Goal: Task Accomplishment & Management: Use online tool/utility

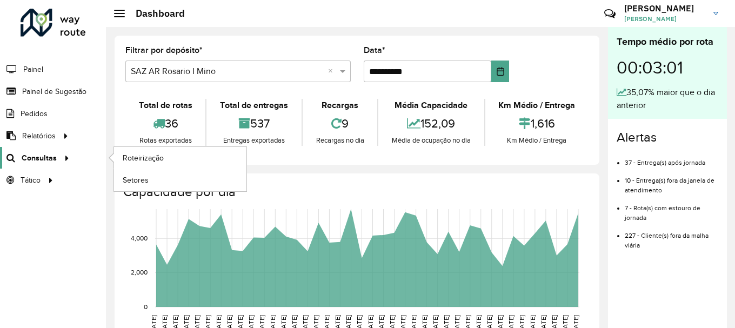
scroll to position [709, 0]
click at [141, 157] on span "Roteirização" at bounding box center [145, 157] width 44 height 11
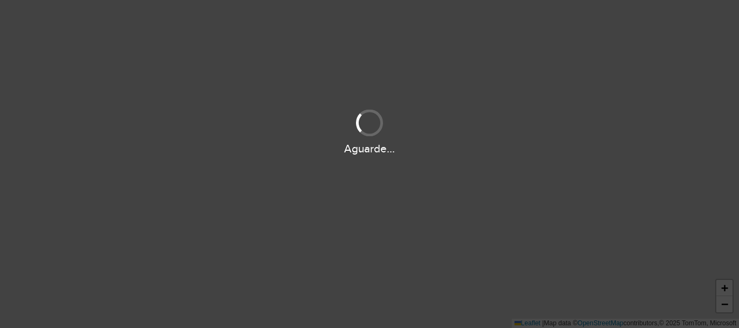
scroll to position [709, 0]
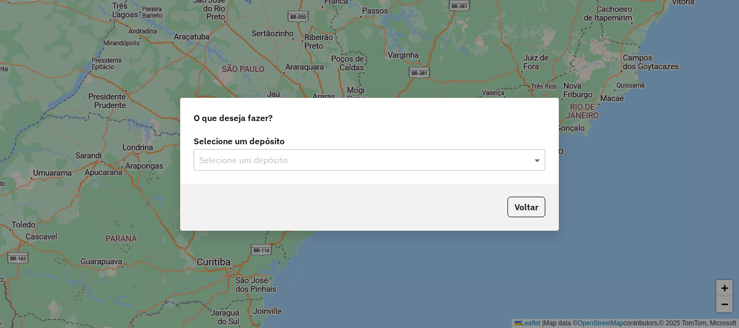
click at [540, 161] on span at bounding box center [539, 160] width 14 height 13
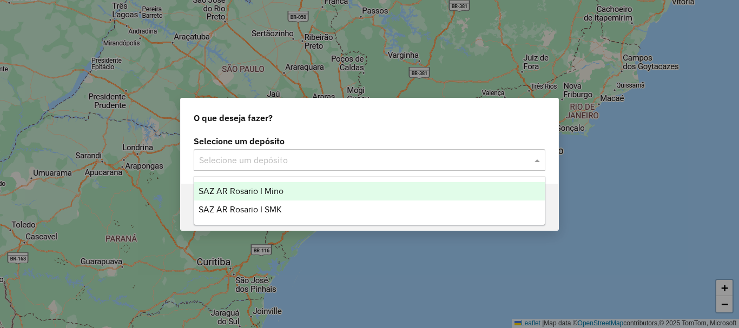
click at [244, 188] on span "SAZ AR Rosario I Mino" at bounding box center [240, 191] width 85 height 9
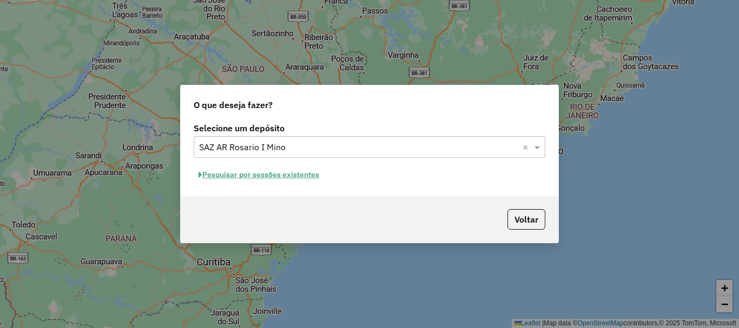
click at [258, 175] on button "Pesquisar por sessões existentes" at bounding box center [259, 175] width 130 height 17
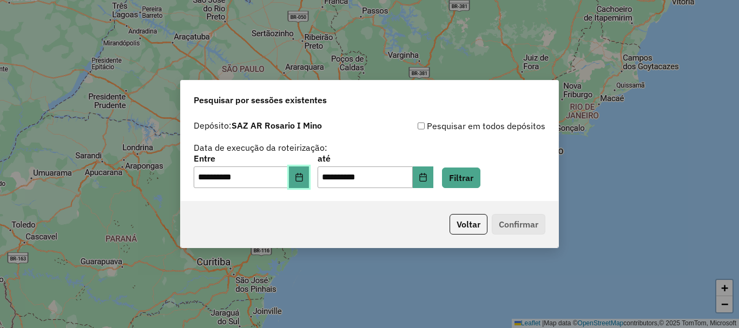
click at [303, 179] on icon "Choose Date" at bounding box center [299, 177] width 9 height 9
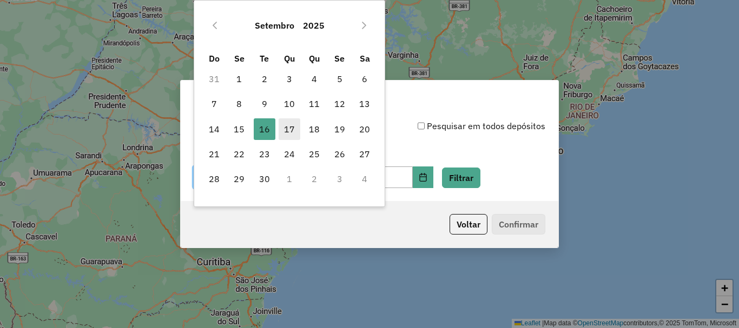
click at [288, 128] on span "17" at bounding box center [289, 129] width 22 height 22
type input "**********"
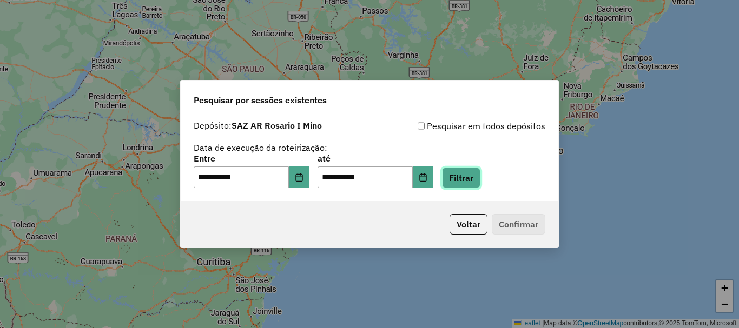
click at [480, 177] on button "Filtrar" at bounding box center [461, 178] width 38 height 21
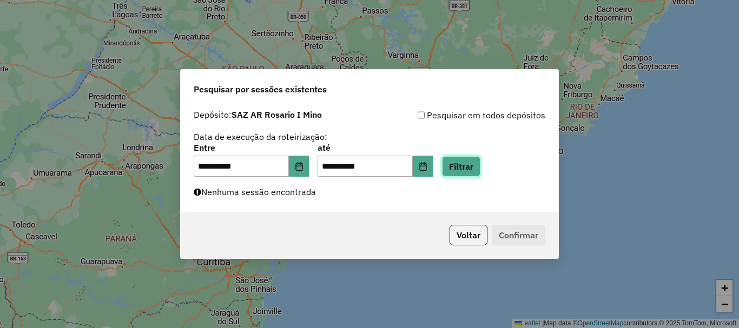
click at [480, 163] on button "Filtrar" at bounding box center [461, 166] width 38 height 21
click at [477, 162] on button "Filtrar" at bounding box center [461, 166] width 38 height 21
click at [477, 169] on button "Filtrar" at bounding box center [461, 166] width 38 height 21
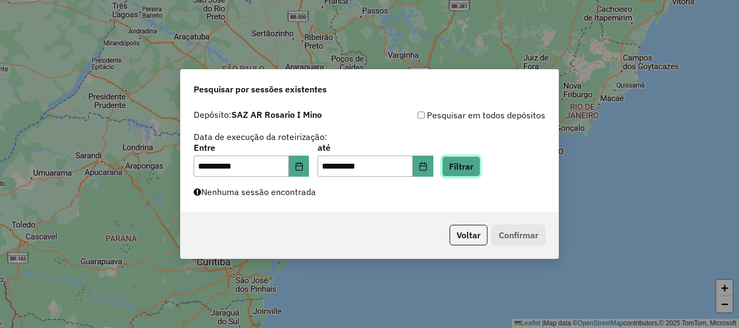
click at [463, 185] on div "**********" at bounding box center [369, 158] width 377 height 108
click at [472, 169] on button "Filtrar" at bounding box center [461, 166] width 38 height 21
click at [480, 168] on button "Filtrar" at bounding box center [461, 166] width 38 height 21
click at [480, 159] on button "Filtrar" at bounding box center [461, 166] width 38 height 21
click at [475, 168] on button "Filtrar" at bounding box center [461, 166] width 38 height 21
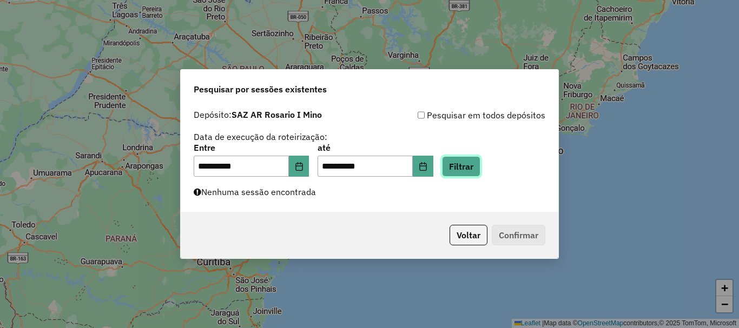
click at [477, 171] on button "Filtrar" at bounding box center [461, 166] width 38 height 21
click at [471, 162] on button "Filtrar" at bounding box center [461, 166] width 38 height 21
drag, startPoint x: 481, startPoint y: 162, endPoint x: 473, endPoint y: 162, distance: 8.7
click at [473, 162] on button "Filtrar" at bounding box center [461, 166] width 38 height 21
drag, startPoint x: 483, startPoint y: 167, endPoint x: 464, endPoint y: 167, distance: 18.9
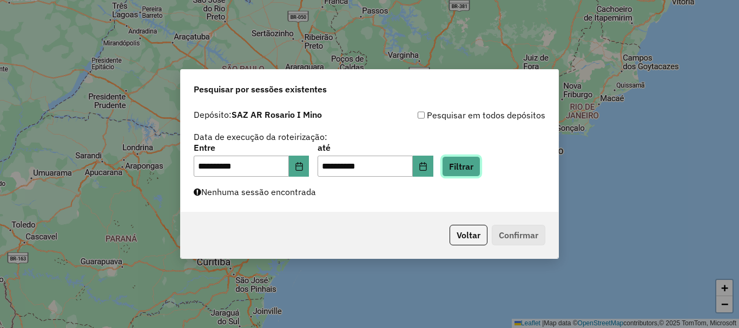
click at [464, 167] on button "Filtrar" at bounding box center [461, 166] width 38 height 21
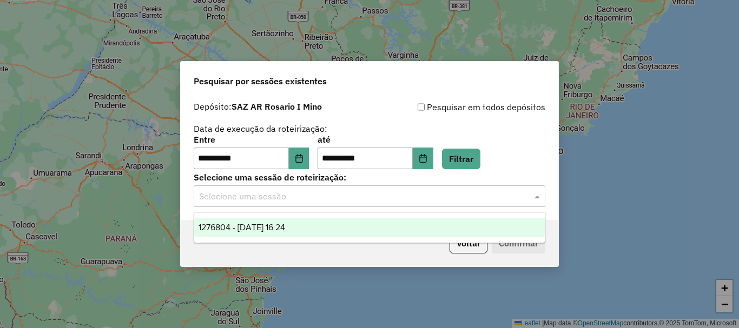
click at [533, 200] on span at bounding box center [539, 196] width 14 height 13
click at [285, 224] on span "1276804 - 17/09/2025 16:24" at bounding box center [241, 227] width 87 height 9
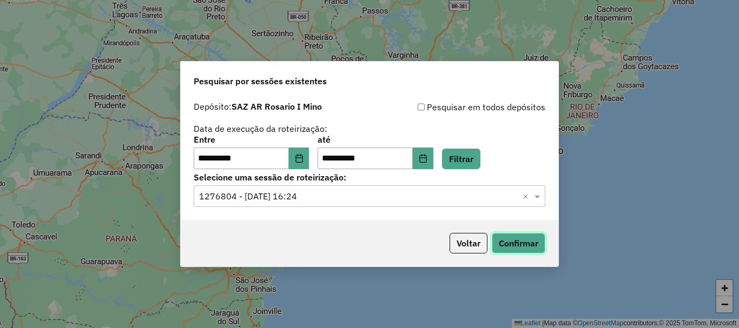
click at [520, 241] on button "Confirmar" at bounding box center [519, 243] width 54 height 21
click at [528, 244] on button "Confirmar" at bounding box center [519, 243] width 54 height 21
click at [523, 246] on button "Confirmar" at bounding box center [519, 243] width 54 height 21
click at [511, 247] on button "Confirmar" at bounding box center [519, 243] width 54 height 21
click at [524, 235] on button "Confirmar" at bounding box center [519, 243] width 54 height 21
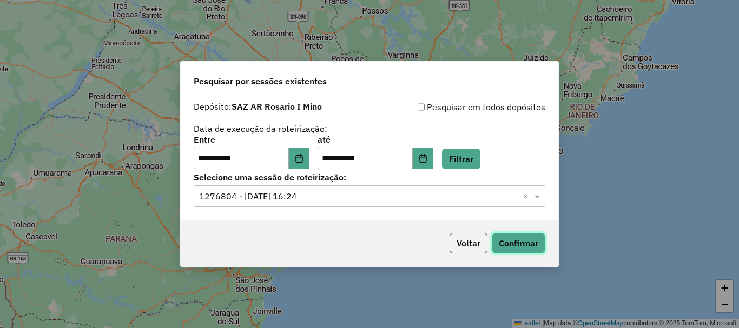
click at [532, 244] on button "Confirmar" at bounding box center [519, 243] width 54 height 21
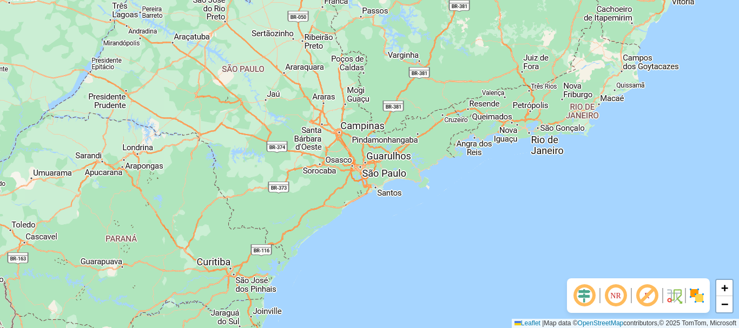
scroll to position [709, 0]
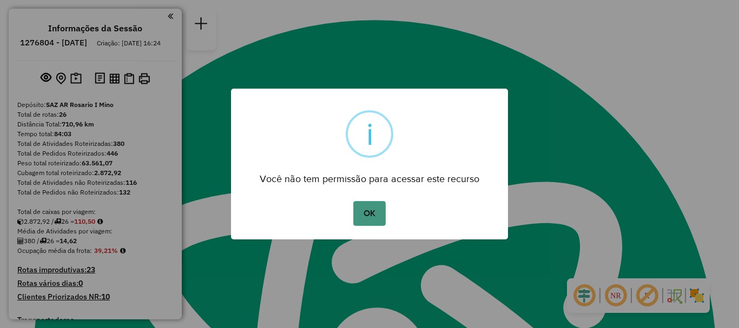
click at [381, 209] on button "OK" at bounding box center [369, 213] width 32 height 25
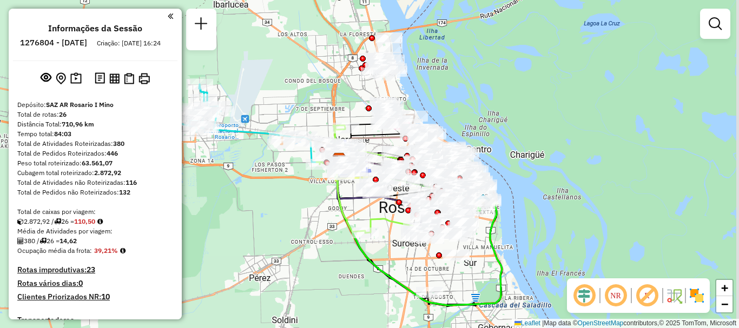
click at [316, 201] on div "Janela de atendimento Grade de atendimento Capacidade Transportadoras Veículos …" at bounding box center [369, 164] width 739 height 328
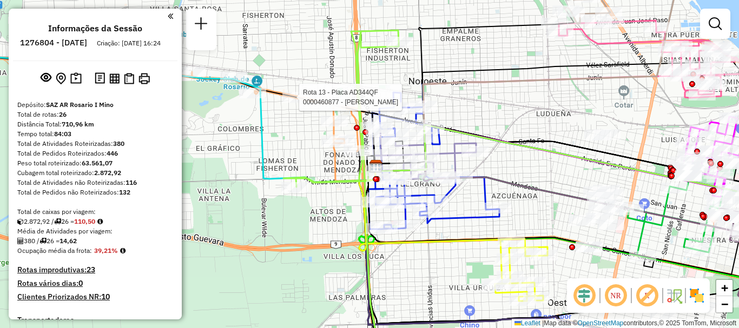
click at [295, 103] on div at bounding box center [295, 97] width 27 height 11
select select "**********"
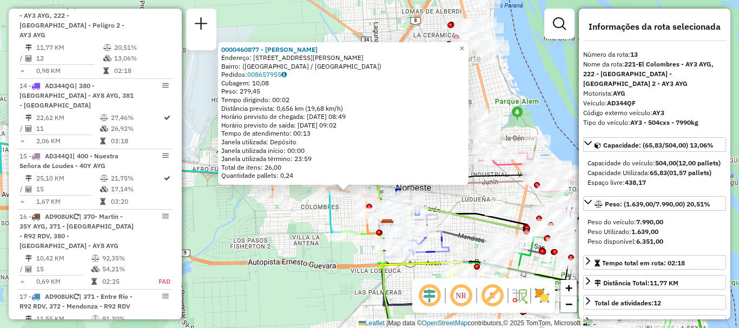
scroll to position [108, 0]
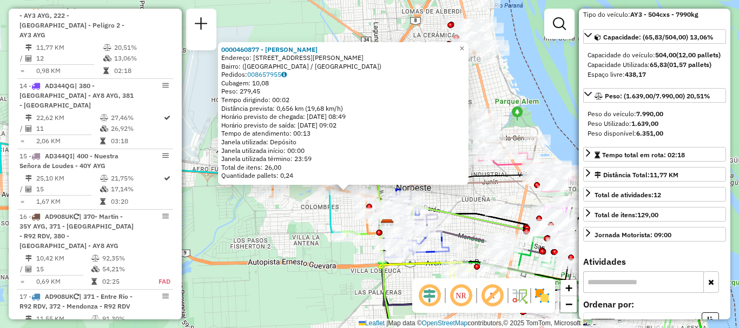
click at [468, 200] on div "0000460877 - ZHENG LIYING Endereço: Avenida Eva Perón, 7957 Bairro: (Rosario / …" at bounding box center [369, 164] width 739 height 328
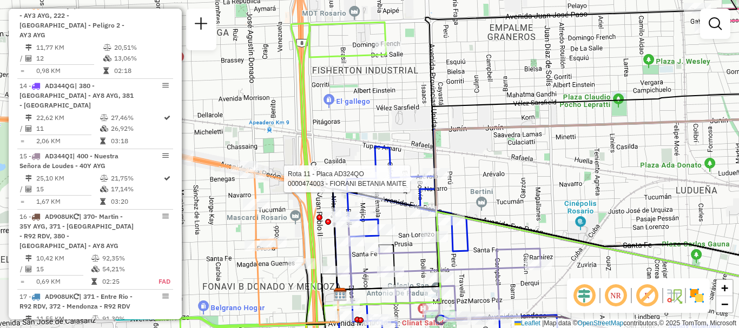
select select "**********"
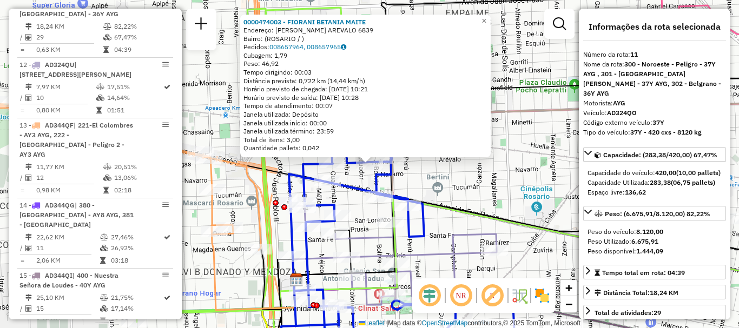
scroll to position [1049, 0]
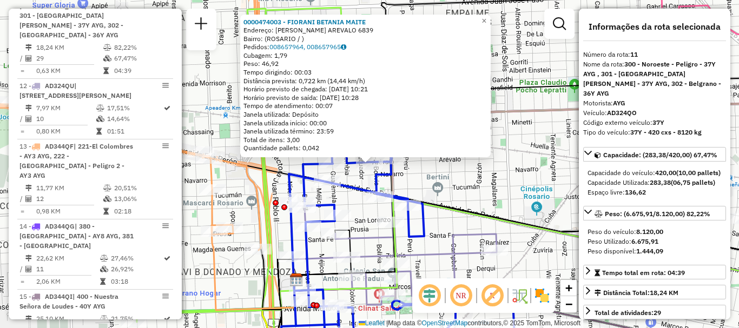
click at [461, 181] on div "0000474003 - FIORANI BETANIA MAITE Endereço: DOMINGO SORIANO AREVALO 6839 Bairr…" at bounding box center [369, 164] width 739 height 328
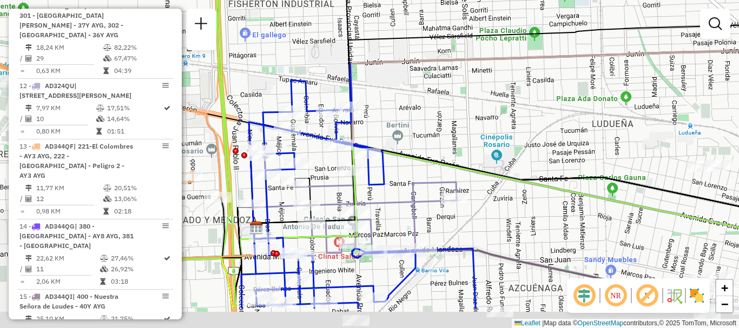
drag, startPoint x: 502, startPoint y: 194, endPoint x: 355, endPoint y: 34, distance: 217.8
click at [355, 33] on div "Janela de atendimento Grade de atendimento Capacidade Transportadoras Veículos …" at bounding box center [369, 164] width 739 height 328
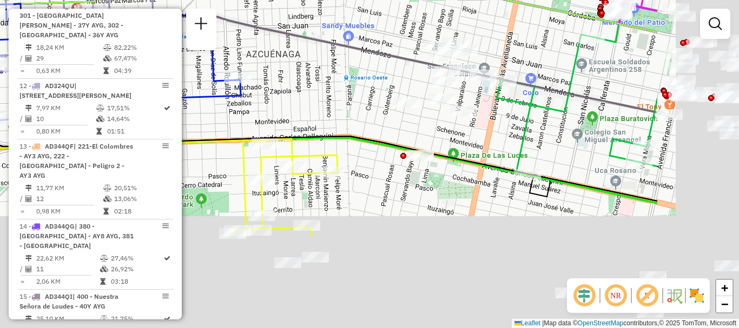
drag, startPoint x: 396, startPoint y: 130, endPoint x: 241, endPoint y: 5, distance: 198.9
click at [241, 5] on div "Janela de atendimento Grade de atendimento Capacidade Transportadoras Veículos …" at bounding box center [369, 164] width 739 height 328
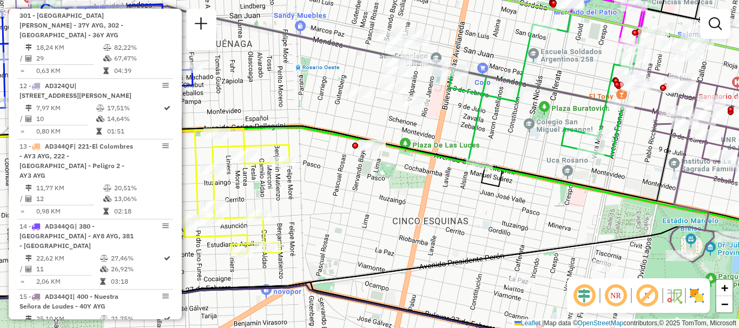
drag, startPoint x: 384, startPoint y: 119, endPoint x: 321, endPoint y: 108, distance: 64.9
click at [321, 108] on div "Janela de atendimento Grade de atendimento Capacidade Transportadoras Veículos …" at bounding box center [369, 164] width 739 height 328
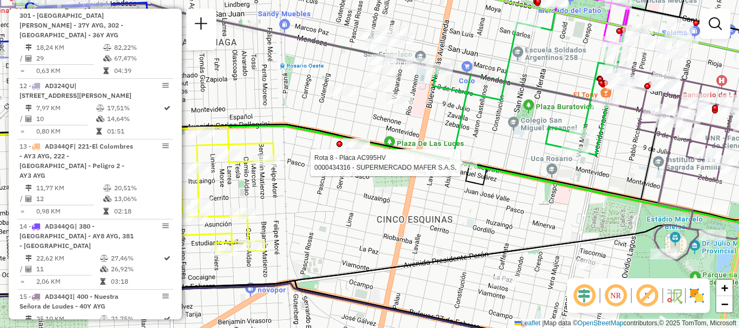
select select "**********"
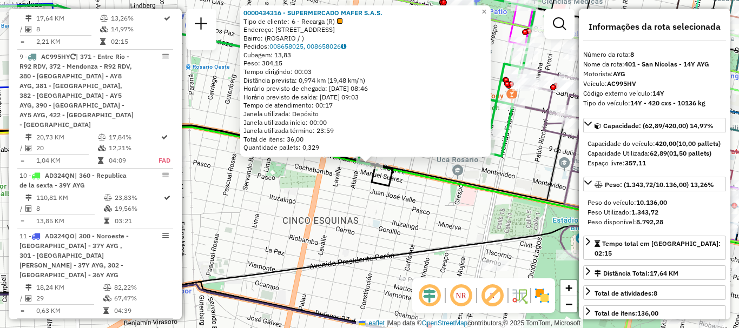
scroll to position [54, 0]
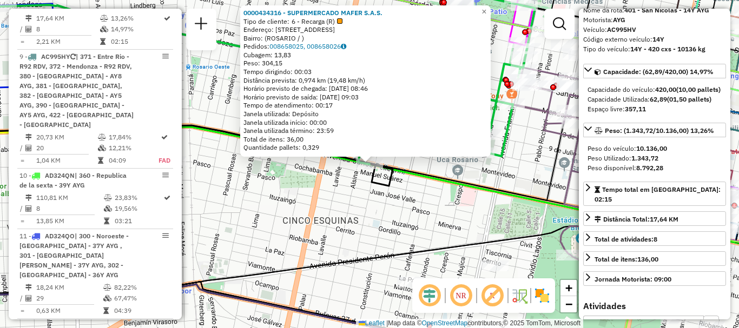
click at [472, 178] on icon at bounding box center [245, 157] width 639 height 85
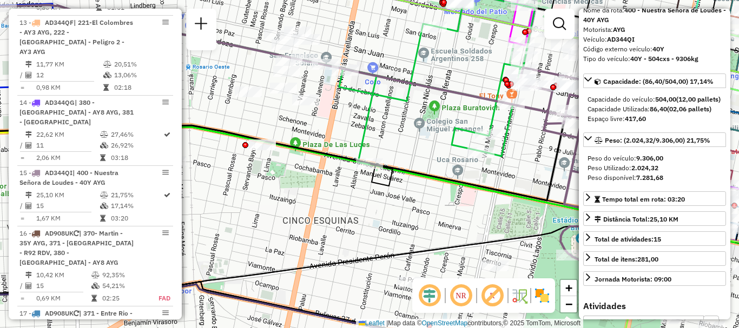
scroll to position [1330, 0]
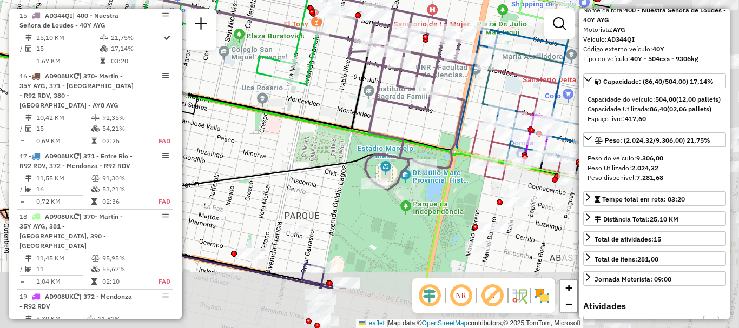
drag, startPoint x: 428, startPoint y: 163, endPoint x: 215, endPoint y: 89, distance: 225.4
click at [215, 89] on div "Janela de atendimento Grade de atendimento Capacidade Transportadoras Veículos …" at bounding box center [369, 164] width 739 height 328
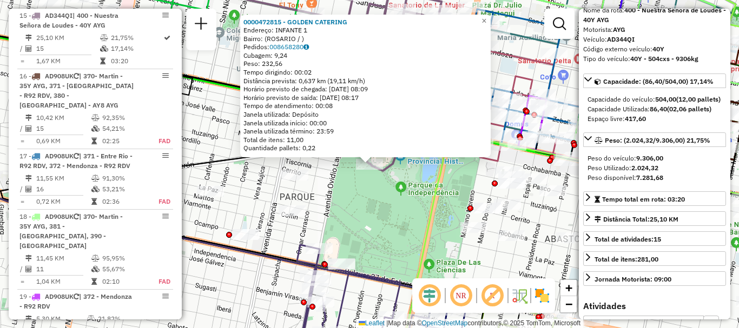
click at [352, 190] on div "0000472815 - GOLDEN CATERING Endereço: INFANTE 1 Bairro: (ROSARIO / ) Pedidos: …" at bounding box center [369, 164] width 739 height 328
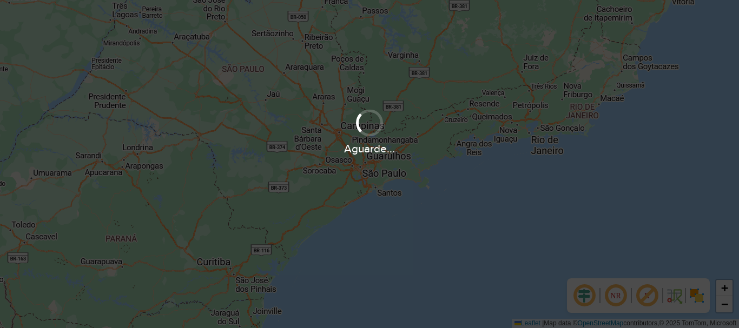
scroll to position [709, 0]
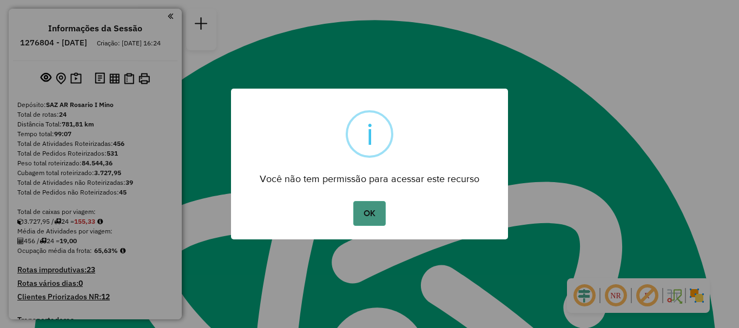
click at [369, 215] on button "OK" at bounding box center [369, 213] width 32 height 25
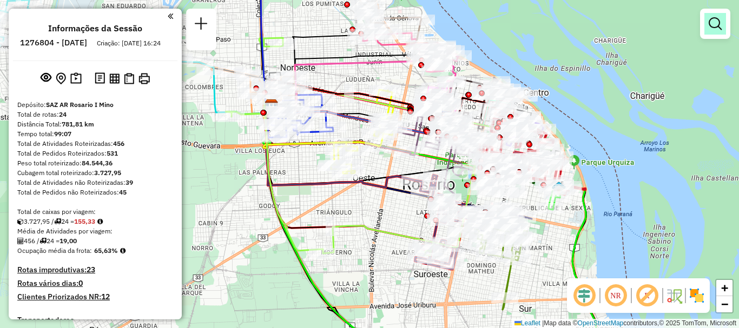
click at [718, 19] on em at bounding box center [714, 23] width 13 height 13
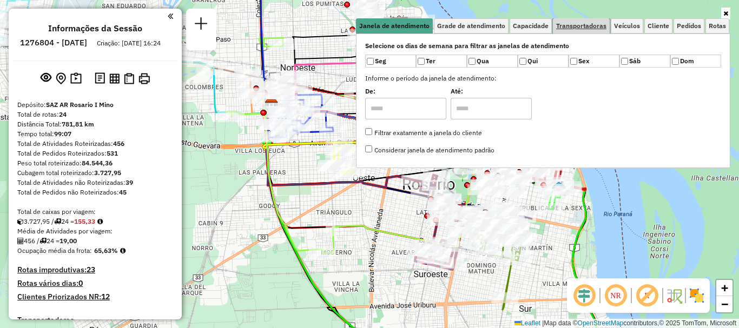
click at [573, 24] on span "Transportadoras" at bounding box center [581, 26] width 50 height 6
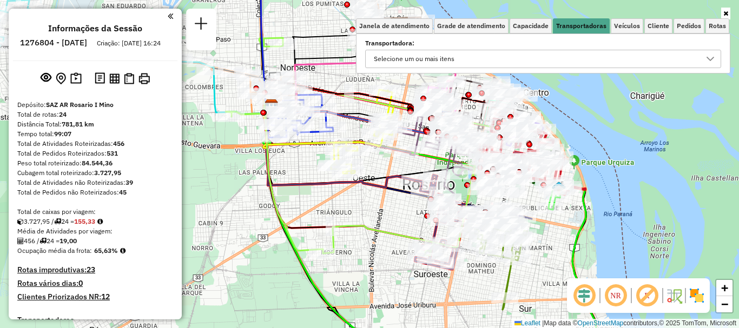
click at [715, 55] on div at bounding box center [710, 58] width 21 height 17
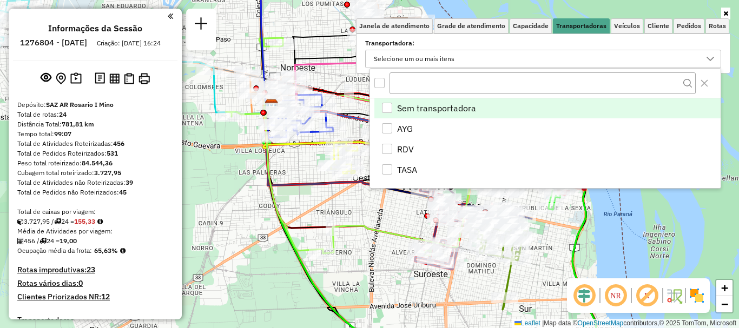
scroll to position [6, 37]
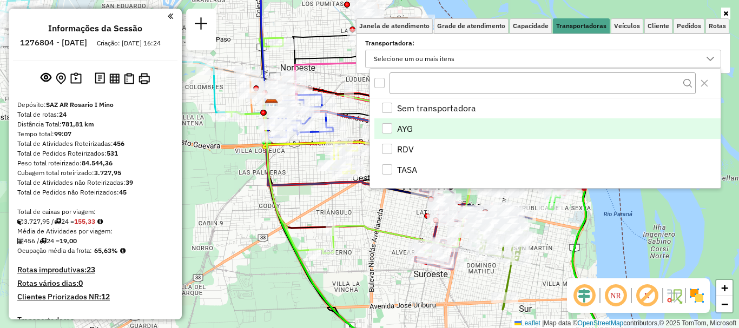
click at [384, 127] on div "AYG" at bounding box center [387, 128] width 10 height 10
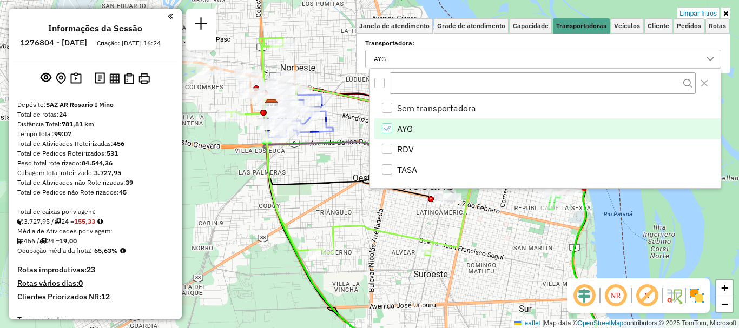
click at [382, 228] on hb-app "Aplicando filtros Pop-up bloqueado! Seu navegador bloqueou automáticamente a ab…" at bounding box center [369, 164] width 739 height 328
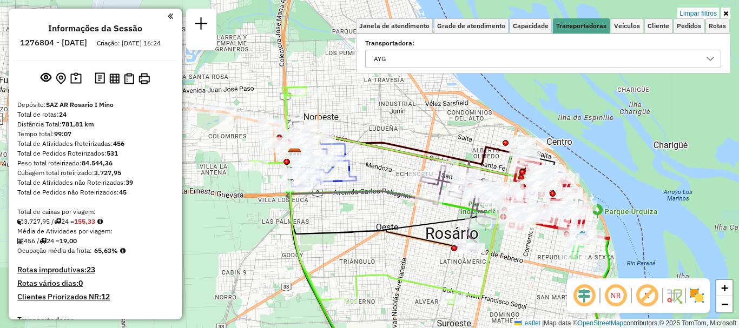
drag, startPoint x: 327, startPoint y: 233, endPoint x: 354, endPoint y: 263, distance: 40.2
click at [354, 248] on icon at bounding box center [377, 199] width 176 height 98
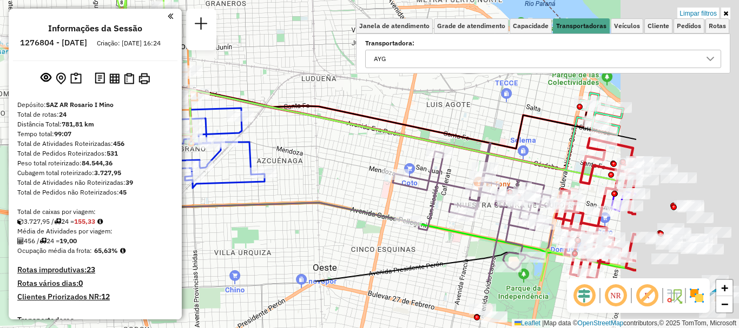
drag, startPoint x: 381, startPoint y: 109, endPoint x: 283, endPoint y: 77, distance: 103.5
click at [283, 77] on div "Limpar filtros Janela de atendimento Grade de atendimento Capacidade Transporta…" at bounding box center [369, 164] width 739 height 328
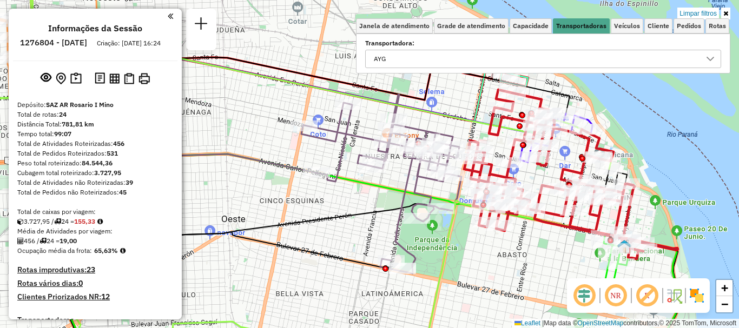
drag, startPoint x: 441, startPoint y: 146, endPoint x: 411, endPoint y: 115, distance: 43.2
click at [411, 115] on div "Limpar filtros Janela de atendimento Grade de atendimento Capacidade Transporta…" at bounding box center [369, 164] width 739 height 328
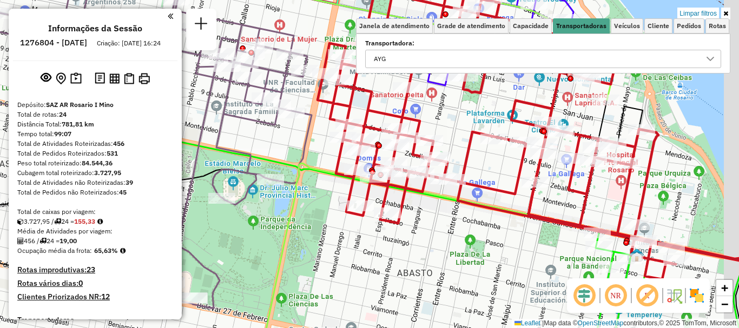
drag, startPoint x: 538, startPoint y: 167, endPoint x: 492, endPoint y: 195, distance: 54.2
click at [492, 195] on icon at bounding box center [530, 111] width 427 height 338
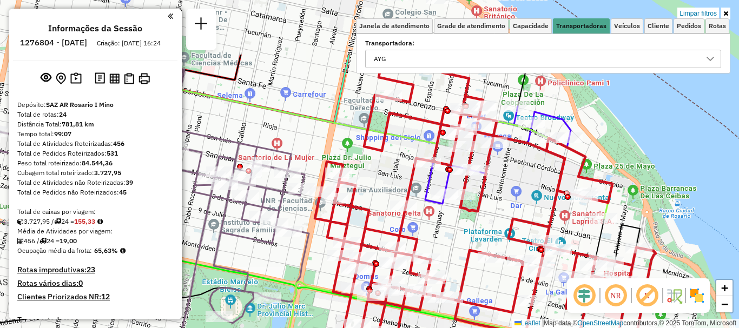
drag, startPoint x: 482, startPoint y: 165, endPoint x: 522, endPoint y: 253, distance: 96.1
click at [522, 253] on div "Limpar filtros Janela de atendimento Grade de atendimento Capacidade Transporta…" at bounding box center [369, 164] width 739 height 328
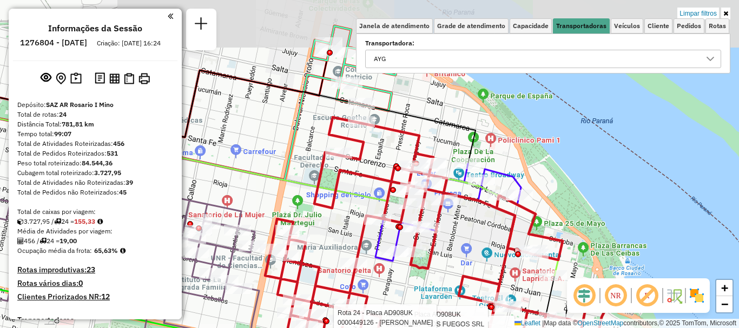
drag, startPoint x: 506, startPoint y: 189, endPoint x: 456, endPoint y: 246, distance: 75.9
click at [456, 246] on div "Rota 24 - Placa AD908UK 0000884042 - CURTO MARCEL Rota 24 - Placa AD908UK 00004…" at bounding box center [369, 164] width 739 height 328
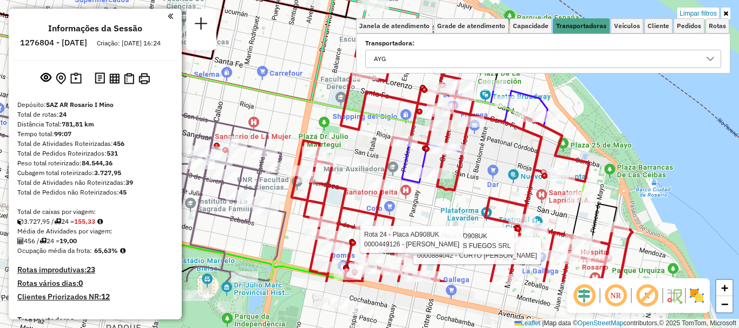
drag, startPoint x: 337, startPoint y: 163, endPoint x: 376, endPoint y: 39, distance: 129.8
click at [376, 41] on div "Rota 24 - Placa AD908UK 0000884042 - CURTO MARCEL Rota 24 - Placa AD908UK 00004…" at bounding box center [369, 164] width 739 height 328
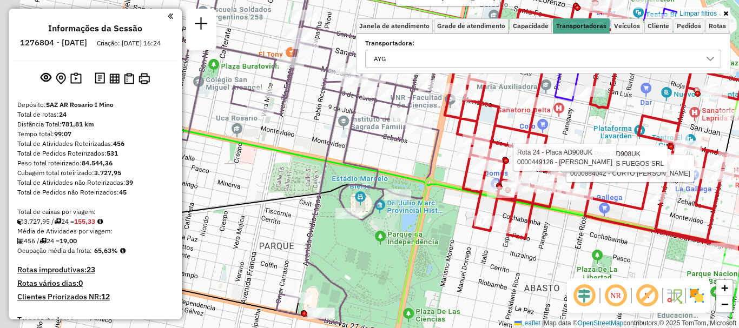
drag, startPoint x: 360, startPoint y: 165, endPoint x: 501, endPoint y: 129, distance: 145.3
click at [501, 129] on icon at bounding box center [657, 126] width 427 height 338
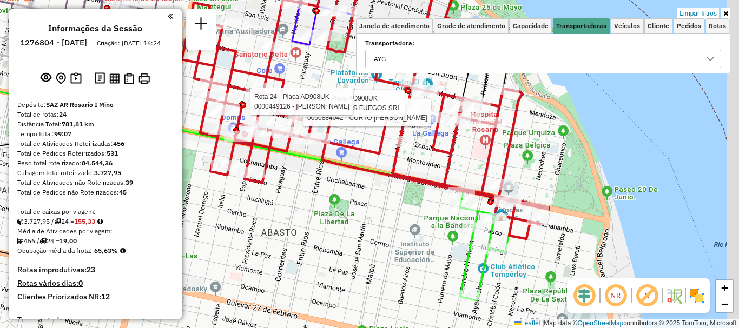
drag, startPoint x: 441, startPoint y: 254, endPoint x: 187, endPoint y: 204, distance: 258.9
click at [187, 204] on div "Rota 24 - Placa AD908UK 0000884042 - CURTO MARCEL Rota 24 - Placa AD908UK 00004…" at bounding box center [369, 164] width 739 height 328
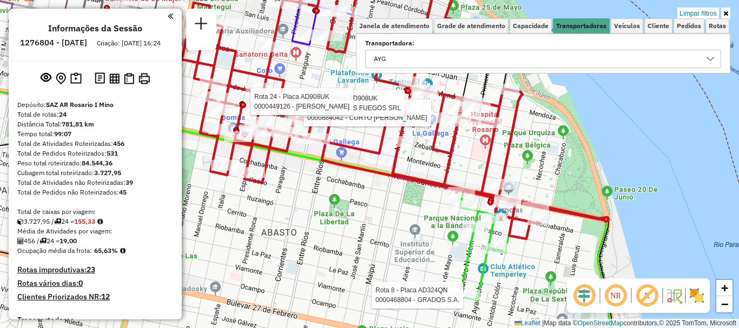
select select "**********"
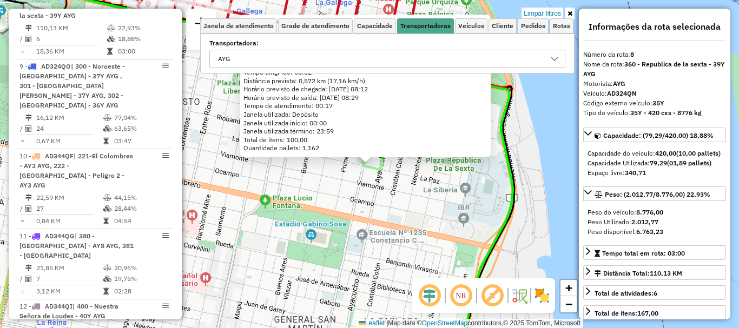
scroll to position [54, 0]
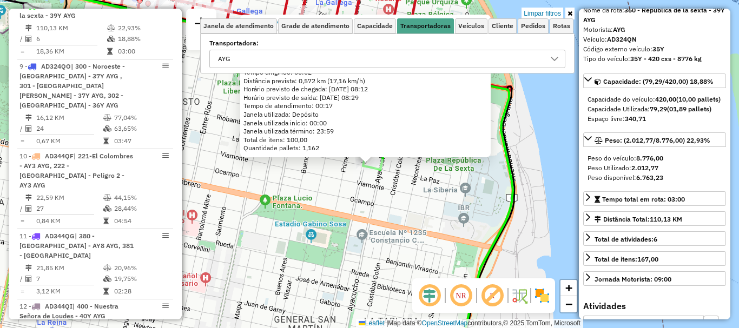
click at [475, 225] on div "0000468804 - GRADOS S.A. Endereço: LA PAZ 362 Bairro: (ROSARIO / ) Pedidos: 008…" at bounding box center [369, 164] width 739 height 328
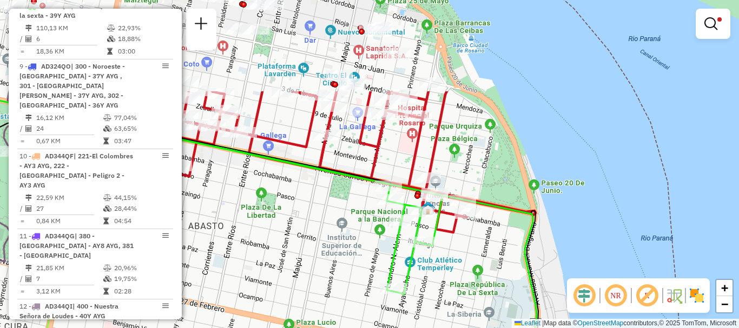
drag, startPoint x: 397, startPoint y: 241, endPoint x: 417, endPoint y: 302, distance: 64.3
click at [417, 302] on div "Limpar filtros Janela de atendimento Grade de atendimento Capacidade Transporta…" at bounding box center [369, 164] width 739 height 328
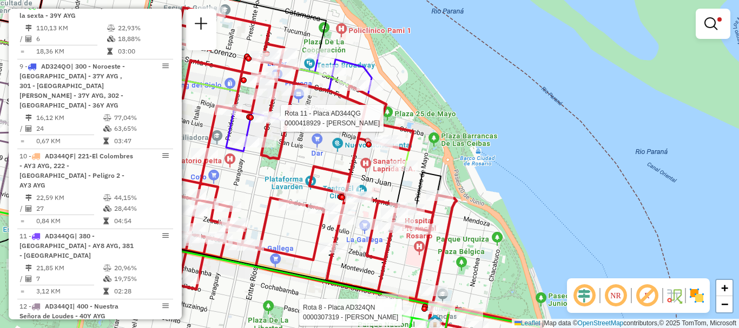
select select "**********"
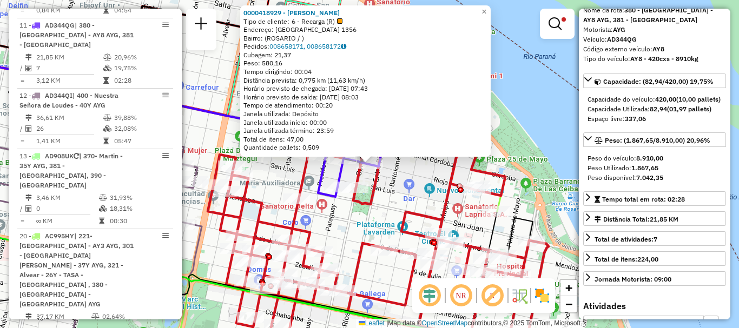
click at [548, 203] on div "0000418929 - Shang xiuhong Tipo de cliente: 6 - Recarga (R) Endereço: RIOJA 135…" at bounding box center [369, 164] width 739 height 328
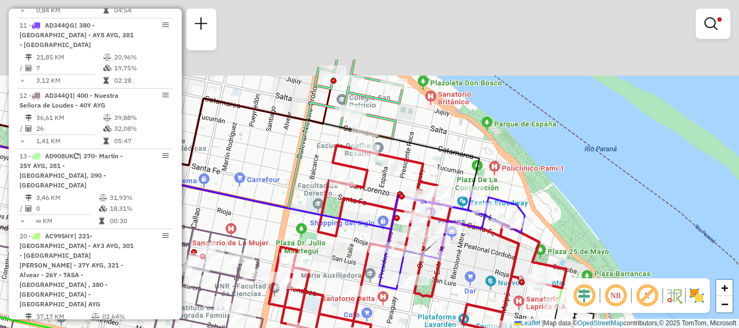
drag, startPoint x: 406, startPoint y: 159, endPoint x: 411, endPoint y: 168, distance: 10.9
click at [411, 168] on icon at bounding box center [456, 299] width 374 height 308
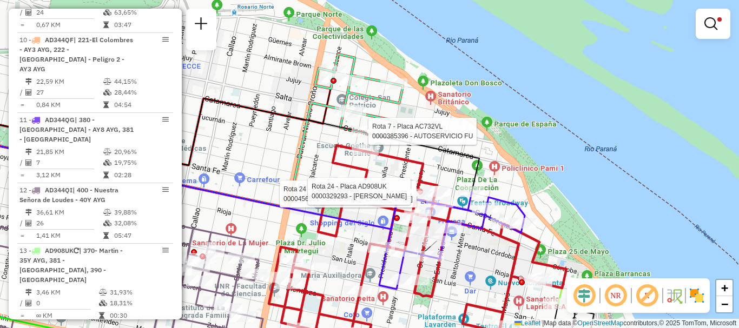
select select "**********"
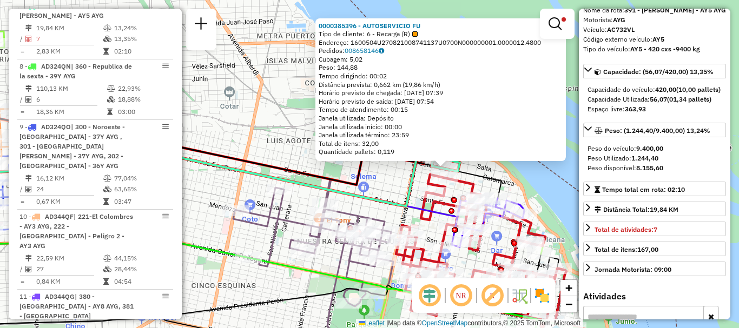
click at [557, 217] on div "0000385396 - AUTOSERVICIO FU Tipo de cliente: 6 - Recarga (R) Endereço: 1600504…" at bounding box center [369, 164] width 739 height 328
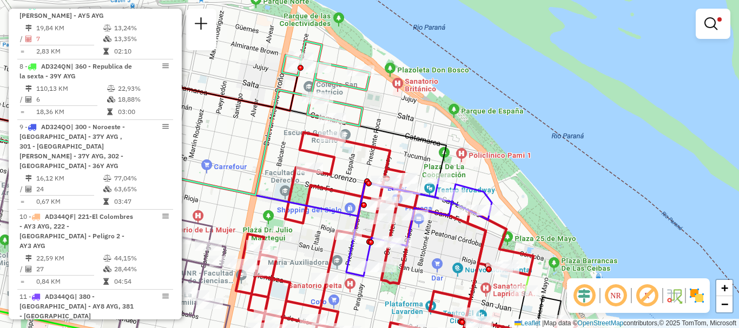
drag, startPoint x: 498, startPoint y: 222, endPoint x: 453, endPoint y: 80, distance: 148.6
click at [458, 132] on icon at bounding box center [406, 246] width 341 height 228
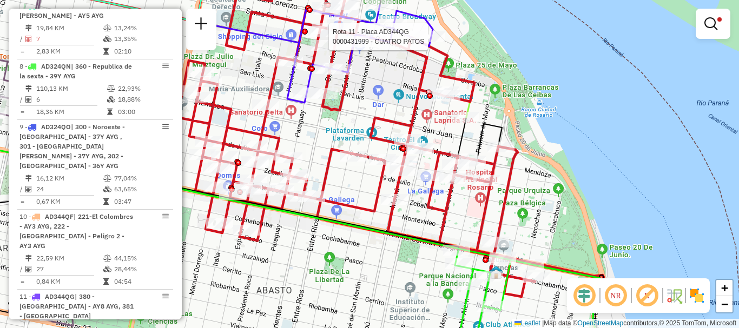
drag, startPoint x: 470, startPoint y: 224, endPoint x: 477, endPoint y: 118, distance: 106.8
click at [477, 118] on div "Rota 11 - Placa AD344QG 0000431999 - CUATRO PATOS Limpar filtros Janela de aten…" at bounding box center [369, 164] width 739 height 328
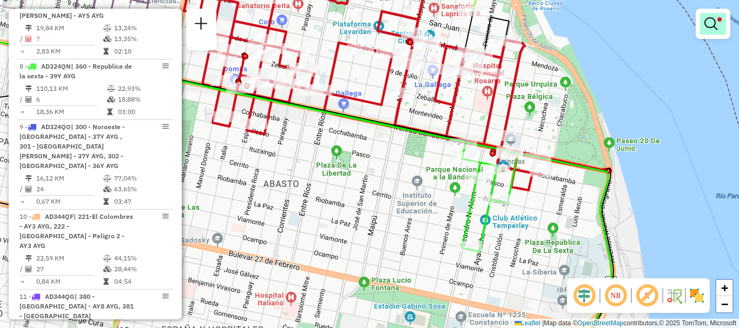
click at [706, 23] on em at bounding box center [710, 23] width 13 height 13
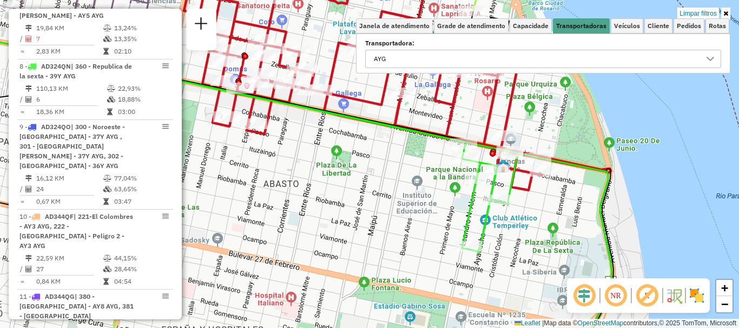
click at [712, 56] on icon at bounding box center [710, 59] width 9 height 9
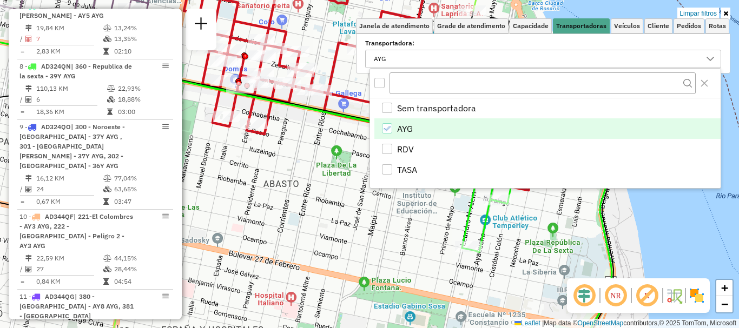
click at [388, 125] on icon "AYG" at bounding box center [387, 129] width 8 height 8
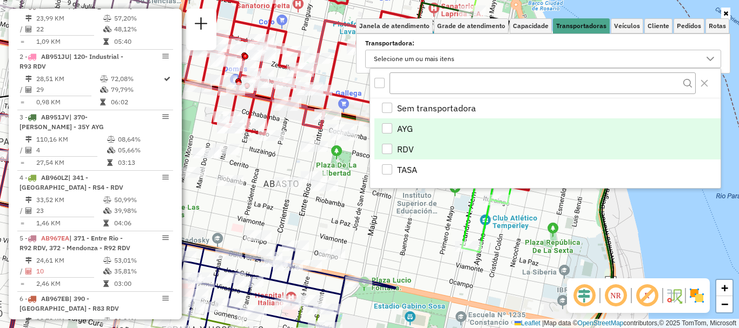
scroll to position [748, 0]
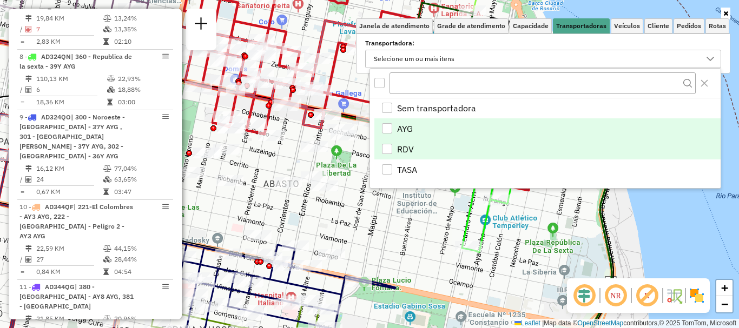
click at [387, 148] on div "RDV" at bounding box center [387, 149] width 10 height 10
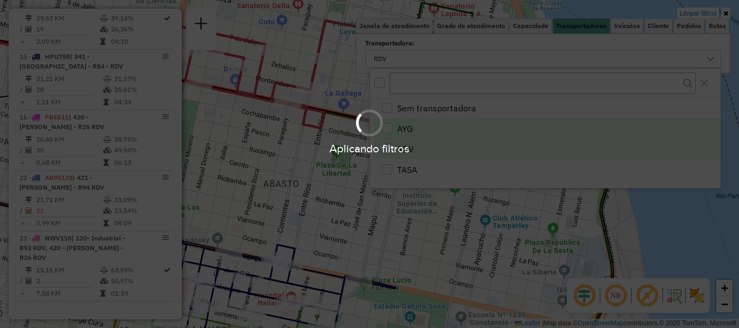
click at [389, 235] on div "Aplicando filtros" at bounding box center [369, 164] width 739 height 328
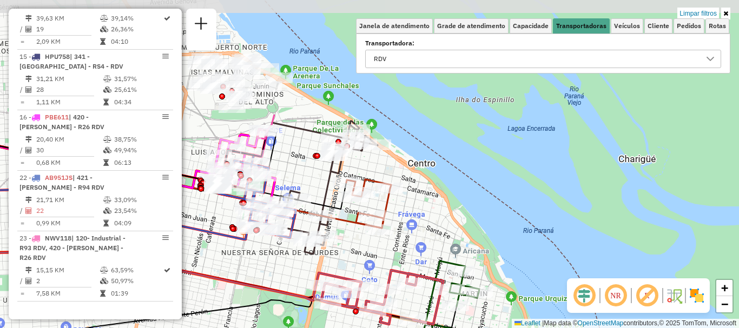
drag, startPoint x: 397, startPoint y: 135, endPoint x: 427, endPoint y: 262, distance: 130.5
click at [427, 262] on div "Limpar filtros Janela de atendimento Grade de atendimento Capacidade Transporta…" at bounding box center [369, 164] width 739 height 328
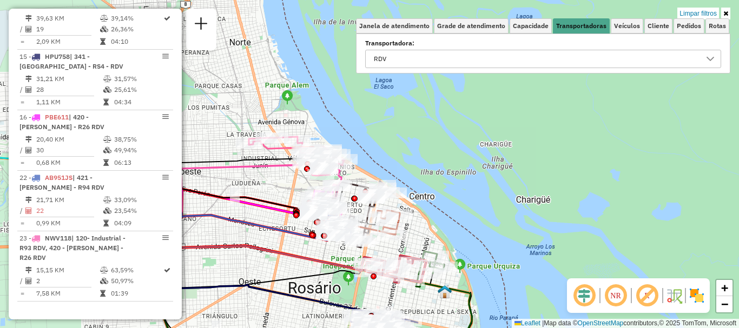
click at [710, 59] on icon at bounding box center [710, 59] width 9 height 9
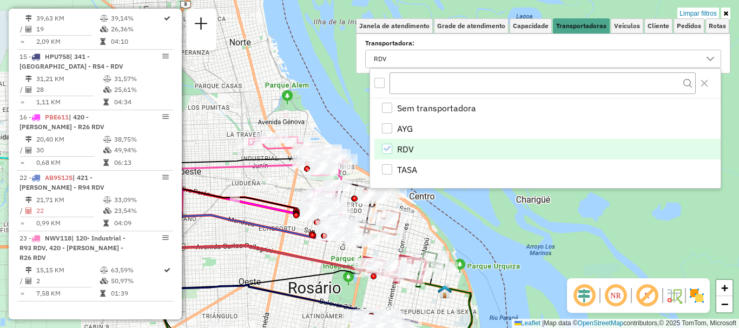
click at [388, 148] on icon "RDV" at bounding box center [387, 149] width 8 height 8
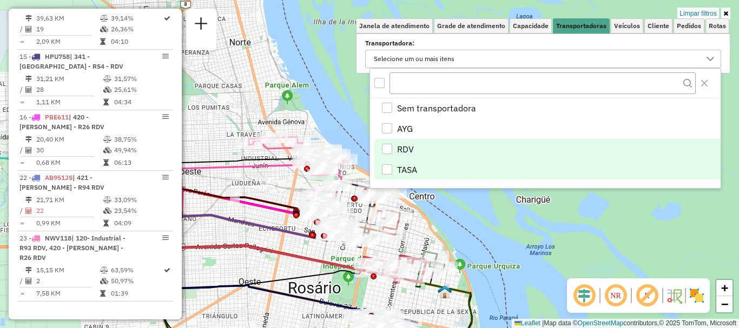
click at [388, 172] on div "TASA" at bounding box center [387, 169] width 10 height 10
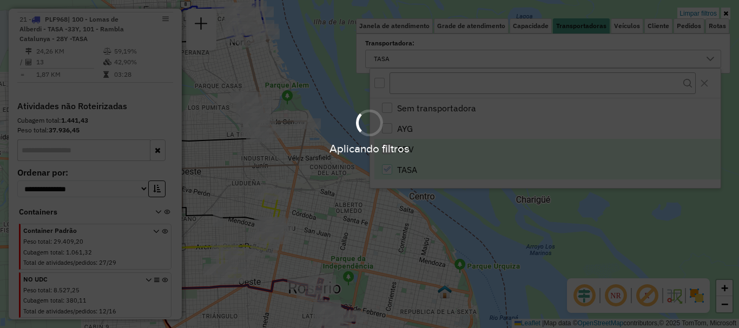
scroll to position [582, 0]
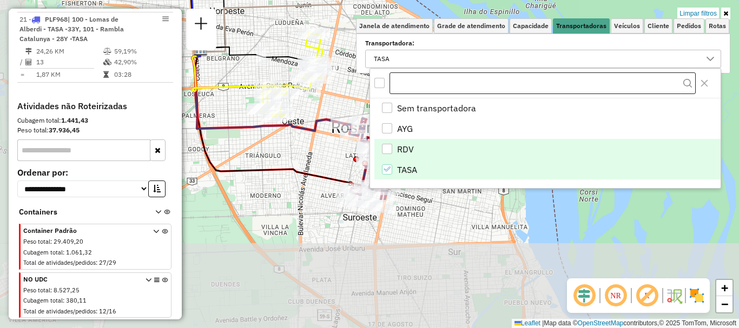
drag, startPoint x: 448, startPoint y: 174, endPoint x: 491, endPoint y: 92, distance: 92.9
click at [484, 63] on div "Limpar filtros Janela de atendimento Grade de atendimento Capacidade Transporta…" at bounding box center [369, 164] width 739 height 328
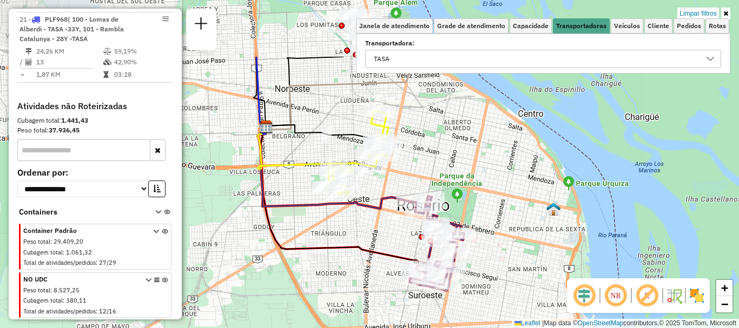
drag, startPoint x: 431, startPoint y: 251, endPoint x: 489, endPoint y: 341, distance: 106.8
click at [489, 328] on html "Aplicando filtros Pop-up bloqueado! Seu navegador bloqueou automáticamente a ab…" at bounding box center [369, 164] width 739 height 328
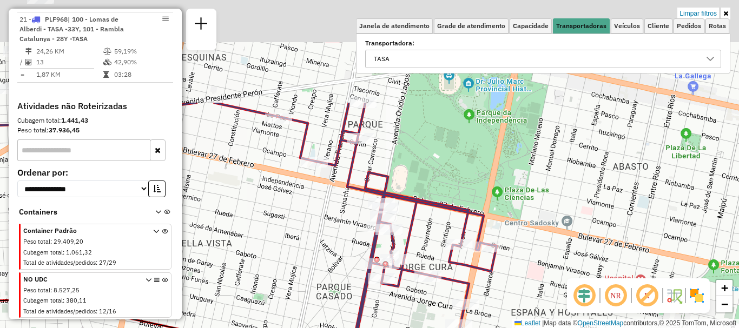
drag, startPoint x: 441, startPoint y: 293, endPoint x: 448, endPoint y: 349, distance: 56.7
click at [448, 328] on html "Aplicando filtros Pop-up bloqueado! Seu navegador bloqueou automáticamente a ab…" at bounding box center [369, 164] width 739 height 328
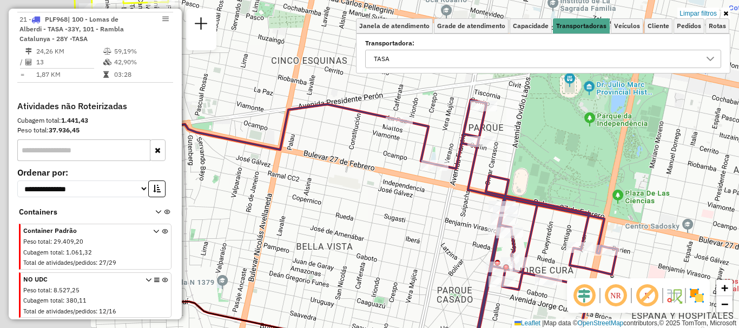
drag, startPoint x: 420, startPoint y: 255, endPoint x: 663, endPoint y: 251, distance: 242.8
click at [663, 251] on div "Limpar filtros Janela de atendimento Grade de atendimento Capacidade Transporta…" at bounding box center [369, 164] width 739 height 328
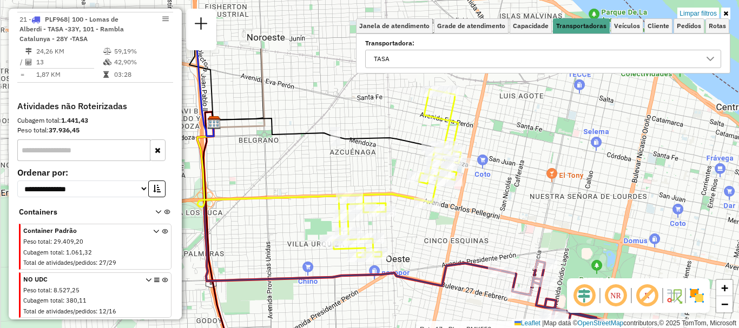
drag, startPoint x: 368, startPoint y: 229, endPoint x: 393, endPoint y: 302, distance: 77.1
click at [393, 302] on div "Rota 17 - Placa PMK552 0000456883 - BARRIOS MARIA D - CETRARI CESAR R Limpar fi…" at bounding box center [369, 164] width 739 height 328
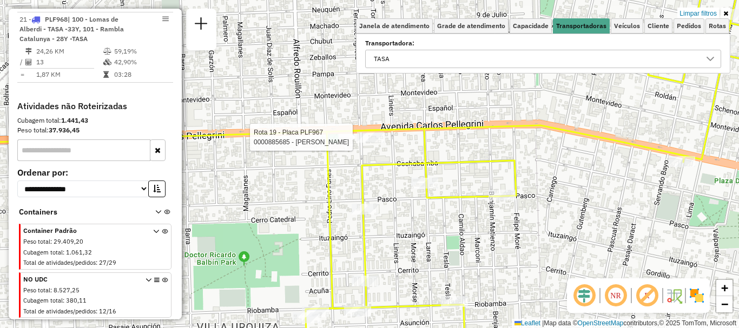
select select "**********"
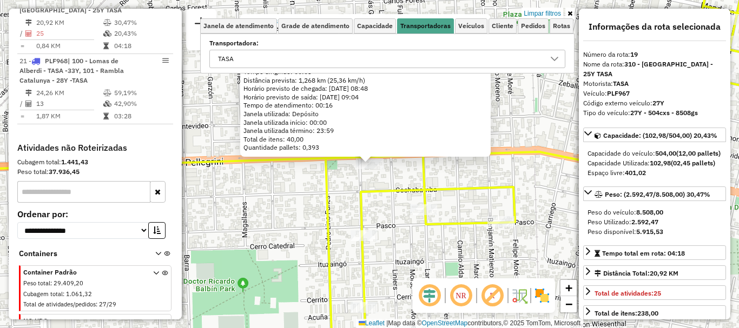
scroll to position [526, 0]
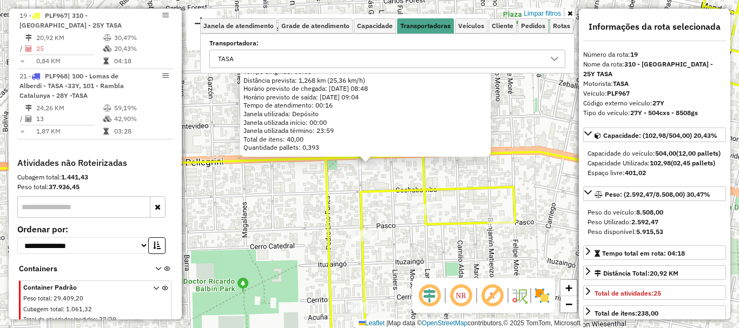
click at [420, 169] on icon at bounding box center [175, 182] width 499 height 55
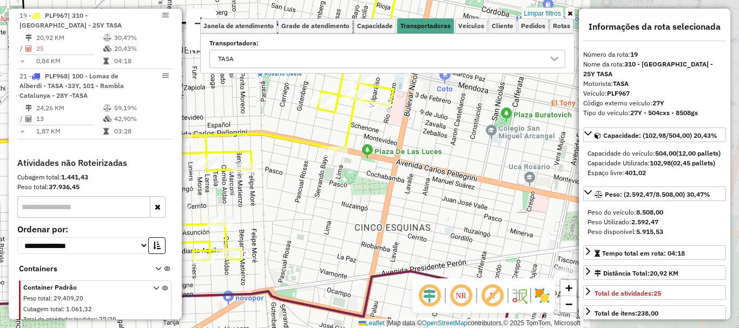
drag, startPoint x: 552, startPoint y: 194, endPoint x: 283, endPoint y: 151, distance: 272.1
click at [283, 151] on div "Limpar filtros Janela de atendimento Grade de atendimento Capacidade Transporta…" at bounding box center [369, 164] width 739 height 328
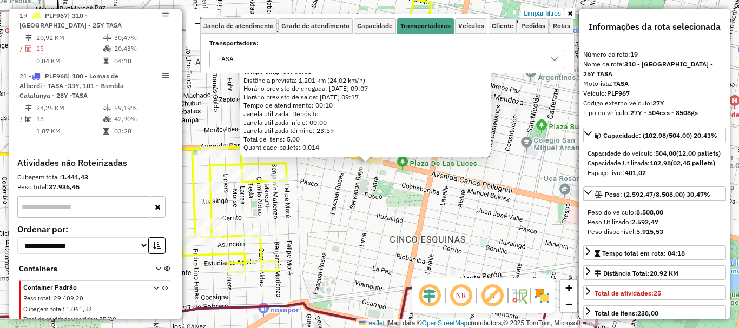
click at [328, 194] on div "0000119924 - CICHIRILLO CLAU Endereço: CASELLA (ZR) 1702 Bairro: (ROSARIO / ) P…" at bounding box center [369, 164] width 739 height 328
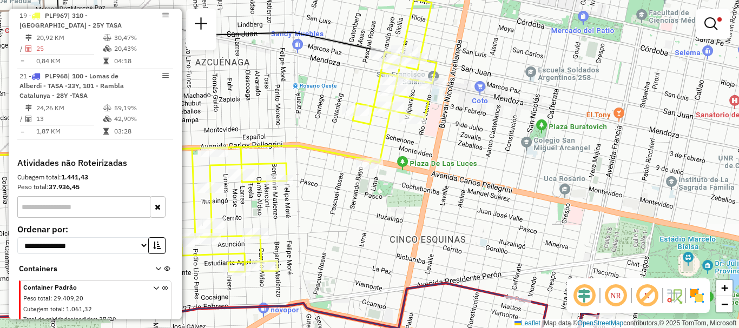
click at [321, 138] on div "Limpar filtros Janela de atendimento Grade de atendimento Capacidade Transporta…" at bounding box center [369, 164] width 739 height 328
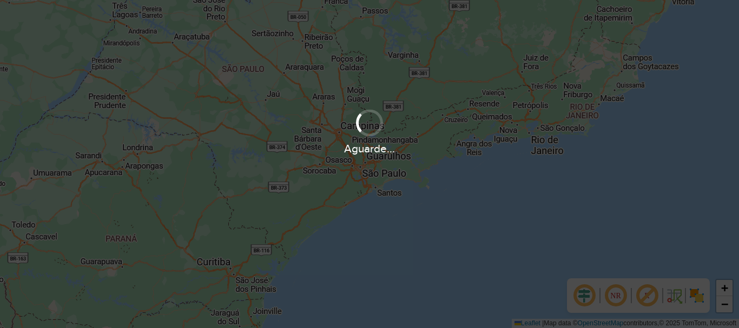
scroll to position [709, 0]
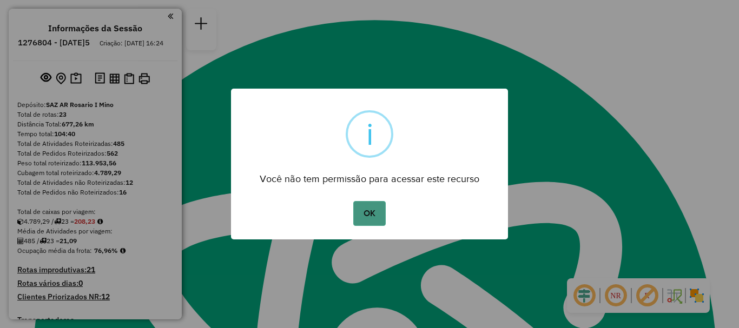
click at [363, 215] on button "OK" at bounding box center [369, 213] width 32 height 25
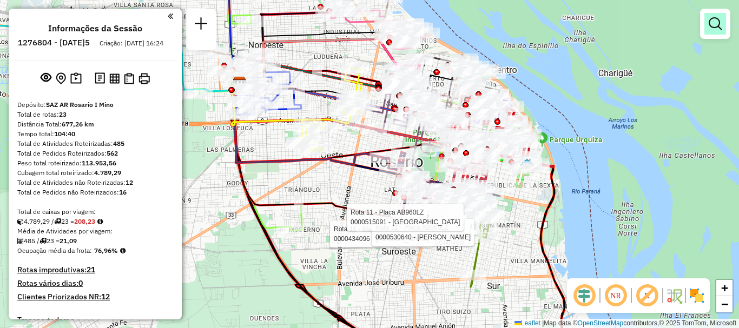
click at [716, 22] on em at bounding box center [714, 23] width 13 height 13
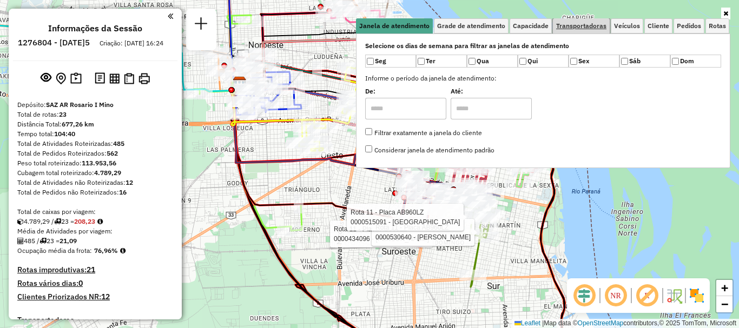
click at [573, 21] on link "Transportadoras" at bounding box center [581, 25] width 57 height 15
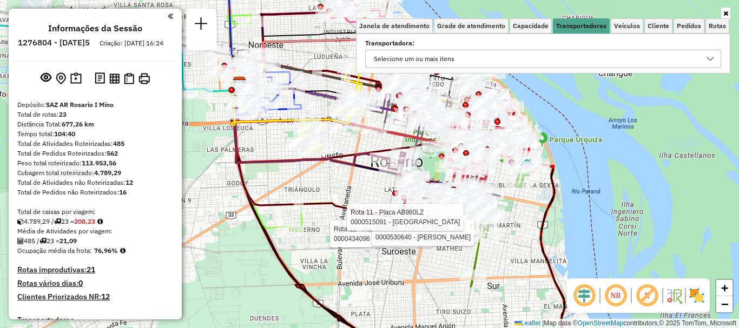
click at [709, 55] on icon at bounding box center [710, 59] width 9 height 9
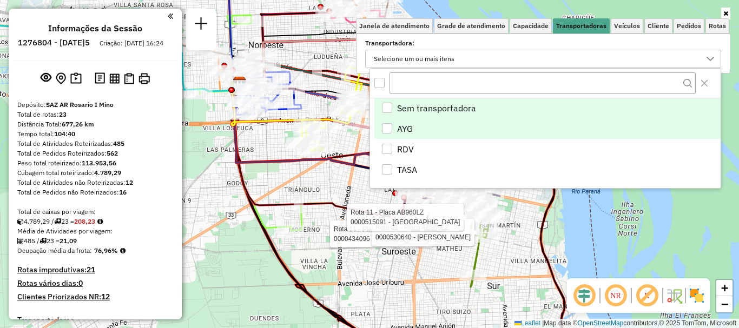
click at [389, 129] on div "AYG" at bounding box center [387, 128] width 10 height 10
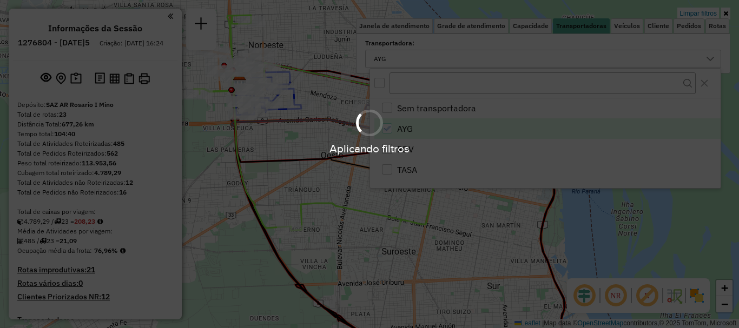
click at [327, 209] on div "Aplicando filtros" at bounding box center [369, 164] width 739 height 328
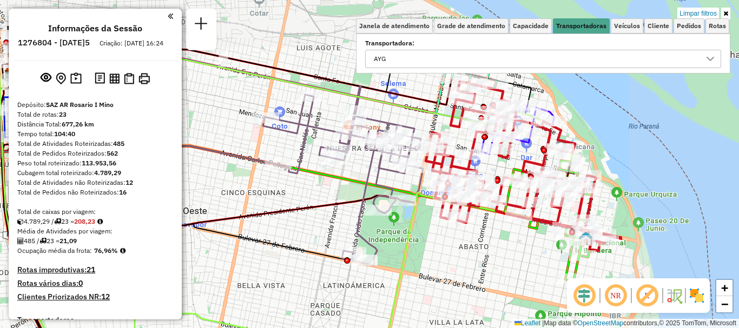
drag, startPoint x: 321, startPoint y: 193, endPoint x: 264, endPoint y: 205, distance: 58.6
click at [264, 205] on div "Limpar filtros Janela de atendimento Grade de atendimento Capacidade Transporta…" at bounding box center [369, 164] width 739 height 328
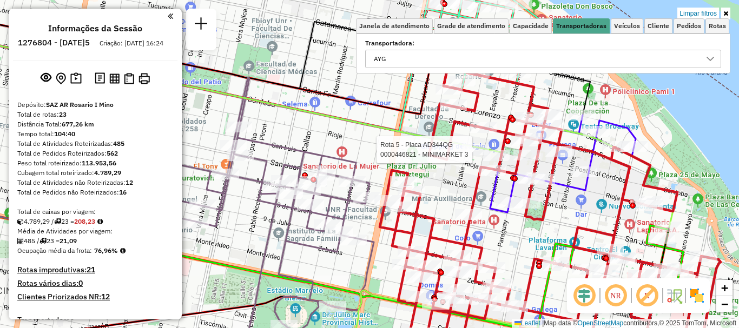
click at [474, 155] on div at bounding box center [475, 149] width 27 height 11
select select "**********"
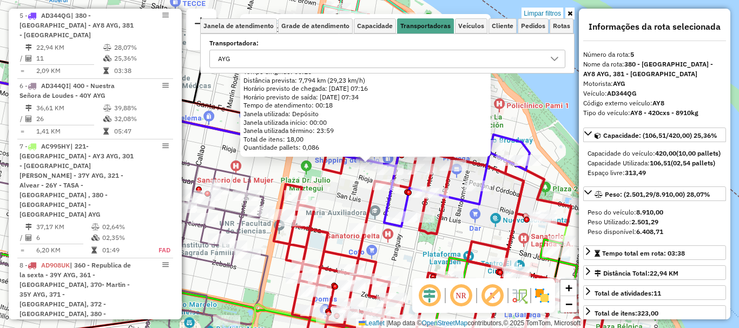
scroll to position [54, 0]
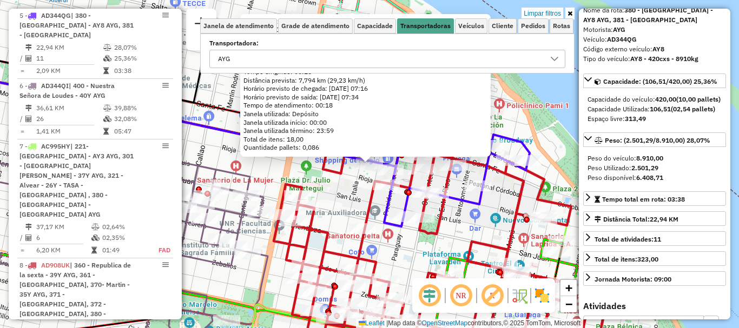
click at [486, 242] on icon at bounding box center [444, 222] width 341 height 278
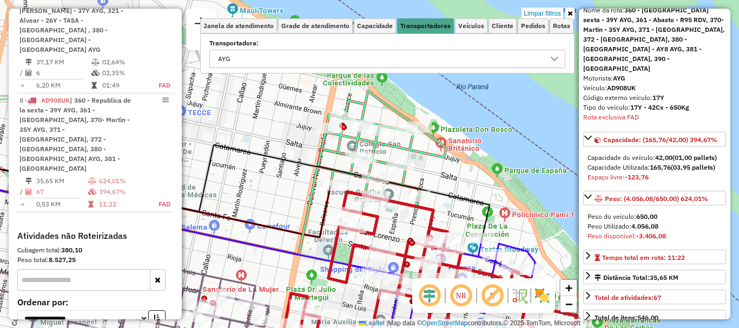
scroll to position [877, 0]
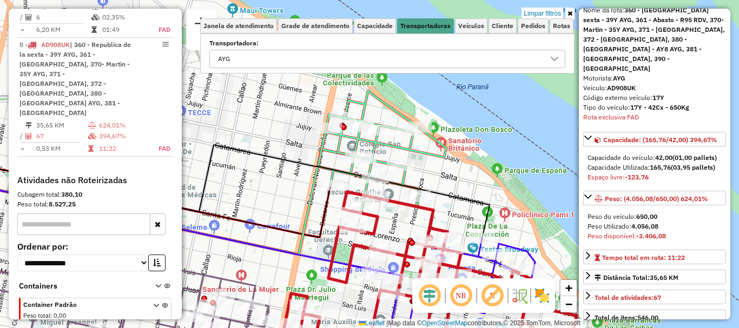
drag, startPoint x: 480, startPoint y: 267, endPoint x: 484, endPoint y: 349, distance: 82.8
click at [484, 328] on html "Aplicando filtros Pop-up bloqueado! Seu navegador bloqueou automáticamente a ab…" at bounding box center [369, 164] width 739 height 328
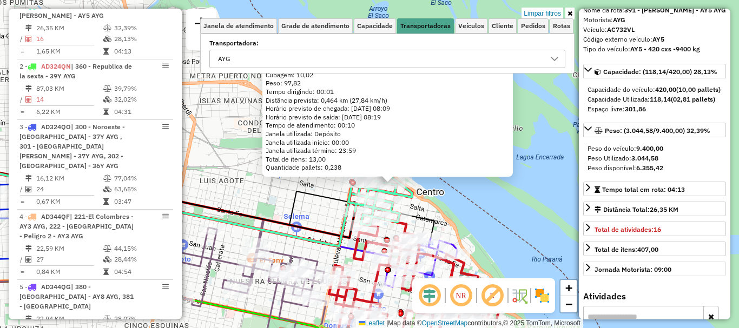
scroll to position [108, 0]
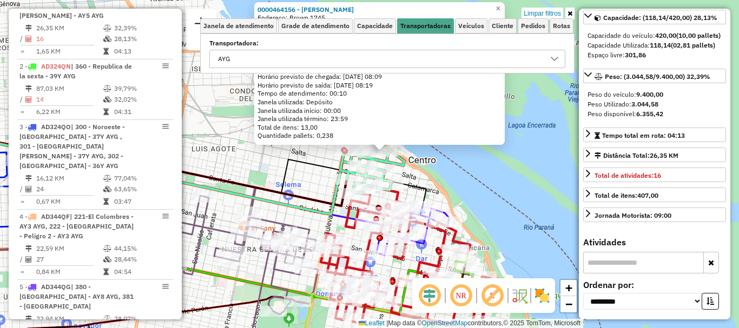
drag, startPoint x: 503, startPoint y: 236, endPoint x: 477, endPoint y: 67, distance: 170.7
click at [478, 84] on div "0000464156 - WU ZHIFANG Endereço: Brown 1745 Bairro: (Rosario / ) Pedidos: 0086…" at bounding box center [369, 164] width 739 height 328
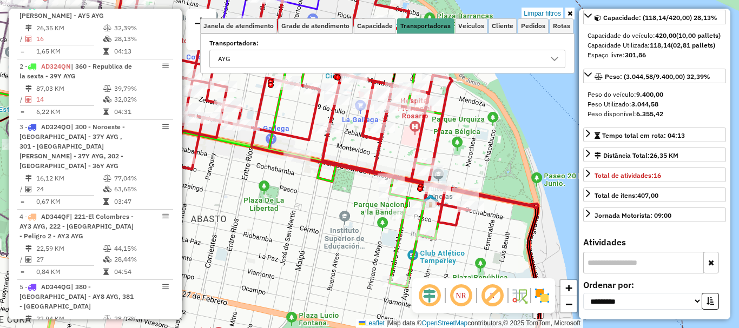
click at [551, 56] on icon at bounding box center [554, 59] width 9 height 9
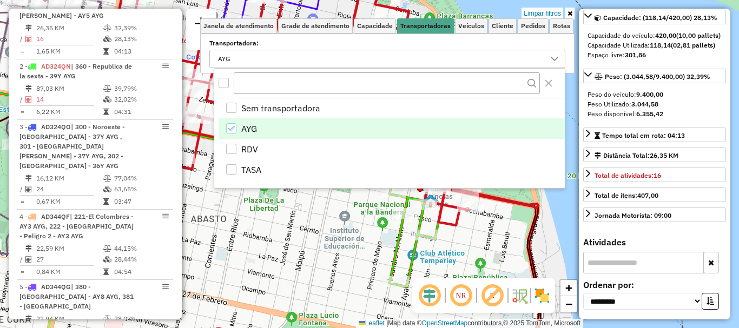
click at [227, 126] on icon "AYG" at bounding box center [231, 129] width 8 height 8
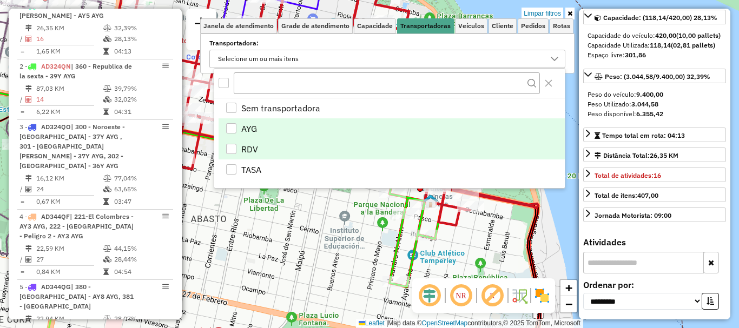
click at [228, 148] on div "RDV" at bounding box center [231, 149] width 10 height 10
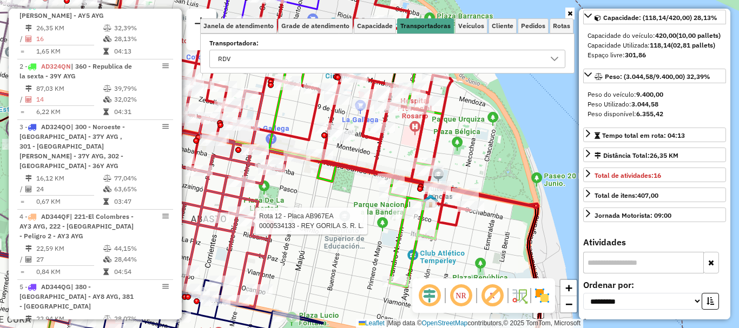
click at [252, 223] on icon at bounding box center [198, 194] width 175 height 225
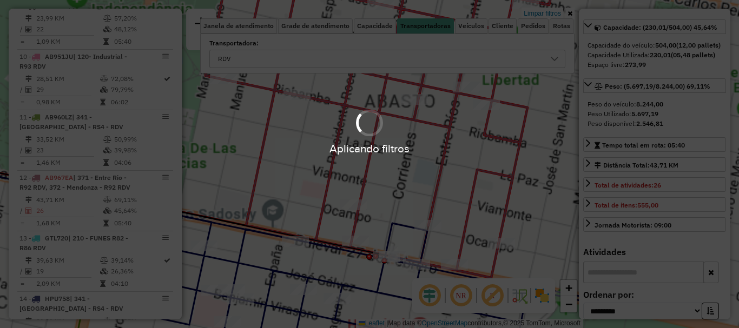
scroll to position [977, 0]
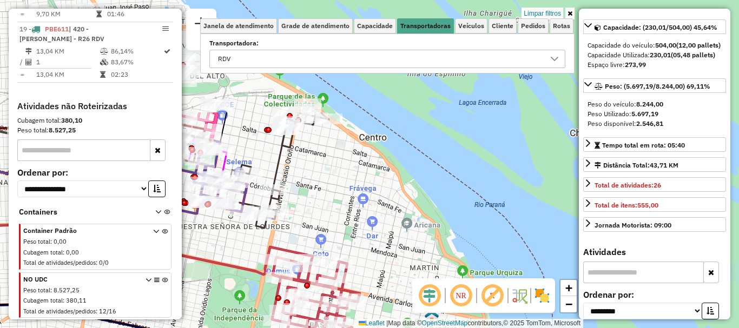
drag, startPoint x: 310, startPoint y: 265, endPoint x: 307, endPoint y: 349, distance: 83.9
click at [307, 328] on html "Aplicando filtros Pop-up bloqueado! Seu navegador bloqueou automáticamente a ab…" at bounding box center [369, 164] width 739 height 328
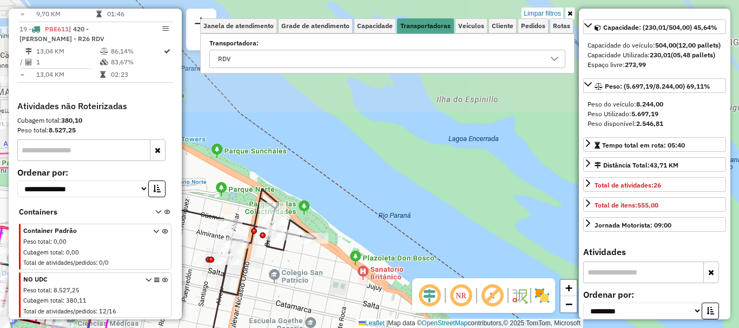
drag, startPoint x: 294, startPoint y: 334, endPoint x: 293, endPoint y: 348, distance: 14.2
click at [293, 328] on html "Aplicando filtros Pop-up bloqueado! Seu navegador bloqueou automáticamente a ab…" at bounding box center [369, 164] width 739 height 328
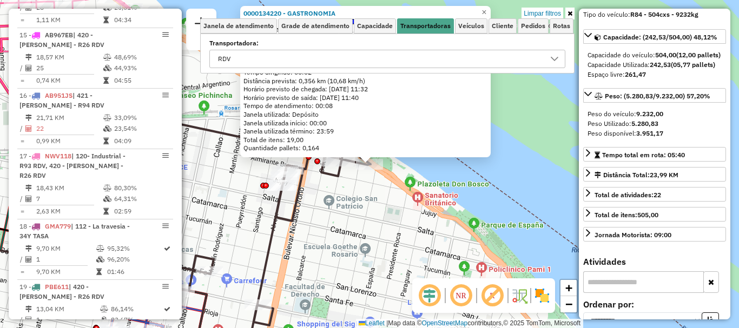
scroll to position [385, 0]
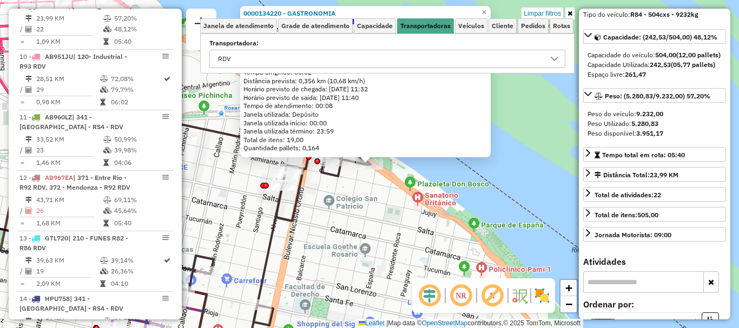
click at [314, 250] on div "0000134220 - GASTRONOMIA Tipo de cliente: 80 - Chopp/VIP (C) Endereço: AVDA WHE…" at bounding box center [369, 164] width 739 height 328
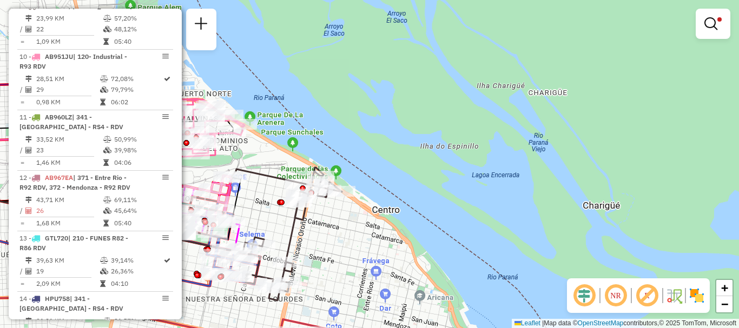
drag, startPoint x: 313, startPoint y: 264, endPoint x: 313, endPoint y: 144, distance: 120.0
click at [313, 154] on div "Limpar filtros Janela de atendimento Grade de atendimento Capacidade Transporta…" at bounding box center [369, 164] width 739 height 328
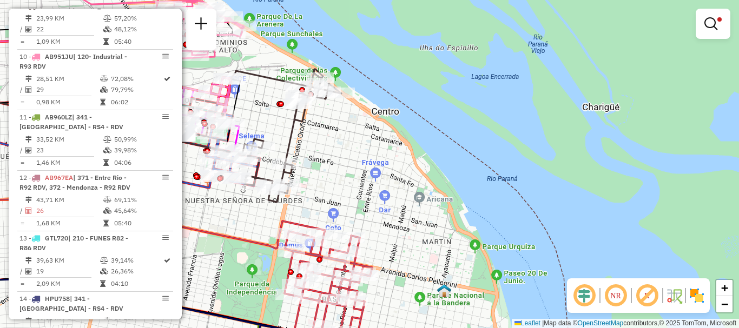
drag, startPoint x: 335, startPoint y: 154, endPoint x: 334, endPoint y: 128, distance: 26.0
click at [334, 134] on div "Limpar filtros Janela de atendimento Grade de atendimento Capacidade Transporta…" at bounding box center [369, 164] width 739 height 328
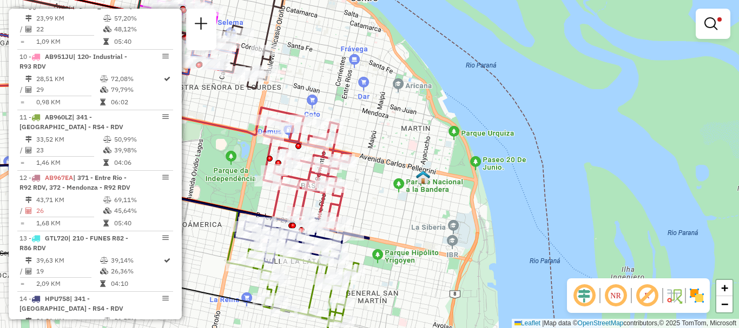
drag, startPoint x: 363, startPoint y: 212, endPoint x: 355, endPoint y: 117, distance: 96.0
click at [355, 120] on div "Limpar filtros Janela de atendimento Grade de atendimento Capacidade Transporta…" at bounding box center [369, 164] width 739 height 328
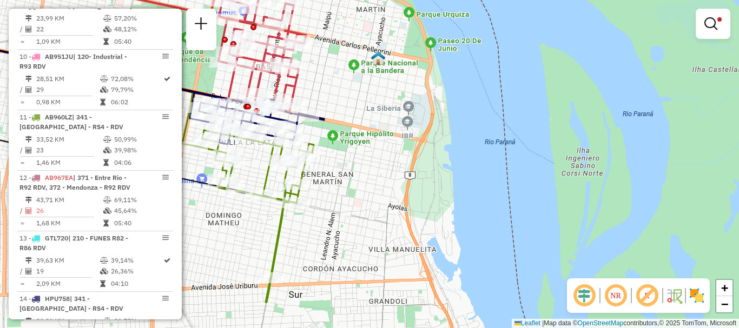
drag, startPoint x: 327, startPoint y: 262, endPoint x: 289, endPoint y: 222, distance: 55.5
click at [289, 222] on div "Limpar filtros Janela de atendimento Grade de atendimento Capacidade Transporta…" at bounding box center [369, 164] width 739 height 328
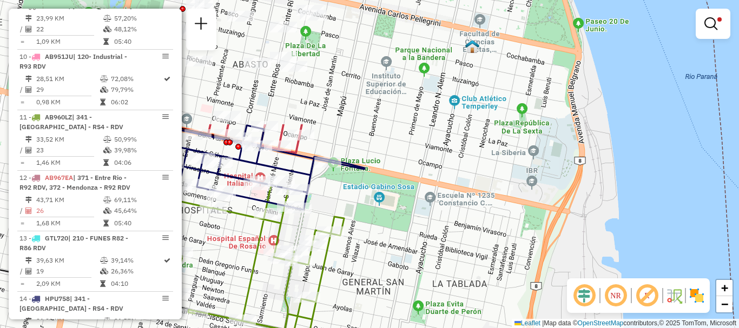
drag, startPoint x: 330, startPoint y: 257, endPoint x: 335, endPoint y: 347, distance: 89.9
click at [335, 328] on html "Aplicando filtros Pop-up bloqueado! Seu navegador bloqueou automáticamente a ab…" at bounding box center [369, 164] width 739 height 328
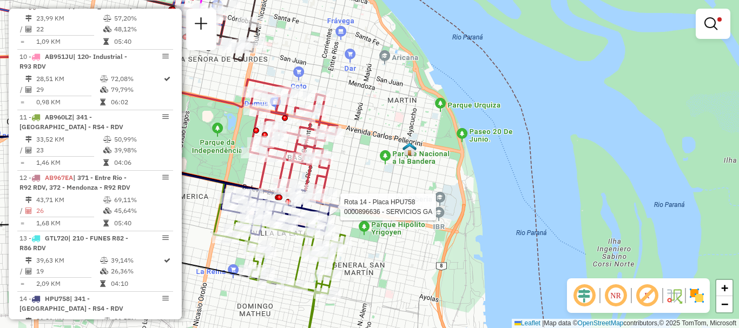
select select "**********"
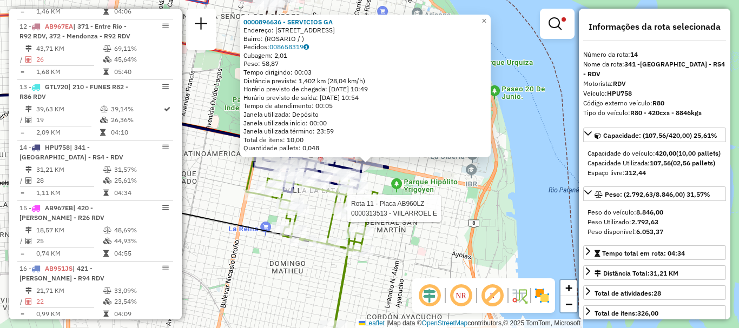
scroll to position [688, 0]
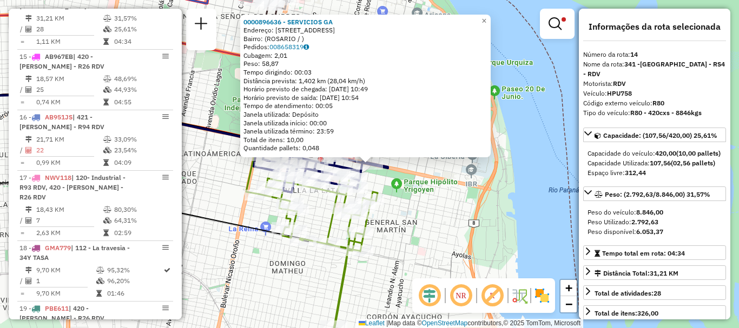
click at [384, 233] on div "0000896636 - SERVICIOS GA Endereço: BLVD 27 DE FEBRERO 901 Bairro: (ROSARIO / )…" at bounding box center [369, 164] width 739 height 328
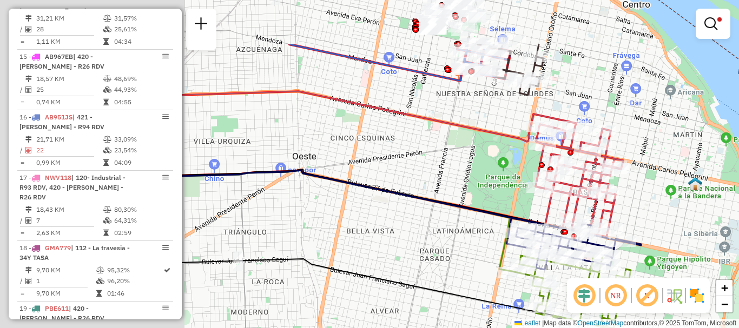
drag, startPoint x: 251, startPoint y: 222, endPoint x: 495, endPoint y: 291, distance: 254.2
click at [495, 291] on div "Rota 11 - Placa AB960LZ 0000462444 - Perez Javier Sebastian Limpar filtros Jane…" at bounding box center [369, 164] width 739 height 328
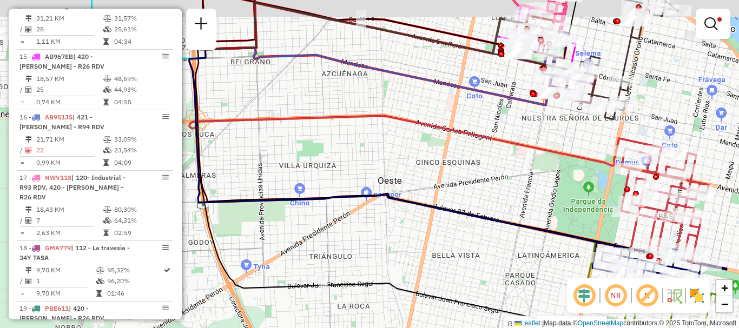
drag, startPoint x: 504, startPoint y: 296, endPoint x: 602, endPoint y: 294, distance: 97.9
click at [569, 300] on hb-router-mapa "Informações da Sessão 1276804 - 17/09/2025 Criação: 16/09/2025 16:24 Depósito: …" at bounding box center [369, 164] width 739 height 328
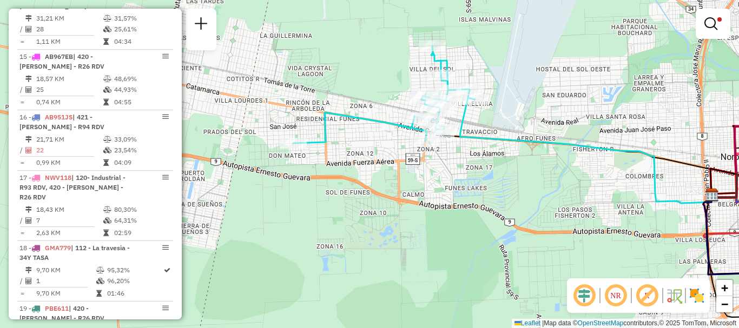
drag, startPoint x: 428, startPoint y: 262, endPoint x: 738, endPoint y: 285, distance: 311.3
click at [738, 285] on html "Aplicando filtros Pop-up bloqueado! Seu navegador bloqueou automáticamente a ab…" at bounding box center [369, 164] width 739 height 328
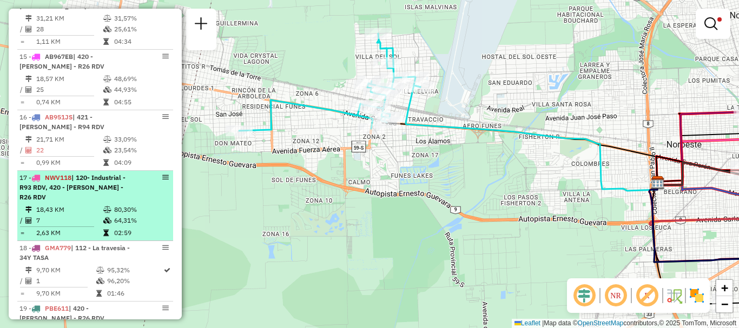
drag, startPoint x: 451, startPoint y: 271, endPoint x: 160, endPoint y: 246, distance: 293.0
click at [175, 250] on hb-router-mapa "Informações da Sessão 1276804 - 17/09/2025 Criação: 16/09/2025 16:24 Depósito: …" at bounding box center [369, 164] width 739 height 328
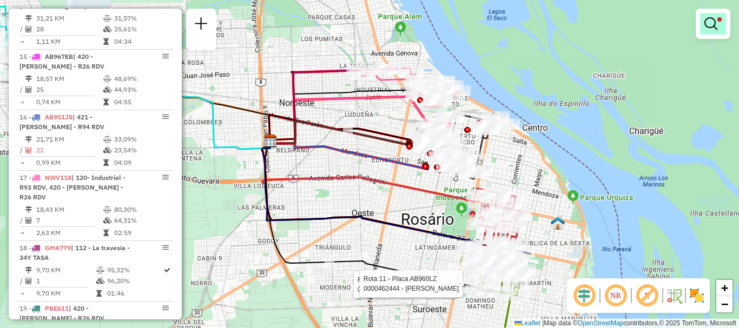
click at [710, 24] on em at bounding box center [710, 23] width 13 height 13
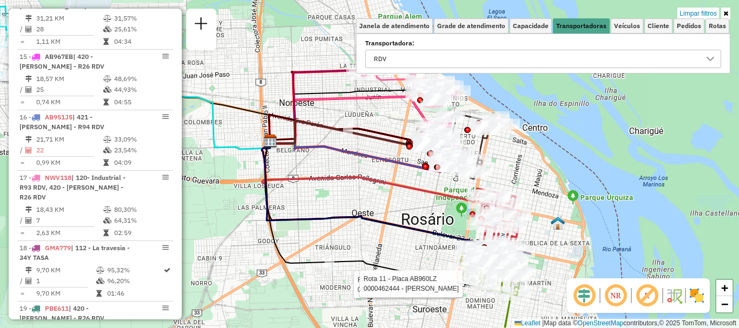
click at [709, 57] on icon at bounding box center [710, 59] width 9 height 9
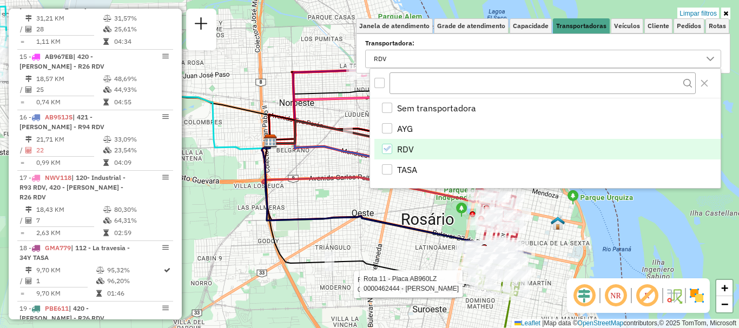
click at [382, 148] on div "RDV" at bounding box center [387, 149] width 10 height 10
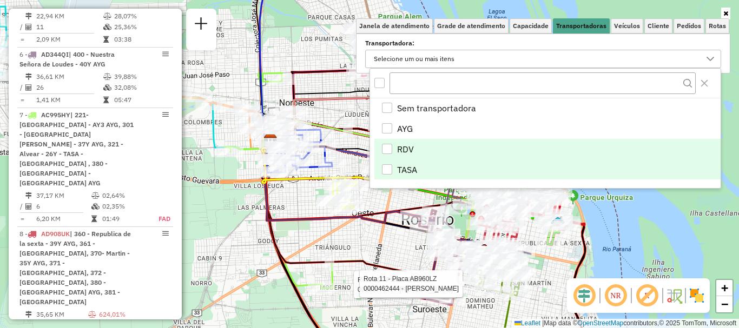
click at [382, 172] on div "TASA" at bounding box center [387, 169] width 10 height 10
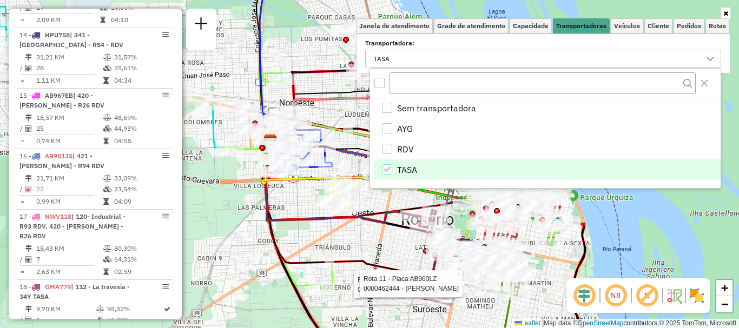
click at [371, 230] on div "Rota 11 - Placa AB960LZ 0000377670 - ORTEGA ALICIA SUSANA Rota 11 - Placa AB960…" at bounding box center [369, 164] width 739 height 328
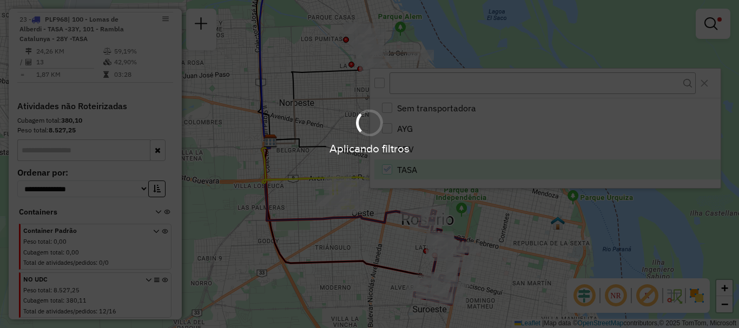
scroll to position [582, 0]
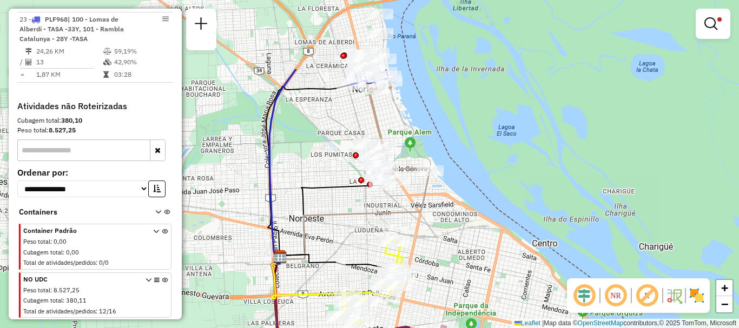
drag, startPoint x: 348, startPoint y: 247, endPoint x: 389, endPoint y: 300, distance: 66.3
click at [389, 327] on div "Limpar filtros Janela de atendimento Grade de atendimento Capacidade Transporta…" at bounding box center [369, 164] width 739 height 328
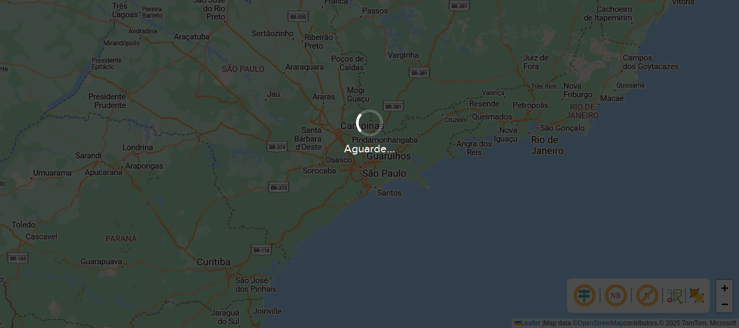
scroll to position [709, 0]
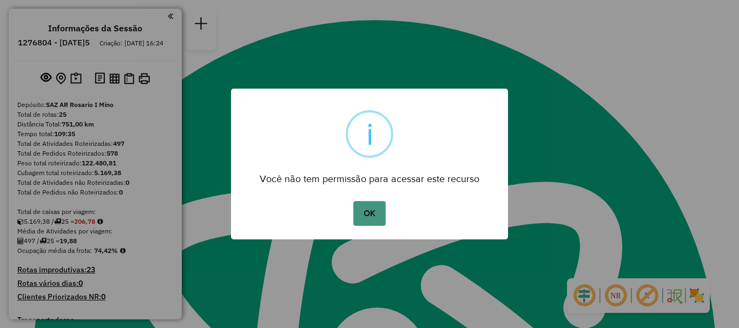
click at [370, 217] on button "OK" at bounding box center [369, 213] width 32 height 25
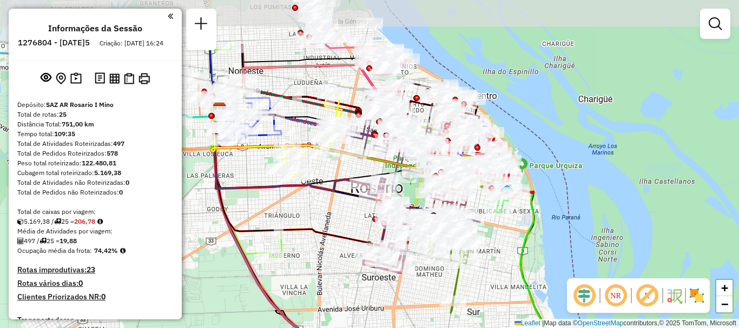
drag, startPoint x: 490, startPoint y: 176, endPoint x: 494, endPoint y: 230, distance: 54.2
click at [494, 230] on div "Janela de atendimento Grade de atendimento Capacidade Transportadoras Veículos …" at bounding box center [369, 164] width 739 height 328
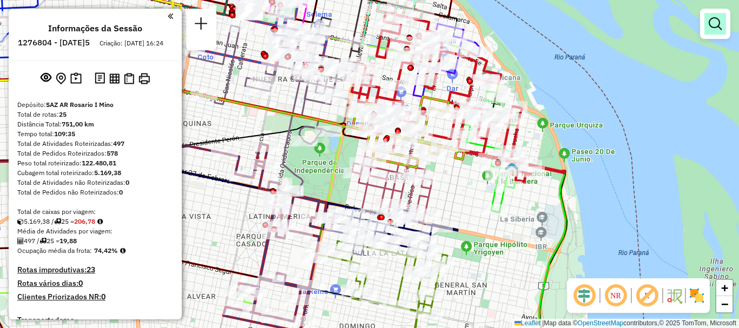
click at [720, 21] on em at bounding box center [714, 23] width 13 height 13
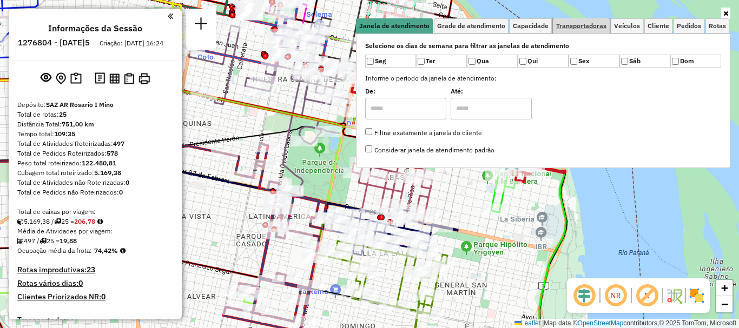
click at [577, 27] on span "Transportadoras" at bounding box center [581, 26] width 50 height 6
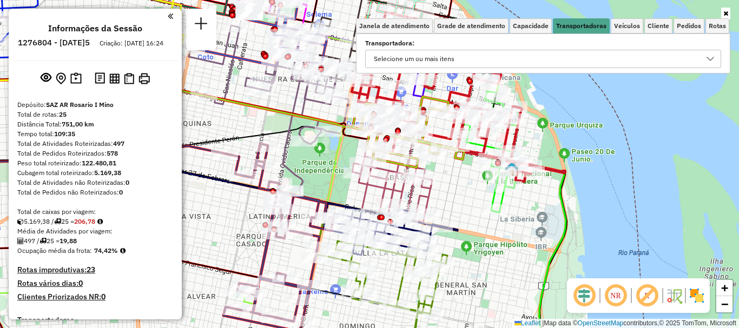
click at [709, 59] on icon at bounding box center [710, 59] width 8 height 4
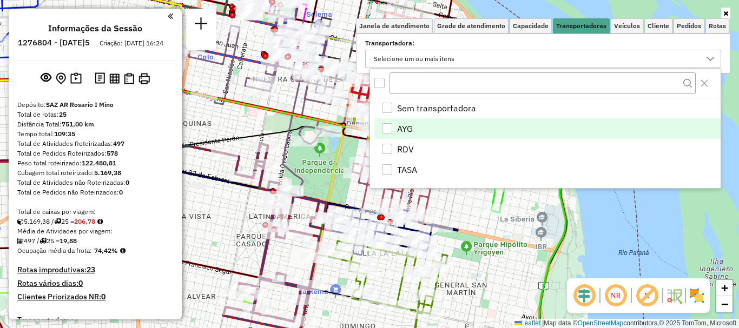
click at [389, 125] on div "AYG" at bounding box center [387, 128] width 10 height 10
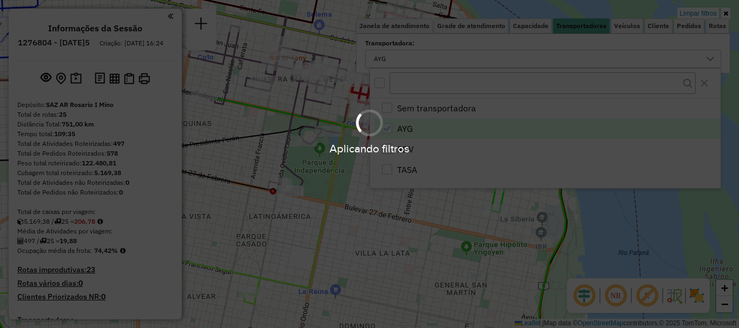
click at [487, 270] on div "Aplicando filtros" at bounding box center [369, 164] width 739 height 328
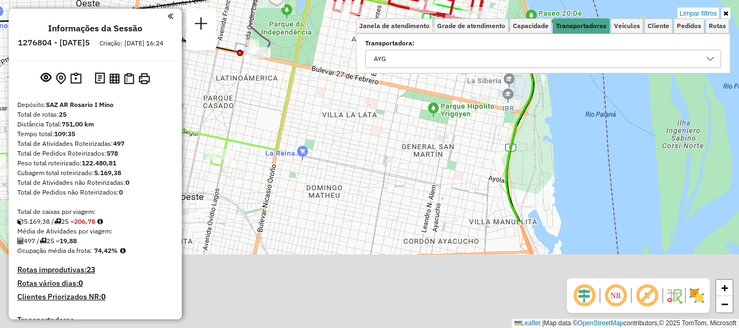
drag, startPoint x: 417, startPoint y: 154, endPoint x: 426, endPoint y: 118, distance: 37.4
click at [426, 118] on div "Limpar filtros Janela de atendimento Grade de atendimento Capacidade Transporta…" at bounding box center [369, 164] width 739 height 328
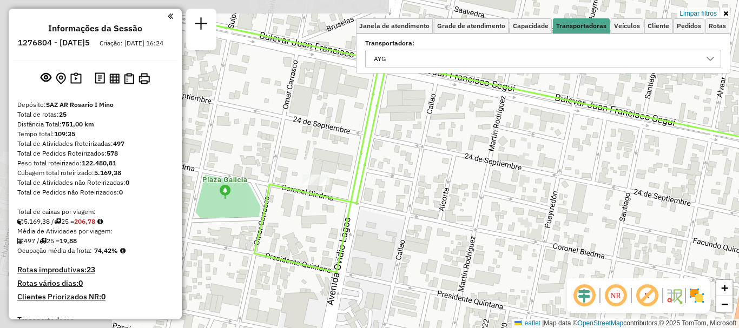
drag, startPoint x: 212, startPoint y: 152, endPoint x: 338, endPoint y: 207, distance: 137.3
click at [338, 207] on div "Limpar filtros Janela de atendimento Grade de atendimento Capacidade Transporta…" at bounding box center [369, 164] width 739 height 328
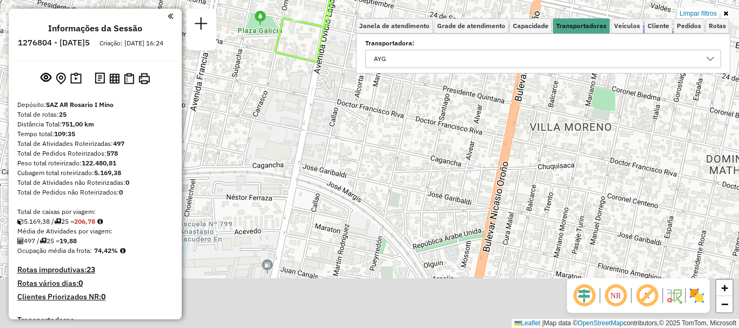
drag, startPoint x: 441, startPoint y: 131, endPoint x: 441, endPoint y: 34, distance: 97.9
click at [443, 50] on div "Limpar filtros Janela de atendimento Grade de atendimento Capacidade Transporta…" at bounding box center [369, 164] width 739 height 328
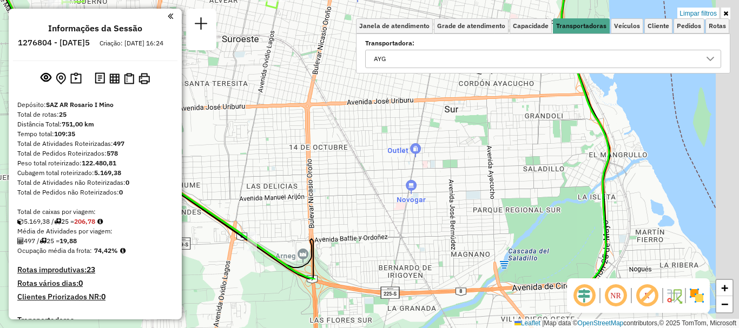
drag, startPoint x: 401, startPoint y: 112, endPoint x: 378, endPoint y: 98, distance: 27.5
click at [378, 98] on div "Limpar filtros Janela de atendimento Grade de atendimento Capacidade Transporta…" at bounding box center [369, 164] width 739 height 328
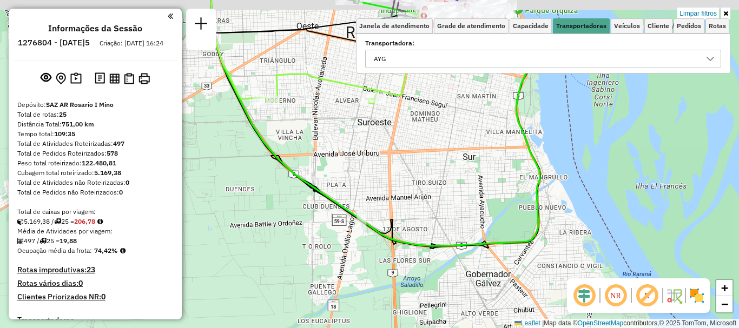
drag, startPoint x: 344, startPoint y: 165, endPoint x: 367, endPoint y: 177, distance: 25.6
click at [367, 177] on div "Limpar filtros Janela de atendimento Grade de atendimento Capacidade Transporta…" at bounding box center [369, 164] width 739 height 328
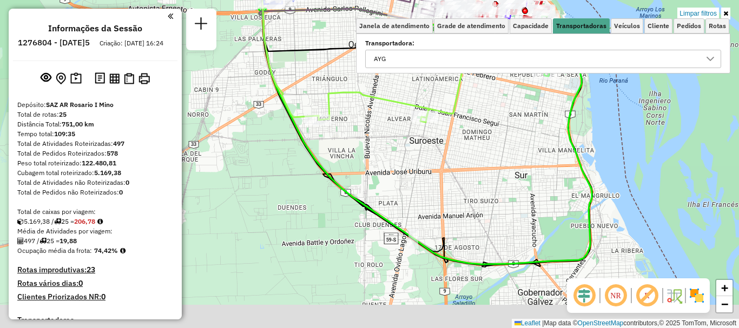
drag, startPoint x: 530, startPoint y: 191, endPoint x: 443, endPoint y: 161, distance: 92.0
click at [443, 161] on div "Limpar filtros Janela de atendimento Grade de atendimento Capacidade Transporta…" at bounding box center [369, 164] width 739 height 328
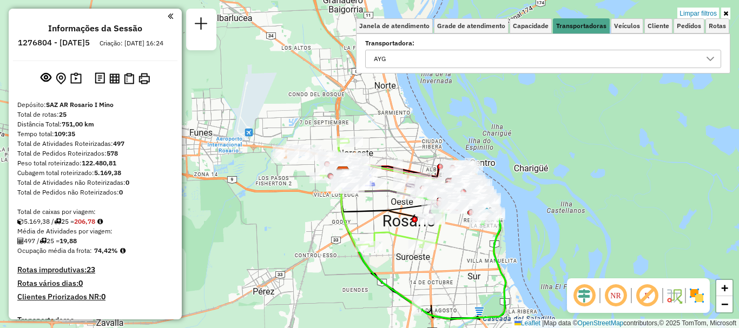
drag, startPoint x: 481, startPoint y: 264, endPoint x: 478, endPoint y: 271, distance: 8.2
click at [478, 271] on div "Limpar filtros Janela de atendimento Grade de atendimento Capacidade Transporta…" at bounding box center [369, 164] width 739 height 328
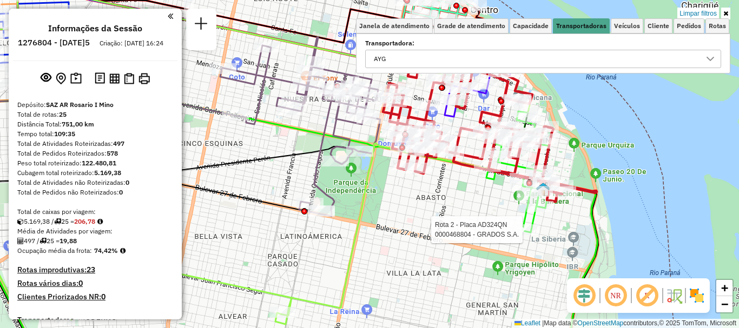
select select "**********"
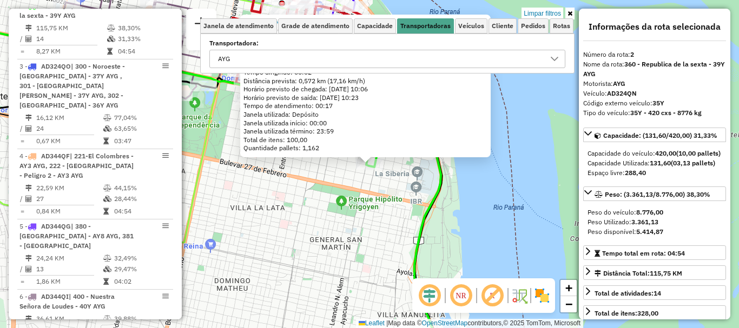
scroll to position [54, 0]
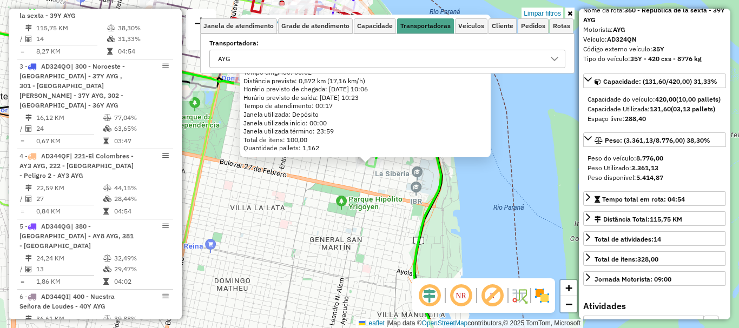
click at [498, 231] on div "0000468804 - GRADOS S.A. Endereço: LA PAZ 362 Bairro: (ROSARIO / ) Pedidos: 008…" at bounding box center [369, 164] width 739 height 328
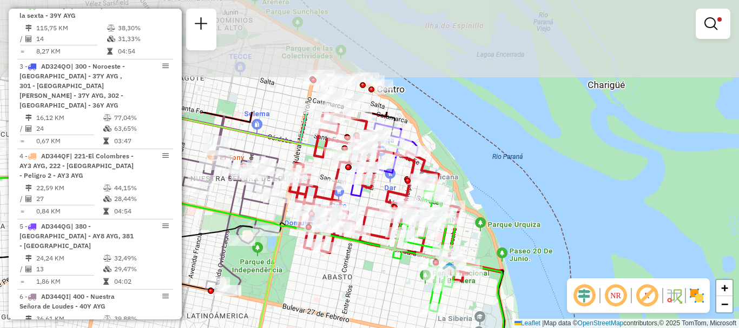
drag, startPoint x: 464, startPoint y: 225, endPoint x: 517, endPoint y: 349, distance: 134.7
click at [517, 328] on html "Aplicando filtros Pop-up bloqueado! Seu navegador bloqueou automáticamente a ab…" at bounding box center [369, 164] width 739 height 328
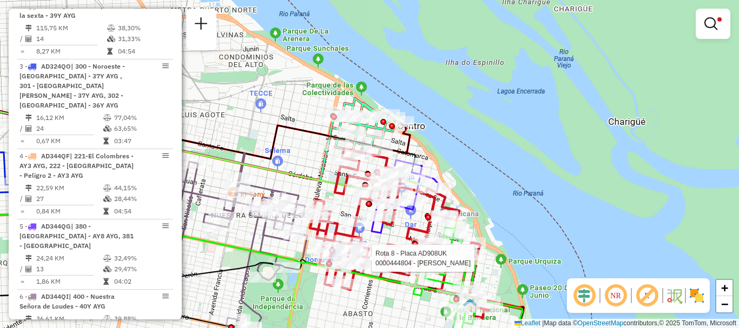
select select "**********"
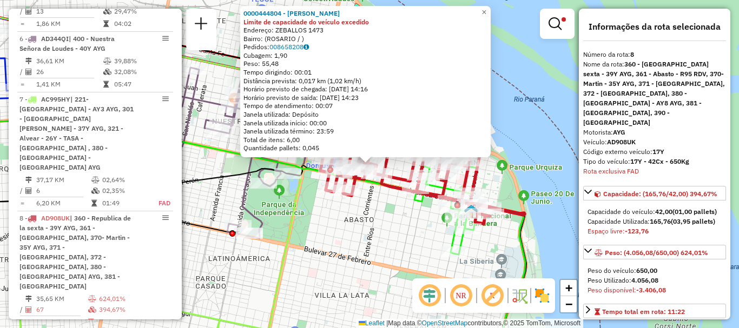
scroll to position [108, 0]
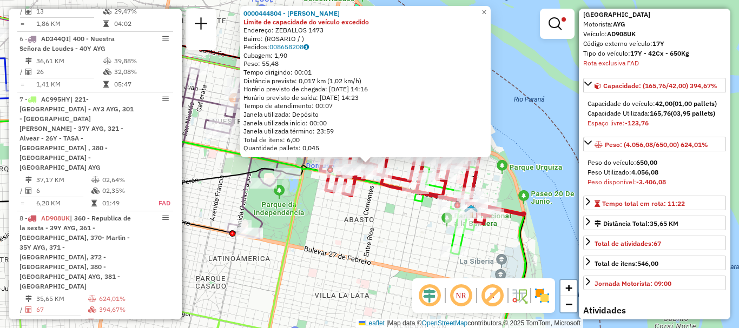
click at [537, 266] on div "0000444804 - FIGUEREDO MATHIAS ALBERTO Limite de capacidade do veículo excedido…" at bounding box center [369, 164] width 739 height 328
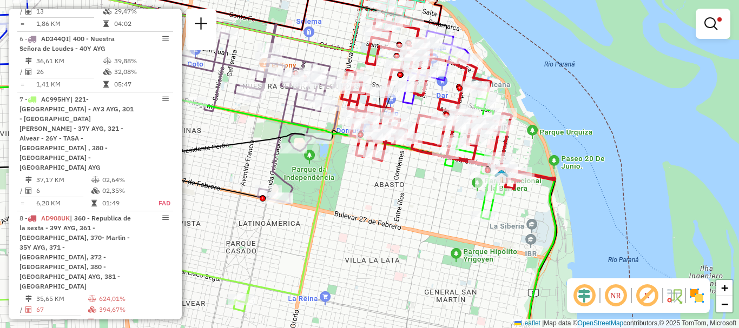
drag, startPoint x: 387, startPoint y: 261, endPoint x: 512, endPoint y: 168, distance: 156.2
click at [506, 166] on div "Limpar filtros Janela de atendimento Grade de atendimento Capacidade Transporta…" at bounding box center [369, 164] width 739 height 328
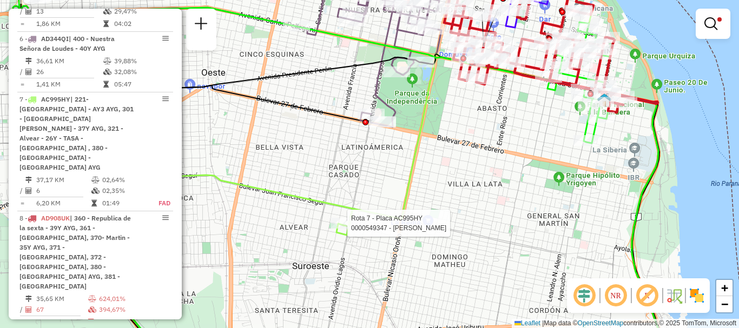
select select "**********"
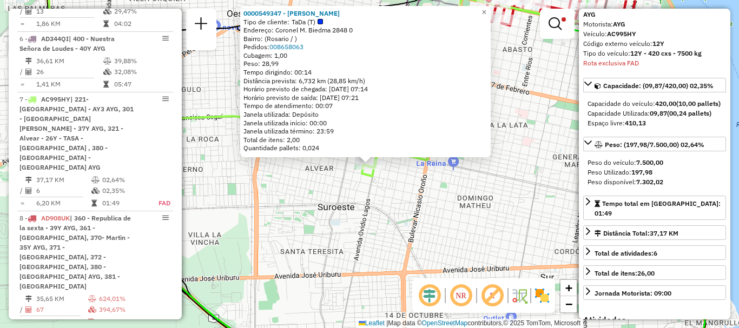
click at [544, 231] on div "0000549347 - Maximiliano Masuelli Tipo de cliente: TaDa (T) Endereço: Coronel M…" at bounding box center [369, 164] width 739 height 328
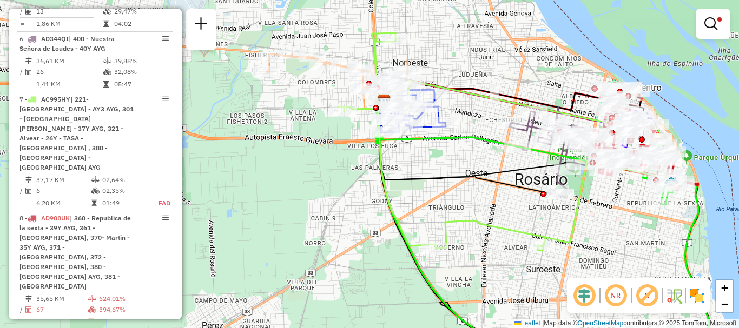
drag, startPoint x: 528, startPoint y: 244, endPoint x: 582, endPoint y: 290, distance: 71.0
click at [582, 290] on hb-router-mapa "Informações da Sessão 1276804 - 17/09/2025 Criação: 16/09/2025 16:24 Depósito: …" at bounding box center [369, 164] width 739 height 328
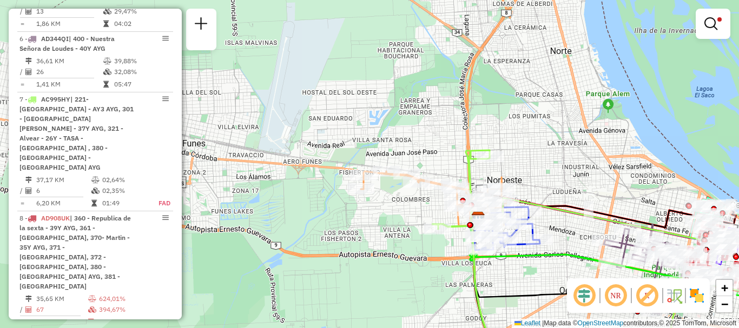
drag, startPoint x: 486, startPoint y: 261, endPoint x: 557, endPoint y: 349, distance: 114.2
click at [557, 328] on html "Aplicando filtros Pop-up bloqueado! Seu navegador bloqueou automáticamente a ab…" at bounding box center [369, 164] width 739 height 328
select select "**********"
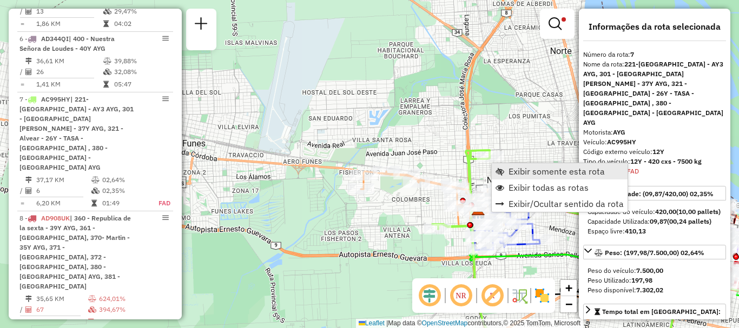
click at [551, 173] on span "Exibir somente esta rota" at bounding box center [556, 171] width 96 height 9
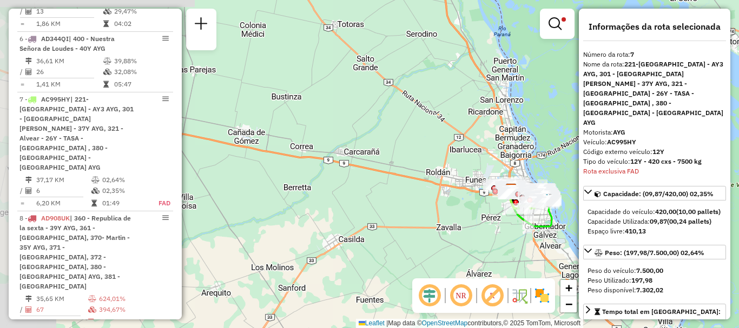
drag, startPoint x: 459, startPoint y: 180, endPoint x: 396, endPoint y: 111, distance: 92.2
click at [401, 114] on div "Rota 3 - Placa AD324QO 0000892108 - PONCE SILVIA Rota 4 - Placa AD344QF 0000512…" at bounding box center [369, 164] width 739 height 328
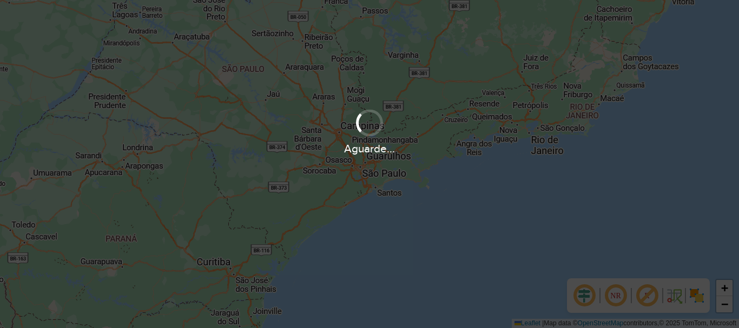
scroll to position [709, 0]
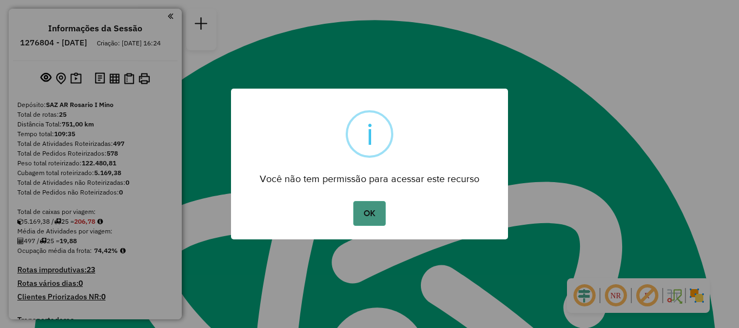
click at [369, 219] on button "OK" at bounding box center [369, 213] width 32 height 25
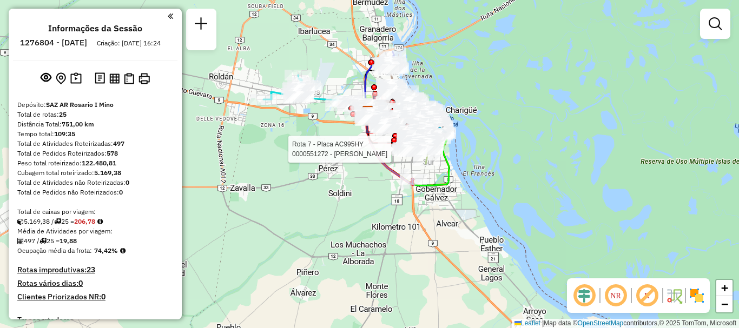
select select "**********"
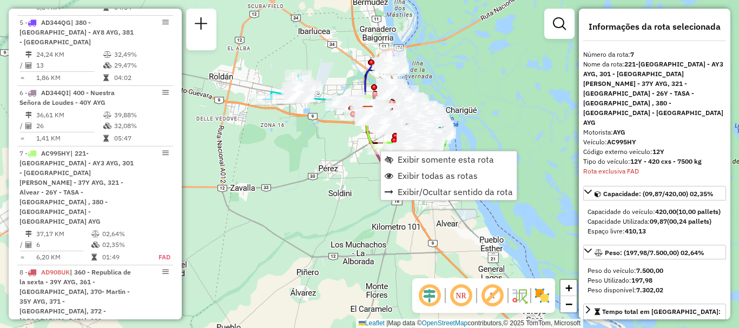
scroll to position [787, 0]
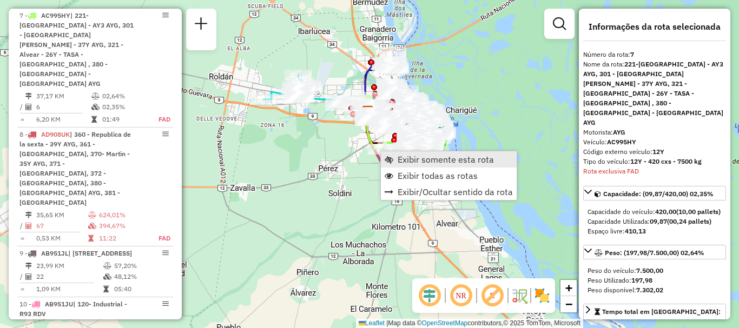
click at [409, 161] on span "Exibir somente esta rota" at bounding box center [445, 159] width 96 height 9
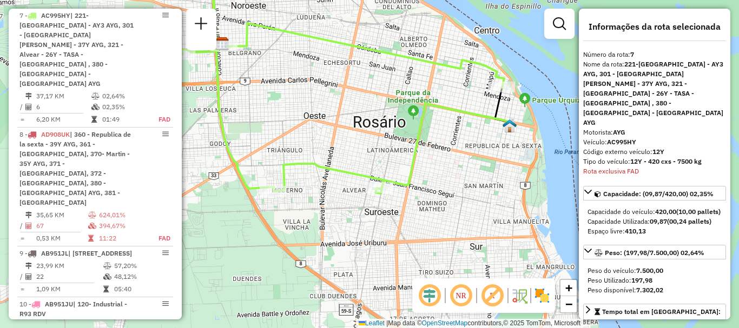
drag, startPoint x: 418, startPoint y: 202, endPoint x: 399, endPoint y: 135, distance: 69.7
click at [399, 135] on div "Janela de atendimento Grade de atendimento Capacidade Transportadoras Veículos …" at bounding box center [369, 164] width 739 height 328
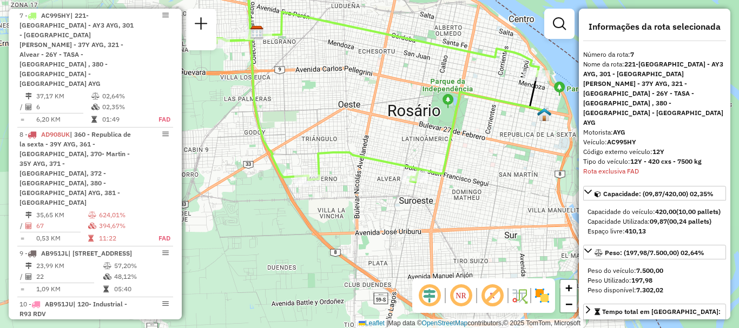
drag, startPoint x: 411, startPoint y: 159, endPoint x: 446, endPoint y: 148, distance: 36.4
click at [446, 148] on icon at bounding box center [477, 137] width 134 height 90
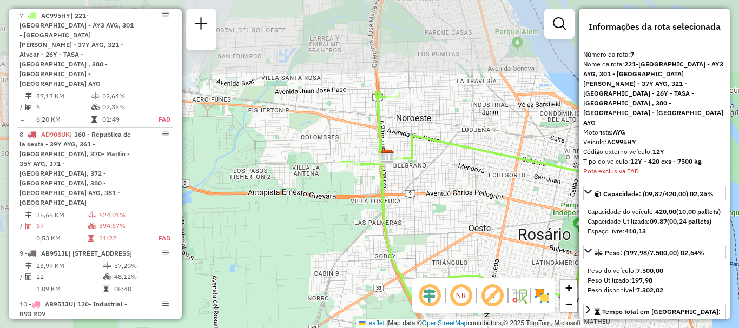
drag, startPoint x: 382, startPoint y: 204, endPoint x: 426, endPoint y: 224, distance: 47.7
click at [454, 248] on div "Janela de atendimento Grade de atendimento Capacidade Transportadoras Veículos …" at bounding box center [369, 164] width 739 height 328
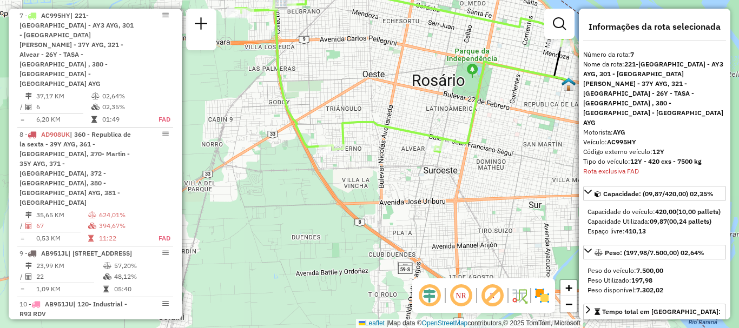
drag, startPoint x: 415, startPoint y: 217, endPoint x: 309, endPoint y: 63, distance: 187.5
click at [309, 63] on div "Janela de atendimento Grade de atendimento Capacidade Transportadoras Veículos …" at bounding box center [369, 164] width 739 height 328
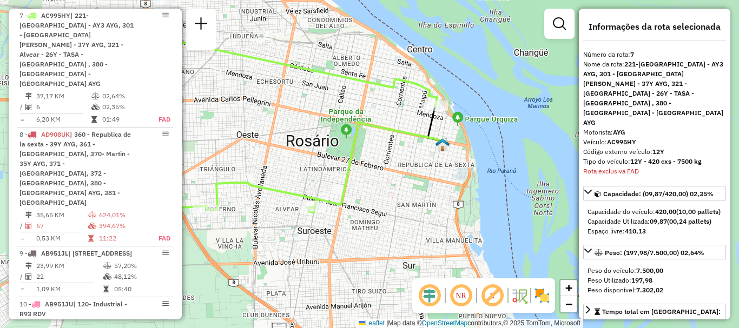
drag, startPoint x: 454, startPoint y: 176, endPoint x: 423, endPoint y: 202, distance: 39.5
click at [423, 202] on div "Janela de atendimento Grade de atendimento Capacidade Transportadoras Veículos …" at bounding box center [369, 164] width 739 height 328
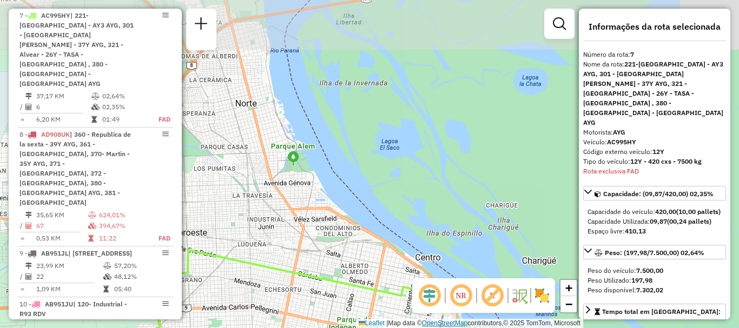
drag, startPoint x: 430, startPoint y: 141, endPoint x: 437, endPoint y: 322, distance: 181.3
click at [437, 322] on div "Rota 7 - Placa AC995HY 0000550228 - [PERSON_NAME] Janela de atendimento Grade d…" at bounding box center [369, 164] width 739 height 328
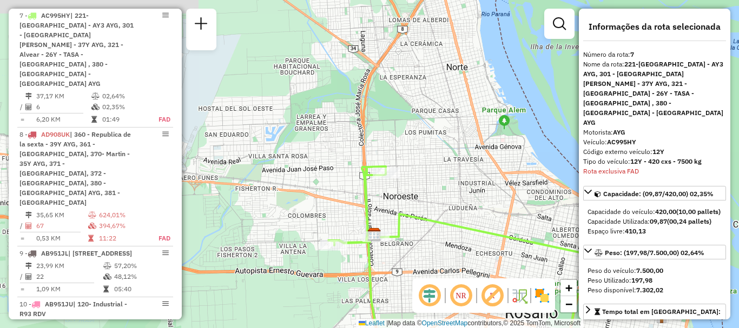
drag, startPoint x: 492, startPoint y: 187, endPoint x: 563, endPoint y: 165, distance: 74.7
click at [563, 165] on div "Rota 7 - Placa AC995HY 0000550228 - [PERSON_NAME] Janela de atendimento Grade d…" at bounding box center [369, 164] width 739 height 328
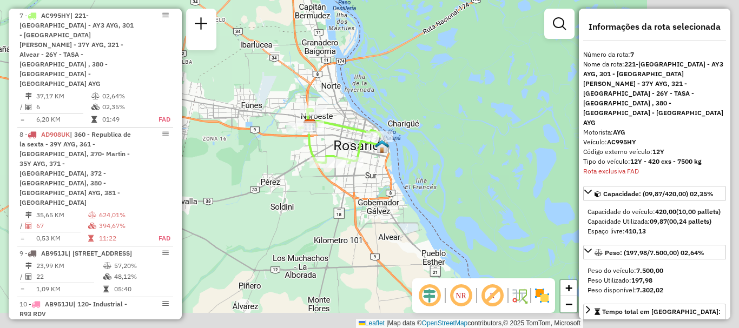
drag, startPoint x: 525, startPoint y: 176, endPoint x: 325, endPoint y: 147, distance: 202.2
click at [320, 116] on div at bounding box center [313, 110] width 27 height 11
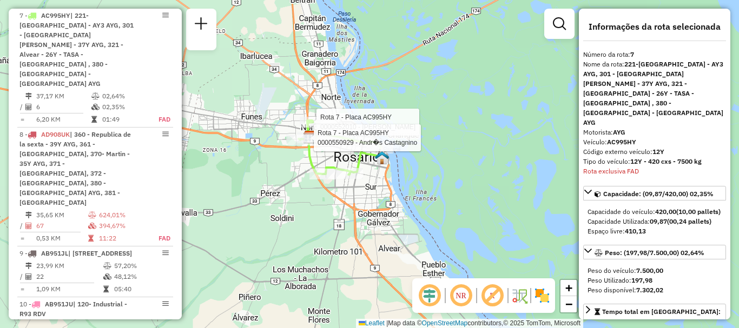
click at [444, 219] on div "Rota 7 - Placa AC995HY 0000552010 - [PERSON_NAME] Rota 7 - Placa AC995HY 000055…" at bounding box center [369, 164] width 739 height 328
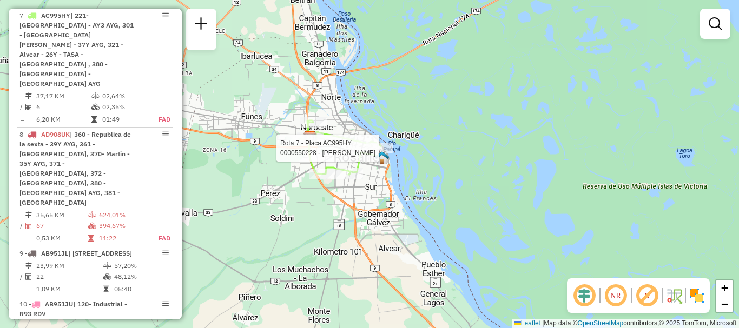
select select "**********"
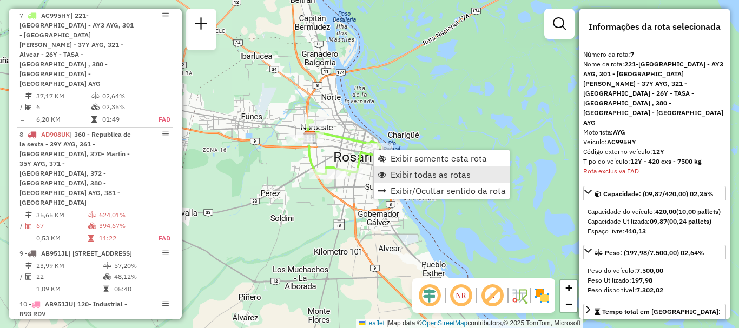
click at [408, 174] on span "Exibir todas as rotas" at bounding box center [430, 174] width 80 height 9
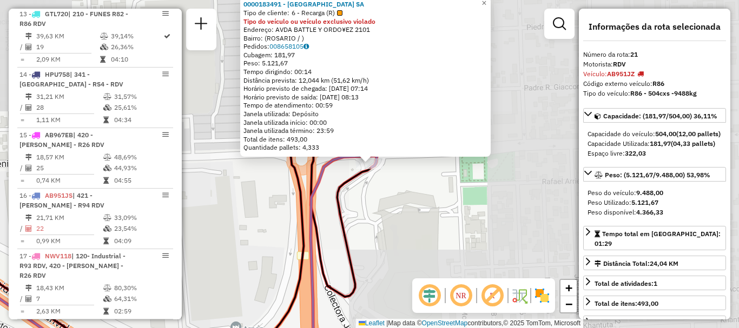
scroll to position [1732, 0]
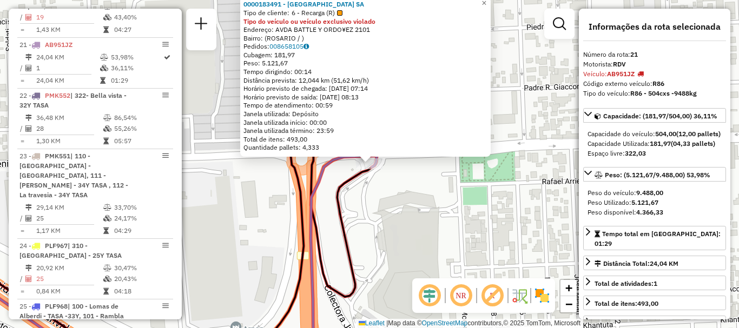
click at [417, 246] on div "0000183491 - [GEOGRAPHIC_DATA] SA Tipo de cliente: 6 - Recarga (R) Tipo do veíc…" at bounding box center [369, 164] width 739 height 328
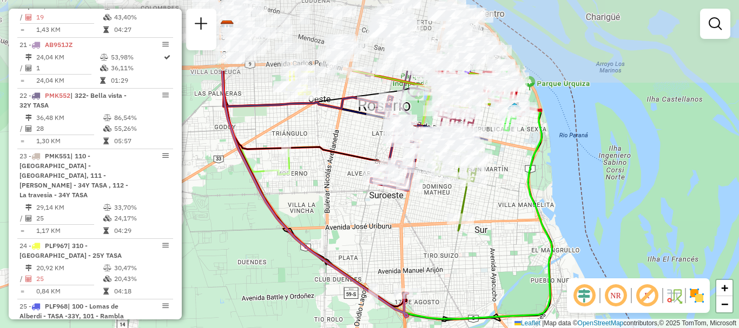
drag, startPoint x: 438, startPoint y: 248, endPoint x: 431, endPoint y: 265, distance: 18.7
click at [431, 265] on div "Janela de atendimento Grade de atendimento Capacidade Transportadoras Veículos …" at bounding box center [369, 164] width 739 height 328
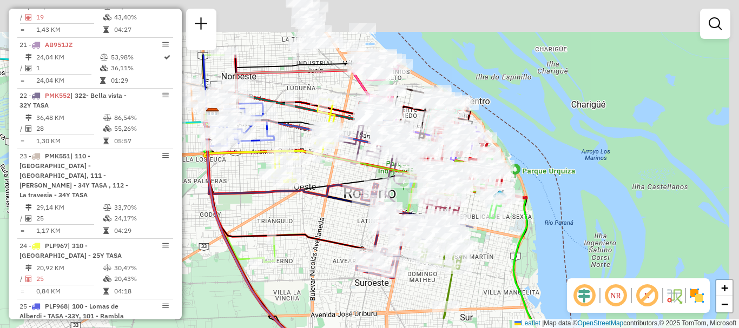
drag, startPoint x: 507, startPoint y: 197, endPoint x: 493, endPoint y: 280, distance: 84.5
click at [493, 280] on div "Janela de atendimento Grade de atendimento Capacidade Transportadoras Veículos …" at bounding box center [369, 164] width 739 height 328
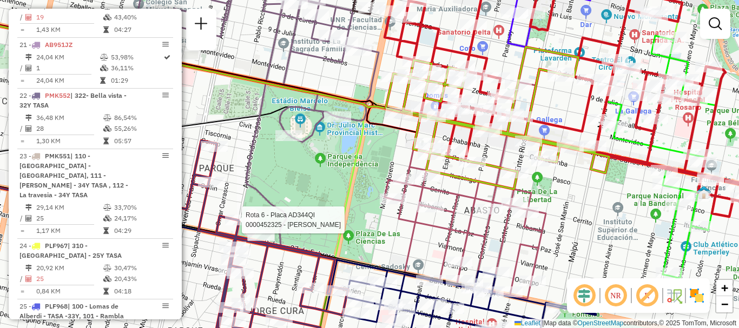
select select "**********"
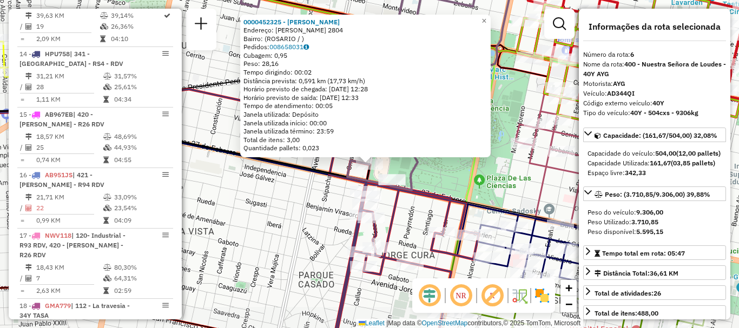
scroll to position [727, 0]
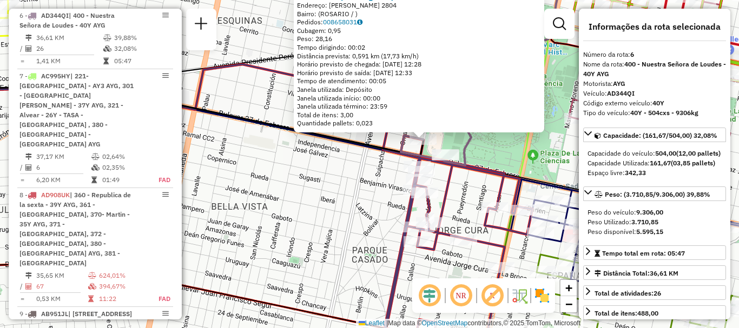
click at [514, 135] on div "0000452325 - [PERSON_NAME] MILAGROS Endereço: OCAMPO 2804 Bairro: ([GEOGRAPHIC_…" at bounding box center [369, 164] width 739 height 328
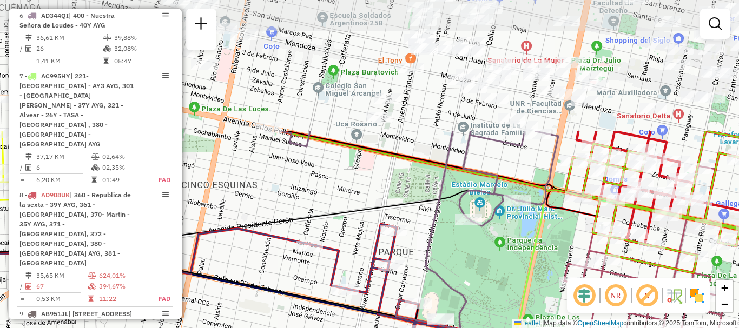
drag, startPoint x: 503, startPoint y: 273, endPoint x: 503, endPoint y: 309, distance: 35.7
click at [503, 309] on div "Janela de atendimento Grade de atendimento Capacidade Transportadoras Veículos …" at bounding box center [369, 164] width 739 height 328
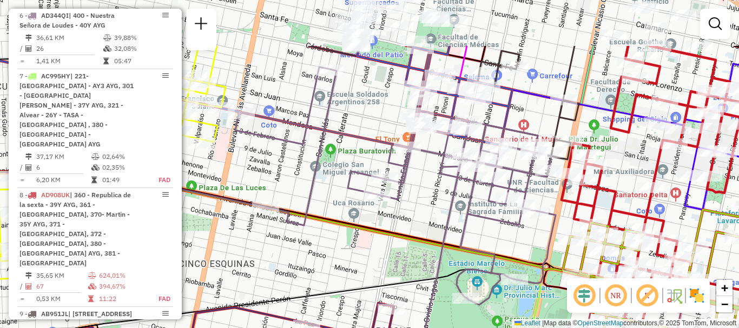
click at [487, 263] on icon at bounding box center [395, 230] width 320 height 358
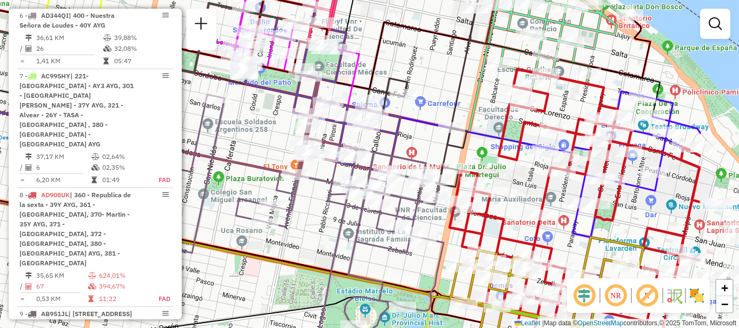
drag, startPoint x: 342, startPoint y: 262, endPoint x: 304, endPoint y: 253, distance: 38.9
click at [304, 253] on div "Janela de atendimento Grade de atendimento Capacidade Transportadoras Veículos …" at bounding box center [369, 164] width 739 height 328
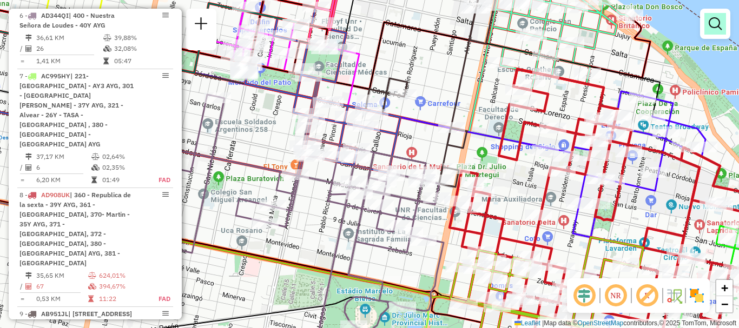
click at [716, 25] on em at bounding box center [714, 23] width 13 height 13
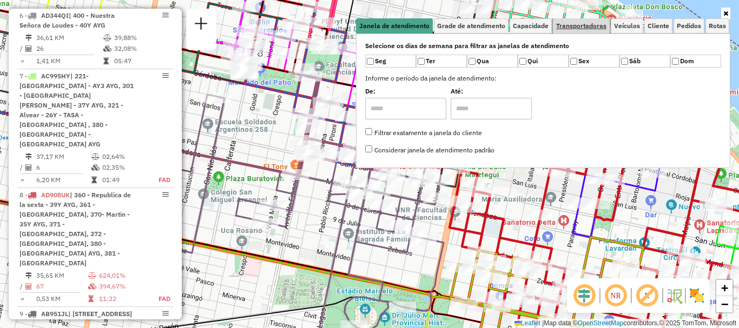
click at [576, 23] on span "Transportadoras" at bounding box center [581, 26] width 50 height 6
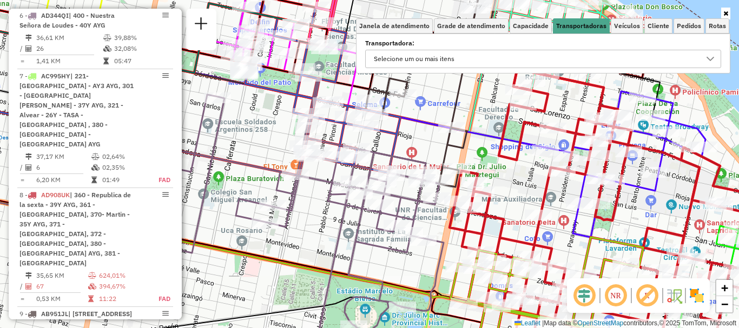
click at [711, 55] on icon at bounding box center [710, 59] width 9 height 9
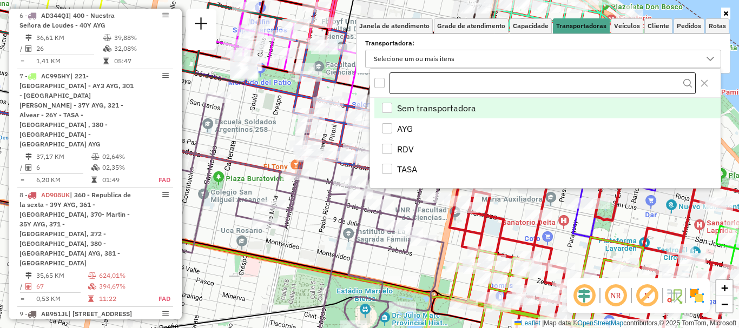
scroll to position [6, 37]
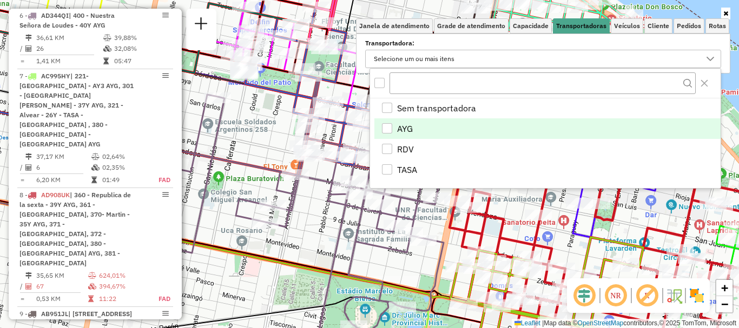
click at [382, 127] on div "AYG" at bounding box center [387, 128] width 10 height 10
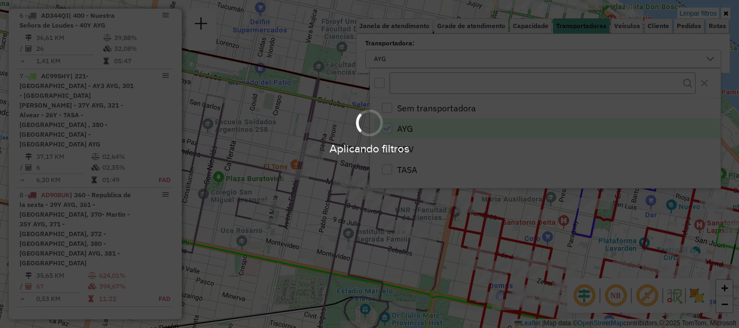
click at [343, 241] on div "Aplicando filtros" at bounding box center [369, 164] width 739 height 328
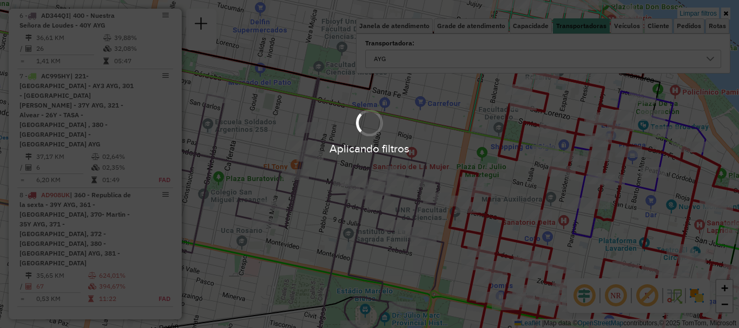
scroll to position [703, 0]
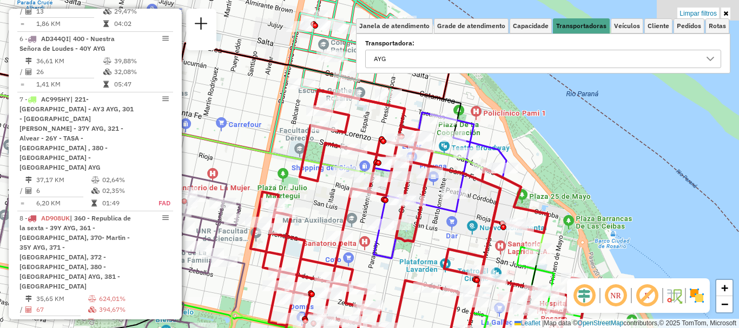
drag, startPoint x: 399, startPoint y: 242, endPoint x: 214, endPoint y: 270, distance: 187.1
click at [214, 270] on icon at bounding box center [84, 240] width 320 height 282
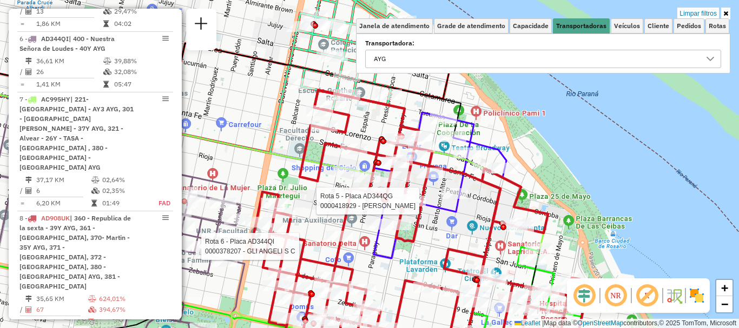
select select "**********"
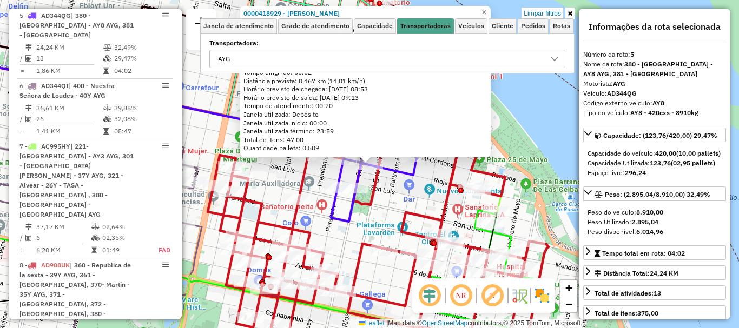
scroll to position [108, 0]
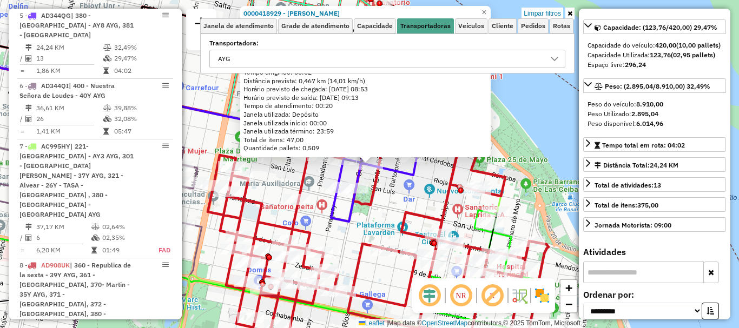
click at [409, 196] on div "0000418929 - [PERSON_NAME] Tipo de cliente: 6 - Recarga (R) [GEOGRAPHIC_DATA]: …" at bounding box center [369, 164] width 739 height 328
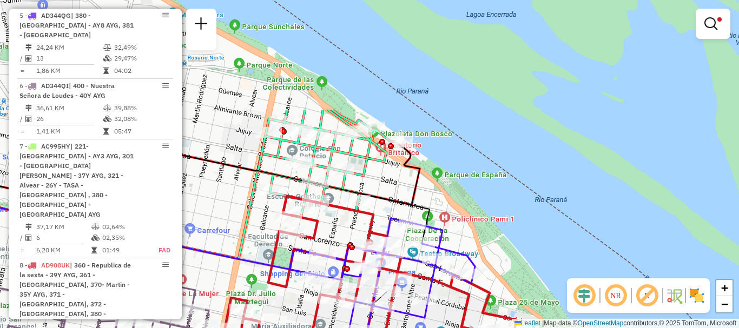
drag, startPoint x: 408, startPoint y: 269, endPoint x: 420, endPoint y: 349, distance: 81.4
click at [420, 328] on html "Aplicando filtros Pop-up bloqueado! Seu navegador bloqueou automáticamente a ab…" at bounding box center [369, 164] width 739 height 328
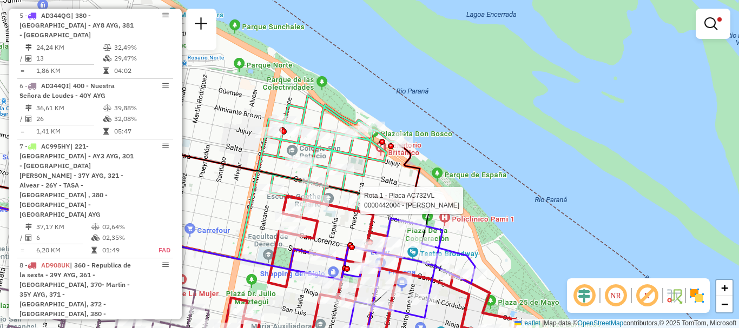
select select "**********"
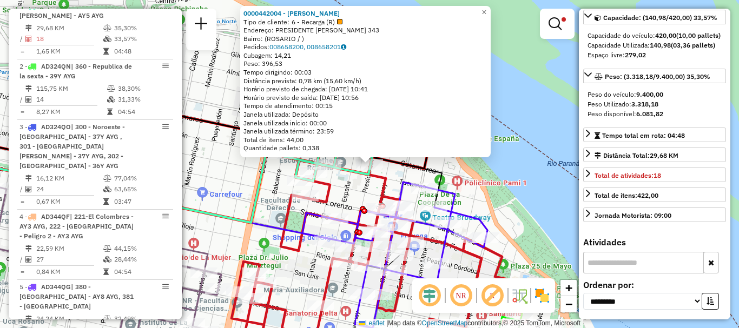
click at [539, 211] on div "0000442004 - [PERSON_NAME] Tipo de cliente: 6 - Recarga (R) Endereço: PRESIDENT…" at bounding box center [369, 164] width 739 height 328
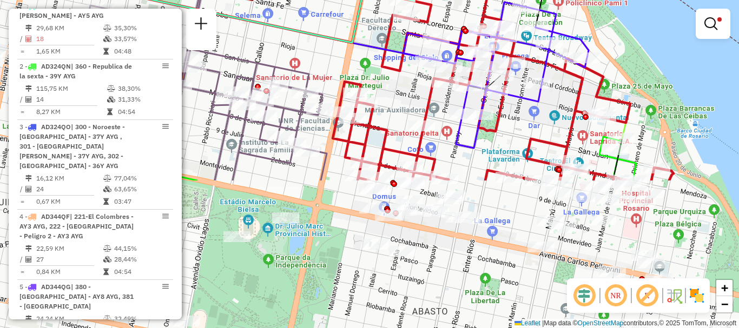
drag, startPoint x: 389, startPoint y: 146, endPoint x: 424, endPoint y: 71, distance: 82.3
click at [424, 71] on div "Rota 5 - Placa AD344QG 0000446821 - MINIMARKET 3 Limpar filtros Janela de atend…" at bounding box center [369, 164] width 739 height 328
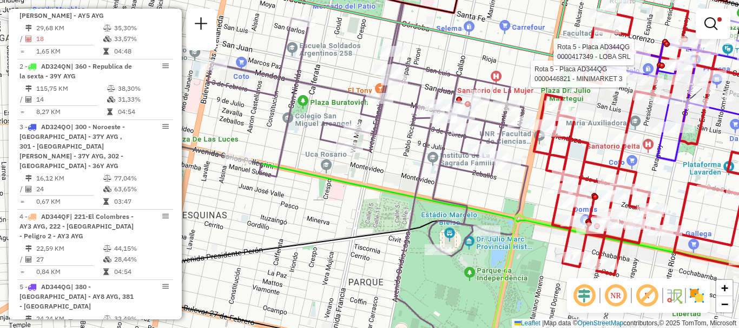
drag, startPoint x: 304, startPoint y: 188, endPoint x: 548, endPoint y: 204, distance: 244.4
click at [548, 204] on div "Rota 5 - Placa AD344QG 0000446821 - MINIMARKET 3 Rota 5 - Placa AD344QG 0000417…" at bounding box center [369, 164] width 739 height 328
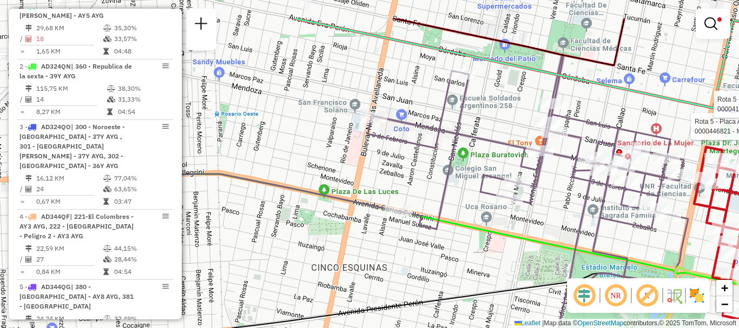
drag, startPoint x: 465, startPoint y: 214, endPoint x: 609, endPoint y: 266, distance: 152.9
click at [609, 266] on icon at bounding box center [486, 256] width 886 height 165
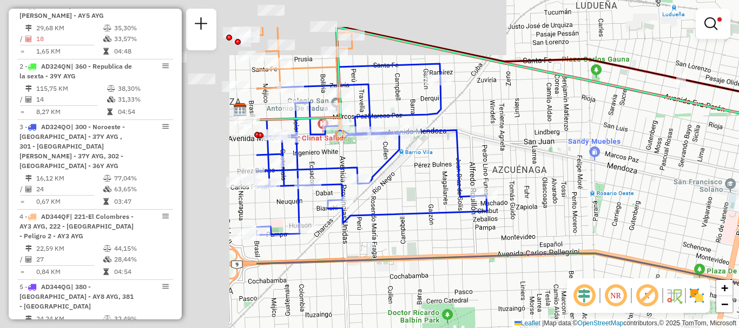
drag, startPoint x: 353, startPoint y: 229, endPoint x: 700, endPoint y: 309, distance: 356.6
click at [700, 309] on hb-router-mapa "Informações da Sessão 1276804 - [DATE]5 Criação: [DATE] 16:24 Depósito: SAZ AR …" at bounding box center [369, 164] width 739 height 328
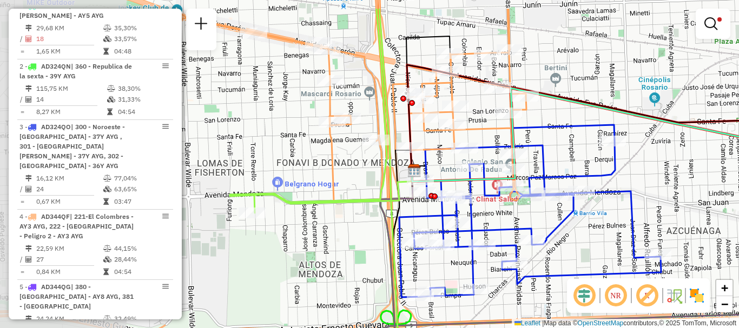
drag, startPoint x: 581, startPoint y: 237, endPoint x: 738, endPoint y: 278, distance: 162.2
click at [738, 278] on html "Aplicando filtros Pop-up bloqueado! Seu navegador bloqueou automáticamente a ab…" at bounding box center [369, 164] width 739 height 328
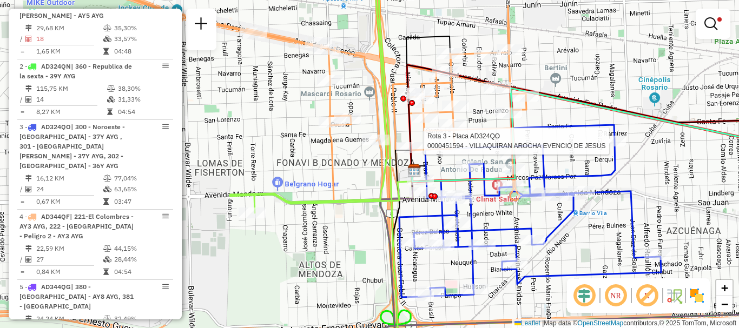
select select "**********"
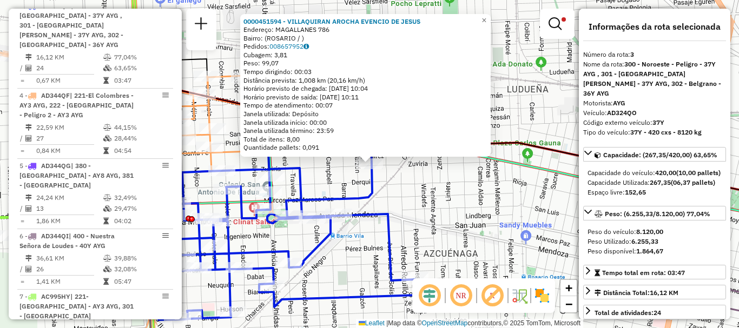
scroll to position [54, 0]
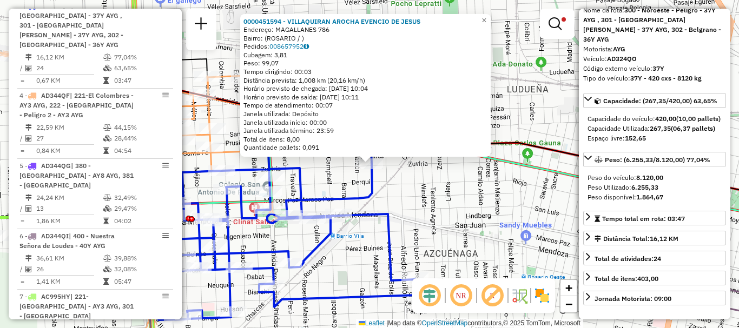
click at [506, 225] on div "0000451594 - VILLAQUIRAN AROCHA EVENCIO DE [PERSON_NAME]: MAGALLANES 786 Bairro…" at bounding box center [369, 164] width 739 height 328
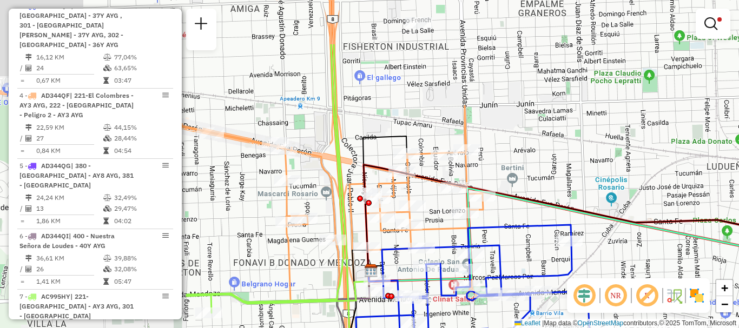
drag, startPoint x: 628, startPoint y: 300, endPoint x: 634, endPoint y: 300, distance: 5.9
click at [634, 300] on hb-router-mapa "Informações da Sessão 1276804 - [DATE]5 Criação: [DATE] 16:24 Depósito: SAZ AR …" at bounding box center [369, 164] width 739 height 328
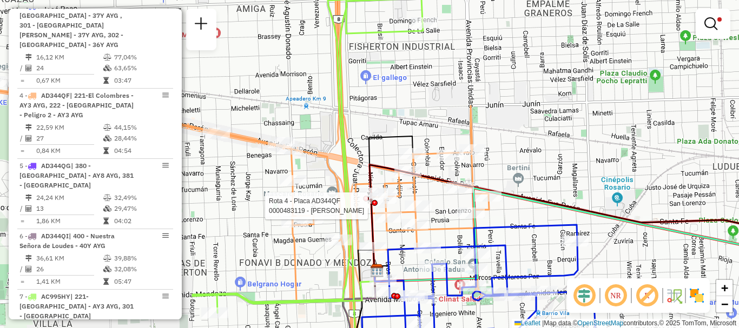
select select "**********"
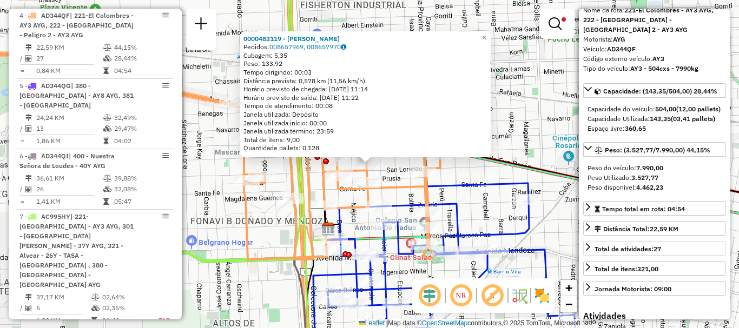
scroll to position [0, 0]
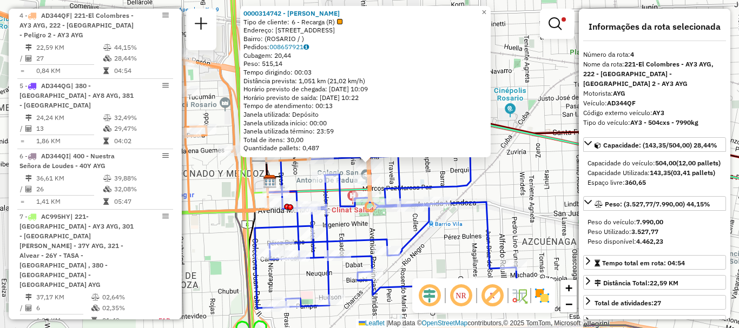
click at [494, 205] on div "0000314742 - [PERSON_NAME] Tipo de cliente: 6 - Recarga (R) Endereço: [STREET_A…" at bounding box center [369, 164] width 739 height 328
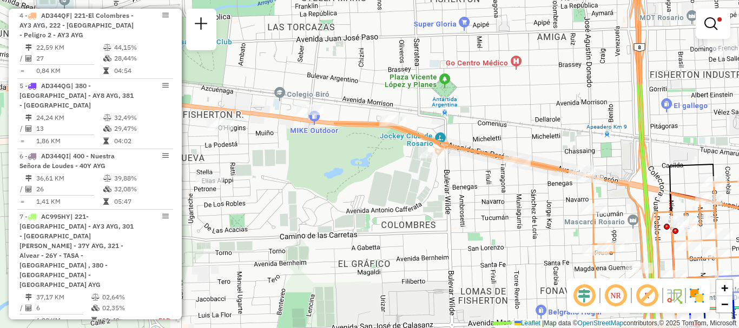
drag, startPoint x: 270, startPoint y: 143, endPoint x: 678, endPoint y: 260, distance: 424.2
click at [678, 260] on icon at bounding box center [562, 225] width 456 height 205
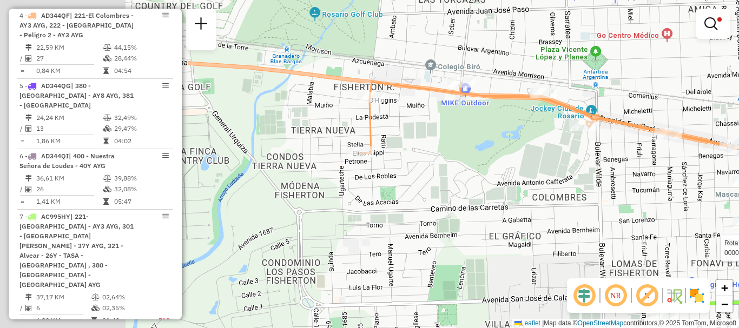
drag, startPoint x: 475, startPoint y: 243, endPoint x: 651, endPoint y: 219, distance: 177.3
click at [651, 219] on div "Rota 4 - Placa AD344QF 0000897784 - GIMENEZ ORLA Rota 4 - Placa AD344QF 0000897…" at bounding box center [369, 164] width 739 height 328
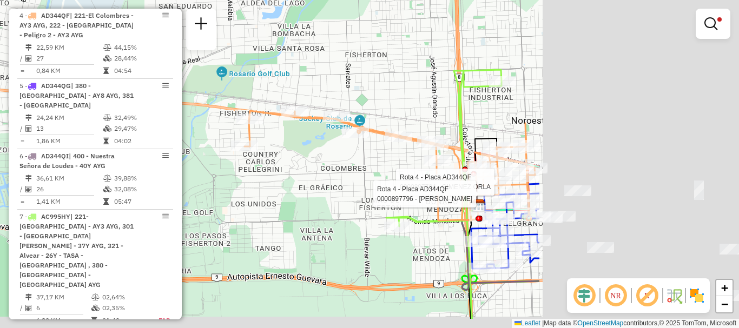
drag, startPoint x: 579, startPoint y: 223, endPoint x: 308, endPoint y: 182, distance: 274.1
click at [308, 182] on div "Rota 4 - Placa AD344QF 0000897784 - GIMENEZ ORLA Rota 4 - Placa AD344QF 0000897…" at bounding box center [369, 164] width 739 height 328
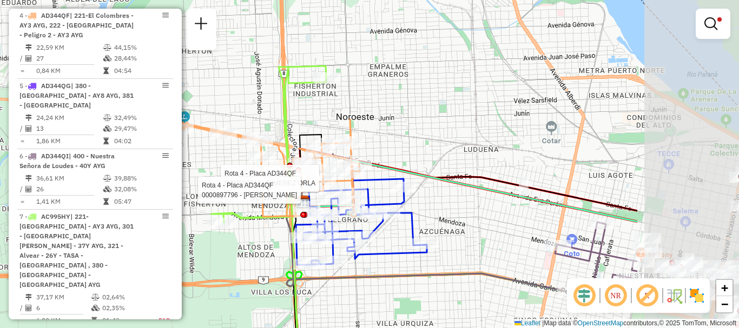
drag, startPoint x: 389, startPoint y: 239, endPoint x: 214, endPoint y: 235, distance: 175.2
click at [214, 235] on div "Rota 4 - Placa AD344QF 0000897784 - GIMENEZ ORLA Rota 4 - Placa AD344QF 0000897…" at bounding box center [369, 164] width 739 height 328
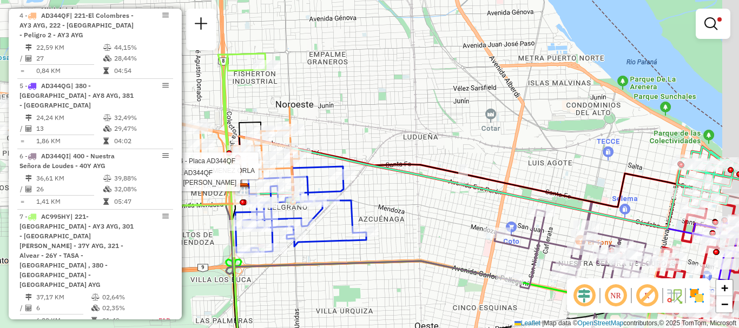
drag, startPoint x: 326, startPoint y: 256, endPoint x: 274, endPoint y: 245, distance: 53.7
click at [274, 245] on div "Rota 4 - Placa AD344QF 0000897784 - GIMENEZ ORLA Rota 4 - Placa AD344QF 0000897…" at bounding box center [369, 164] width 739 height 328
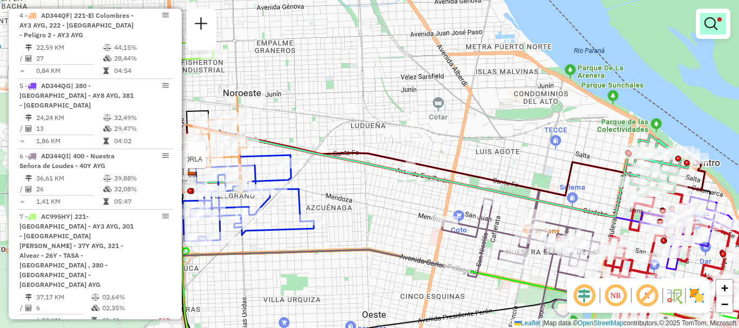
click at [707, 27] on em at bounding box center [710, 23] width 13 height 13
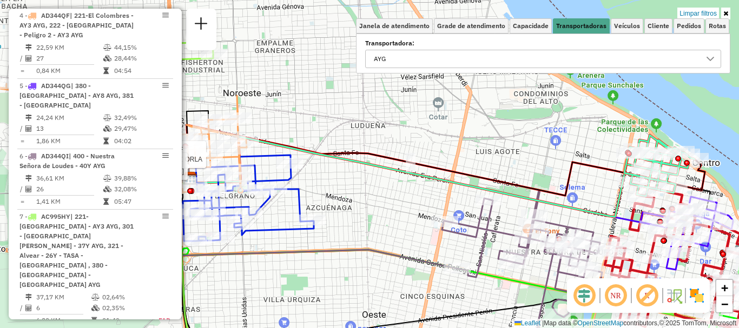
click at [709, 60] on icon at bounding box center [710, 59] width 8 height 4
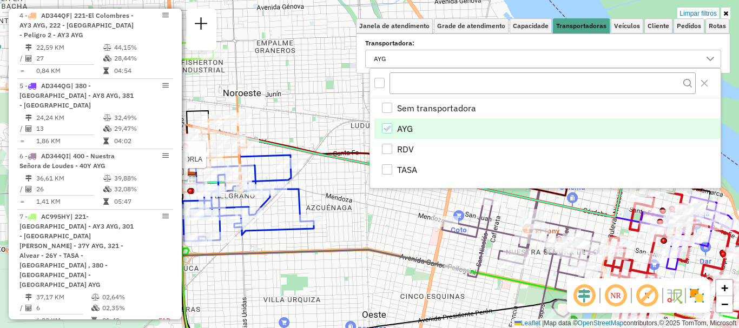
click at [387, 128] on icon "AYG" at bounding box center [387, 129] width 8 height 8
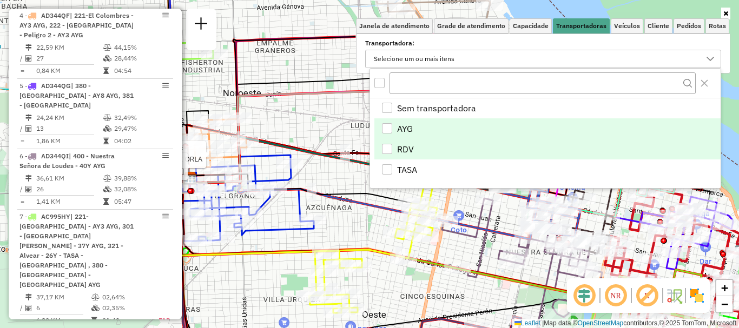
click at [387, 147] on div "RDV" at bounding box center [387, 149] width 10 height 10
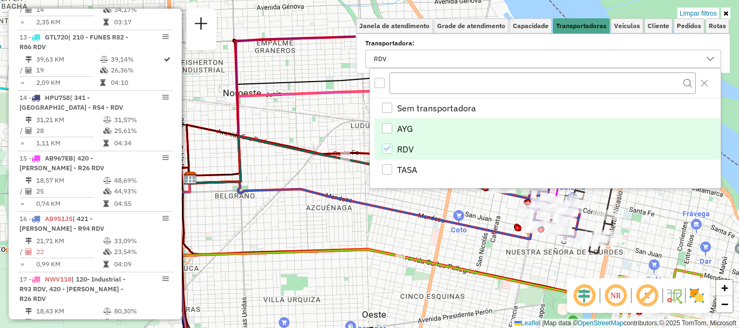
click at [370, 201] on icon at bounding box center [360, 208] width 343 height 61
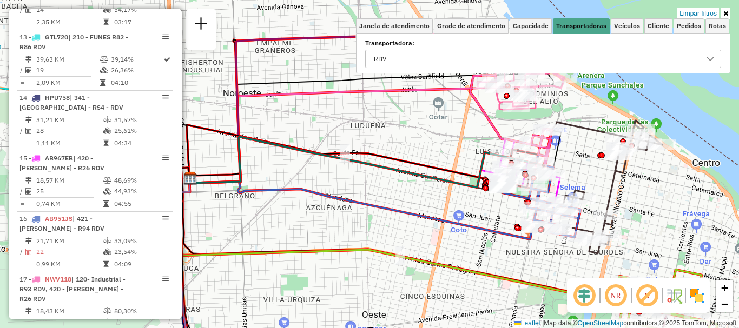
select select "**********"
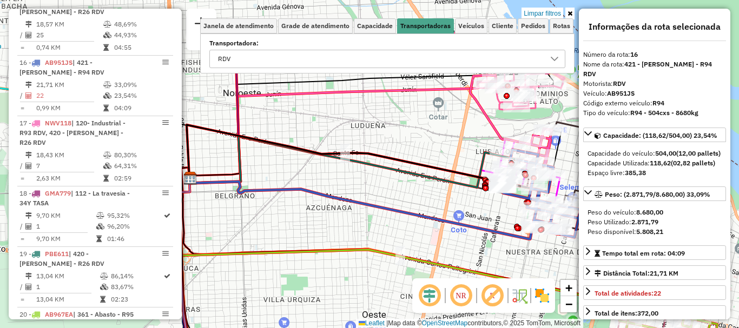
scroll to position [809, 0]
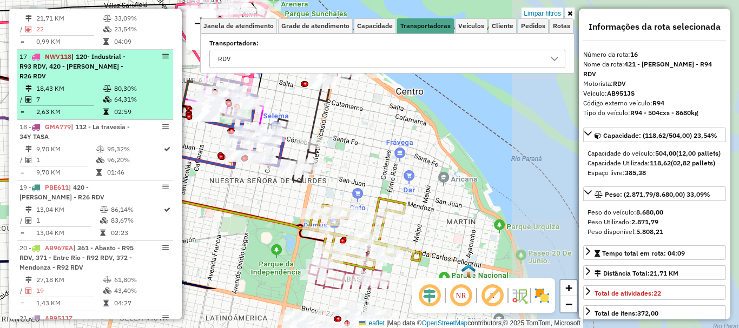
drag, startPoint x: 224, startPoint y: 149, endPoint x: 60, endPoint y: 123, distance: 166.4
click at [60, 123] on hb-router-mapa "Informações da Sessão 1276804 - [DATE] Criação: [DATE] 16:24 Depósito: SAZ AR R…" at bounding box center [369, 164] width 739 height 328
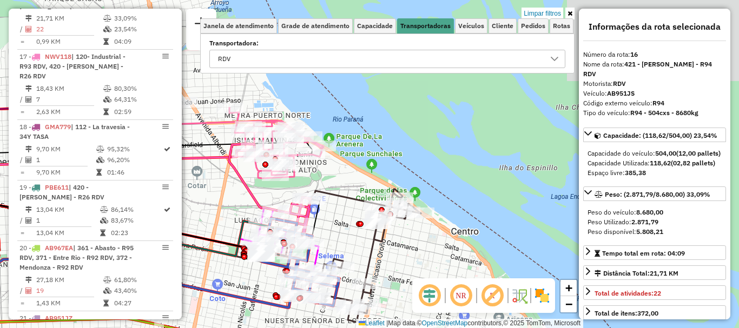
drag, startPoint x: 402, startPoint y: 258, endPoint x: 404, endPoint y: 266, distance: 7.9
click at [404, 266] on div "Limpar filtros Janela de atendimento Grade de atendimento Capacidade Transporta…" at bounding box center [369, 164] width 739 height 328
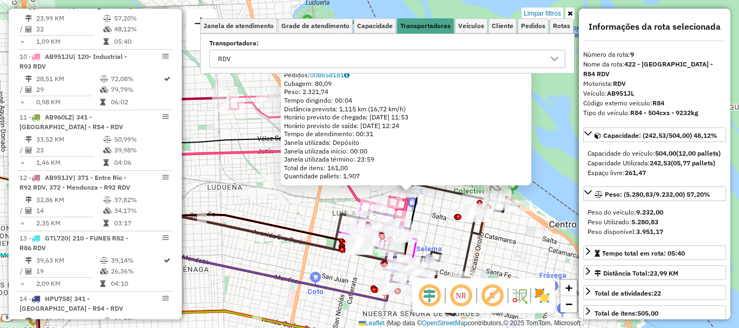
scroll to position [108, 0]
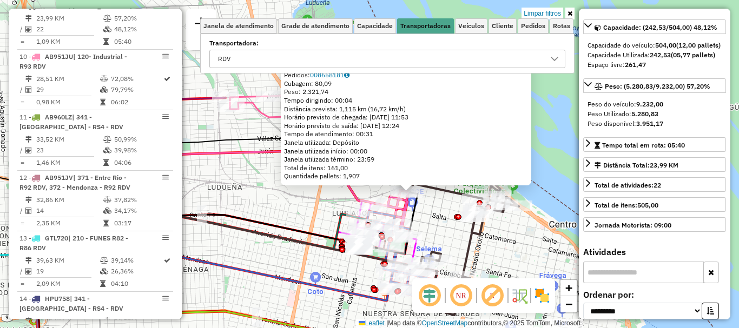
click at [527, 258] on div "0000429847 - [GEOGRAPHIC_DATA] BEER SRL Tipo de cliente: 80 - Chopp/VIP (C) End…" at bounding box center [369, 164] width 739 height 328
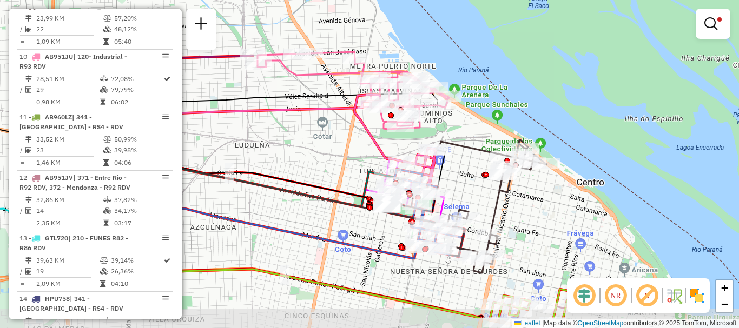
drag, startPoint x: 499, startPoint y: 252, endPoint x: 527, endPoint y: 209, distance: 51.6
click at [527, 209] on div "Limpar filtros Janela de atendimento Grade de atendimento Capacidade Transporta…" at bounding box center [369, 164] width 739 height 328
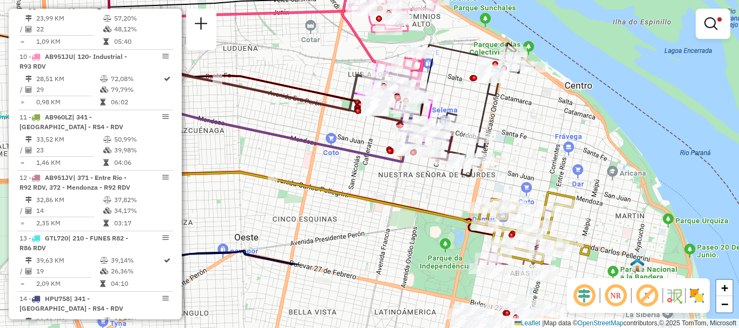
drag, startPoint x: 504, startPoint y: 262, endPoint x: 488, endPoint y: 154, distance: 109.4
click at [488, 154] on div "Rota 9 - Placa AB951JL 0000371820 - BELLINGERI [PERSON_NAME] filtros Janela de …" at bounding box center [369, 164] width 739 height 328
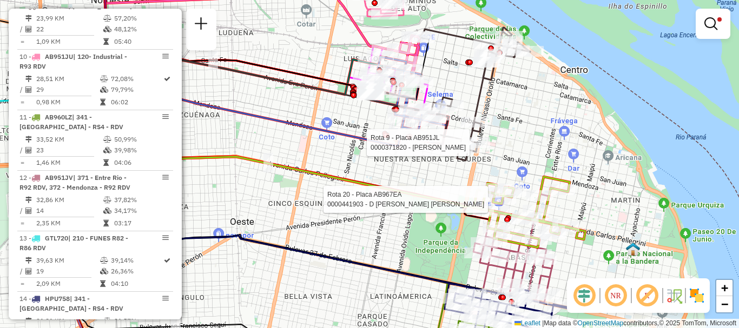
select select "**********"
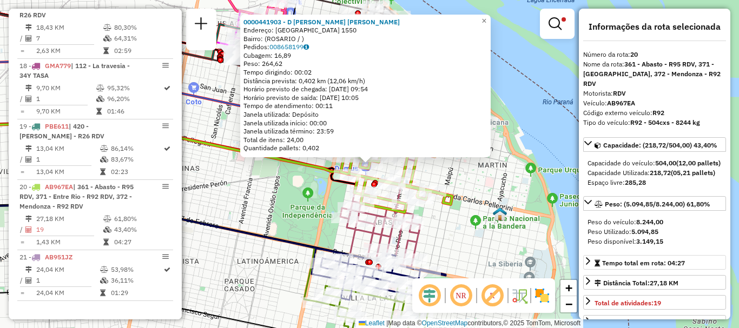
scroll to position [54, 0]
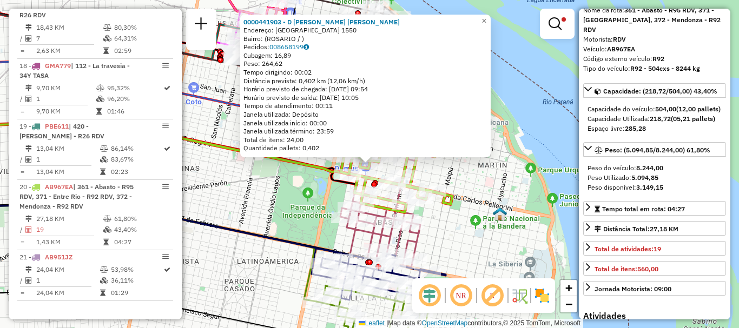
click at [500, 237] on div "0000441903 - D [PERSON_NAME]: ITALIA 1550 Bairro: ([GEOGRAPHIC_DATA] / ) Pedido…" at bounding box center [369, 164] width 739 height 328
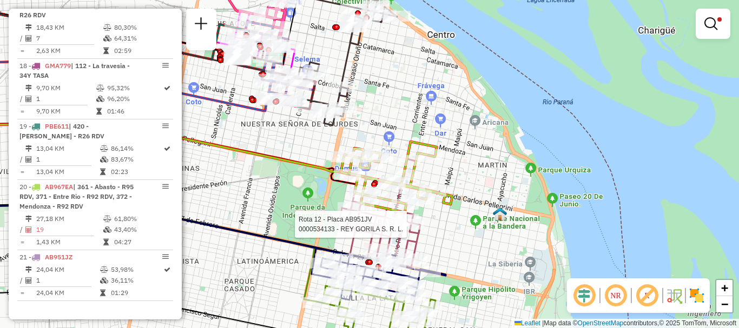
select select "**********"
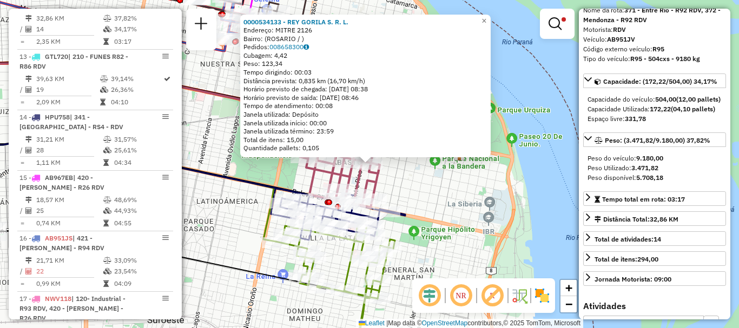
click at [458, 248] on div "0000534133 - REY GORILA S. R. L. Endereço: MITRE 2126 Bairro: ([GEOGRAPHIC_DATA…" at bounding box center [369, 164] width 739 height 328
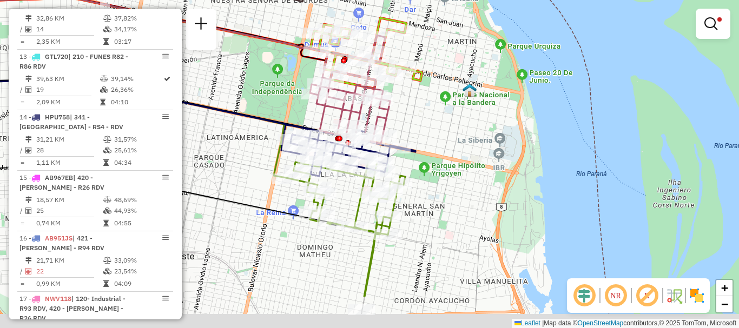
drag, startPoint x: 451, startPoint y: 217, endPoint x: 455, endPoint y: 171, distance: 45.5
click at [453, 180] on div "Limpar filtros Janela de atendimento Grade de atendimento Capacidade Transporta…" at bounding box center [369, 164] width 739 height 328
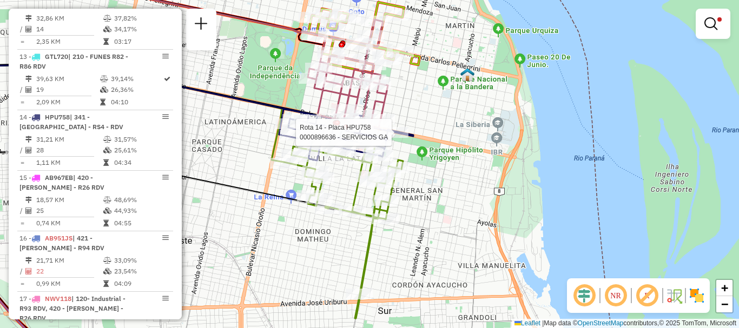
select select "**********"
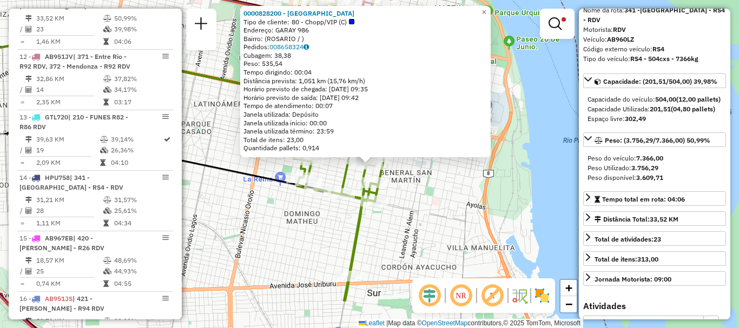
click at [474, 258] on div "0000828200 - [GEOGRAPHIC_DATA] Tipo de cliente: 80 - Chopp/VIP (C) Endereço: GA…" at bounding box center [369, 164] width 739 height 328
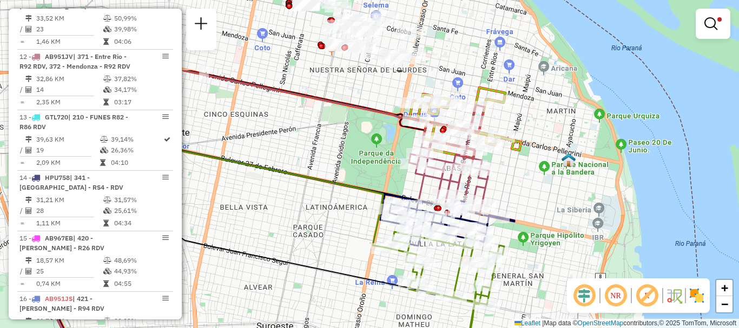
drag, startPoint x: 406, startPoint y: 281, endPoint x: 533, endPoint y: 349, distance: 144.0
click at [533, 328] on html "Aplicando filtros Pop-up bloqueado! Seu navegador bloqueou automáticamente a ab…" at bounding box center [369, 164] width 739 height 328
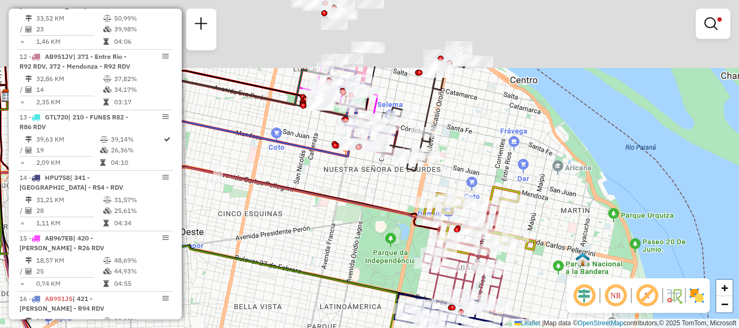
drag, startPoint x: 369, startPoint y: 235, endPoint x: 369, endPoint y: 268, distance: 33.0
click at [369, 268] on div "Limpar filtros Janela de atendimento Grade de atendimento Capacidade Transporta…" at bounding box center [369, 164] width 739 height 328
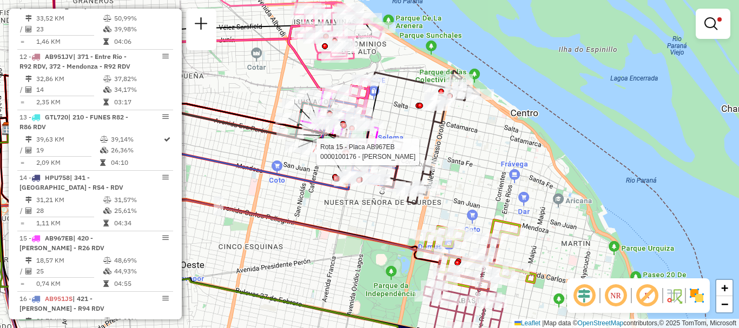
select select "**********"
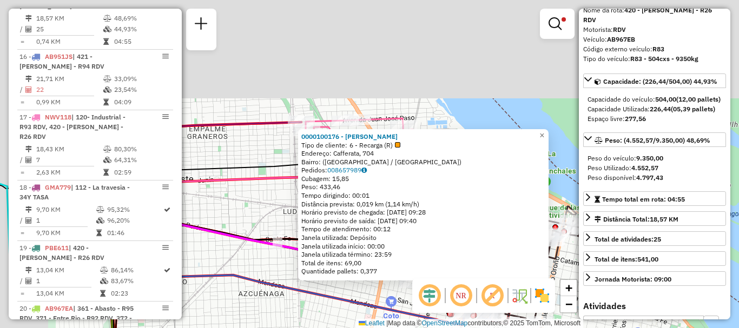
drag, startPoint x: 324, startPoint y: 273, endPoint x: 377, endPoint y: 349, distance: 92.8
click at [377, 328] on html "Aplicando filtros Pop-up bloqueado! Seu navegador bloqueou automáticamente a ab…" at bounding box center [369, 164] width 739 height 328
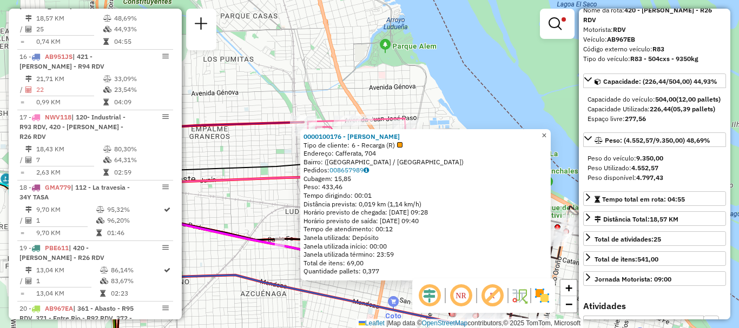
click at [546, 135] on span "×" at bounding box center [543, 135] width 5 height 9
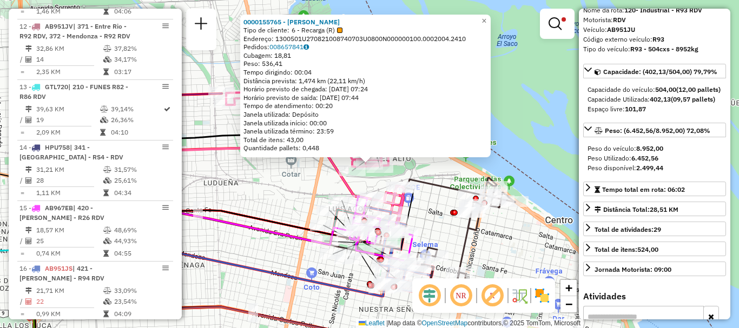
scroll to position [446, 0]
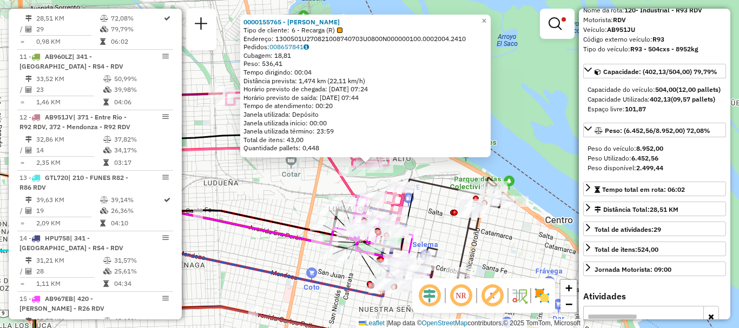
click at [475, 258] on div "0000155765 - [PERSON_NAME] CURA Tipo de cliente: 6 - Recarga (R) Endereço: 1300…" at bounding box center [369, 164] width 739 height 328
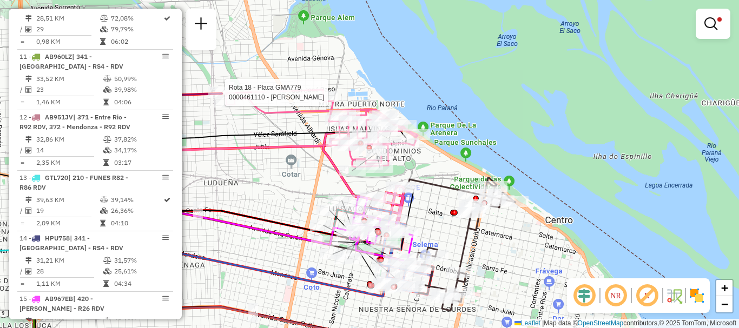
select select "**********"
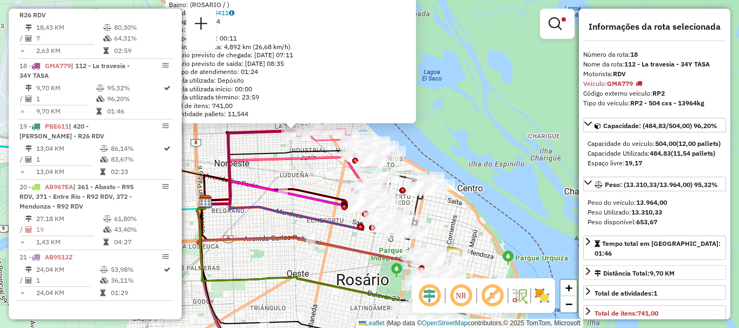
scroll to position [54, 0]
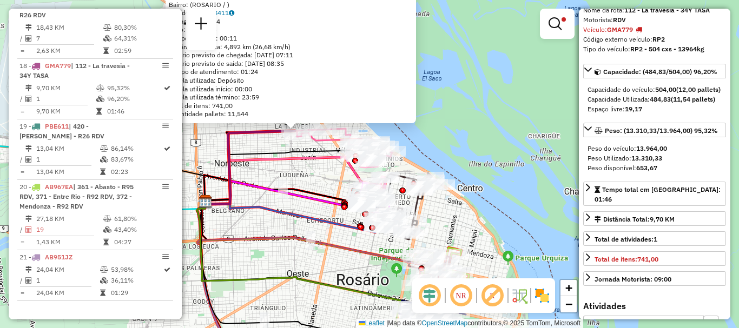
click at [510, 210] on div "0000461110 - [PERSON_NAME] - RDV Tipo do veículo ou veículo exclusivo violado E…" at bounding box center [369, 164] width 739 height 328
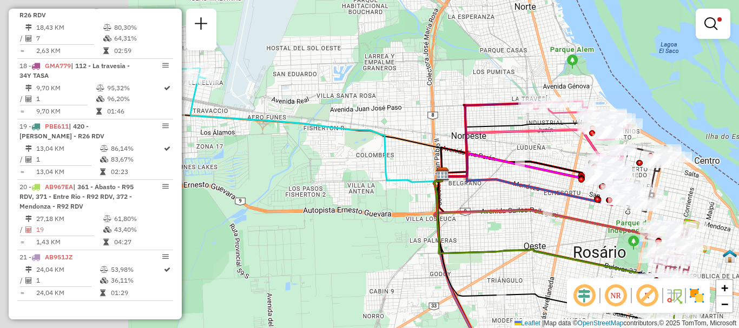
drag, startPoint x: 317, startPoint y: 227, endPoint x: 738, endPoint y: 181, distance: 423.8
click at [738, 181] on div "Limpar filtros Janela de atendimento Grade de atendimento Capacidade Transporta…" at bounding box center [369, 164] width 739 height 328
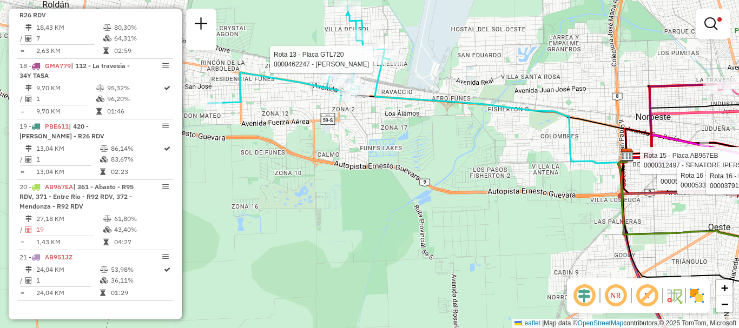
select select "**********"
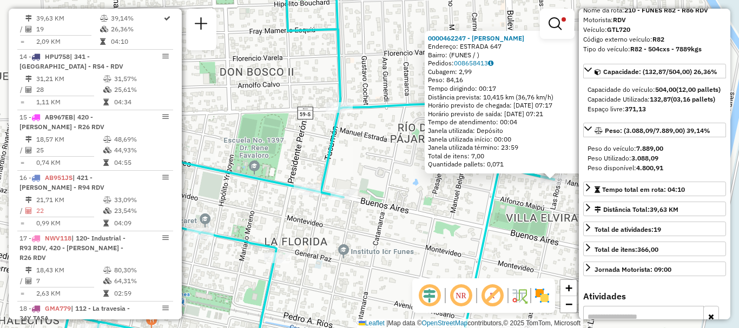
click at [554, 234] on div "0000462247 - Segovia [PERSON_NAME]: ESTRADA 647 Bairro: (FUNES / ) Pedidos: 008…" at bounding box center [369, 164] width 739 height 328
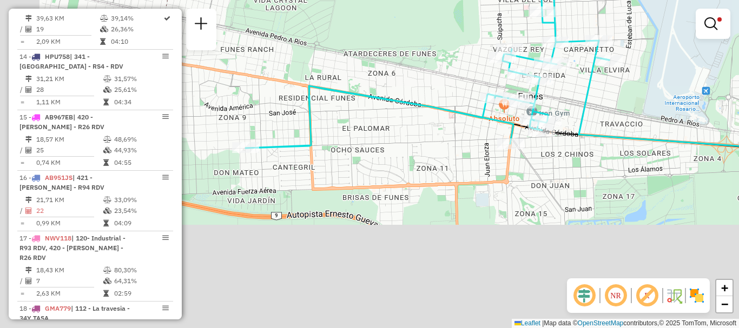
drag, startPoint x: 484, startPoint y: 254, endPoint x: 548, endPoint y: 78, distance: 186.8
click at [546, 83] on icon at bounding box center [426, 50] width 363 height 195
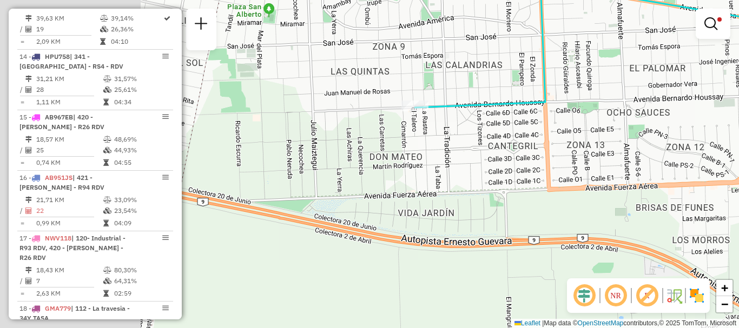
drag, startPoint x: 276, startPoint y: 195, endPoint x: 429, endPoint y: 195, distance: 153.0
click at [429, 195] on div "Rota 13 - Placa GTL720 0000526866 - [PERSON_NAME] [PERSON_NAME] filtros Janela …" at bounding box center [369, 164] width 739 height 328
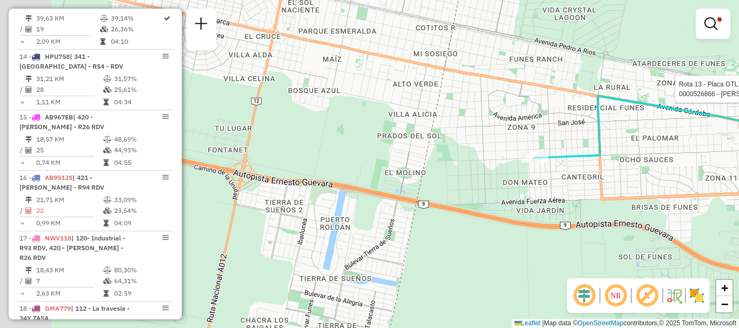
drag, startPoint x: 387, startPoint y: 184, endPoint x: 503, endPoint y: 194, distance: 116.7
click at [503, 194] on div "Rota 13 - Placa GTL720 0000526866 - [PERSON_NAME] [PERSON_NAME] filtros Janela …" at bounding box center [369, 164] width 739 height 328
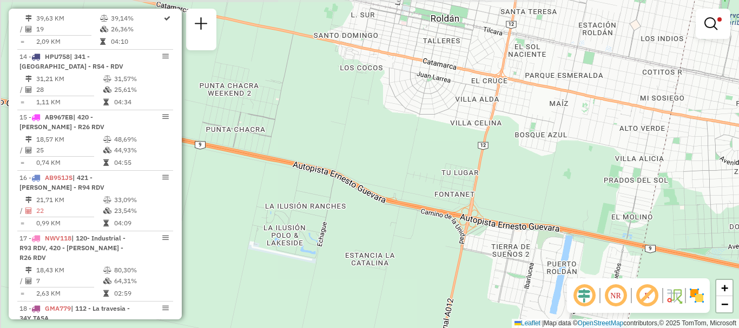
drag, startPoint x: 451, startPoint y: 280, endPoint x: 575, endPoint y: 349, distance: 141.6
click at [575, 328] on html "Aplicando filtros Pop-up bloqueado! Seu navegador bloqueou automáticamente a ab…" at bounding box center [369, 164] width 739 height 328
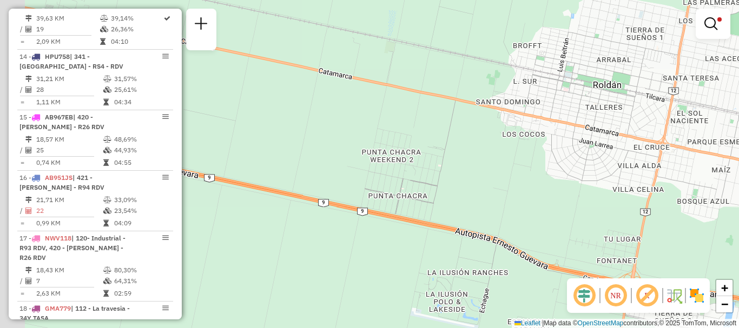
drag, startPoint x: 561, startPoint y: 263, endPoint x: 582, endPoint y: 275, distance: 24.9
click at [582, 275] on div "Rota 13 - Placa GTL720 0000526866 - [PERSON_NAME] [PERSON_NAME] filtros Janela …" at bounding box center [369, 164] width 739 height 328
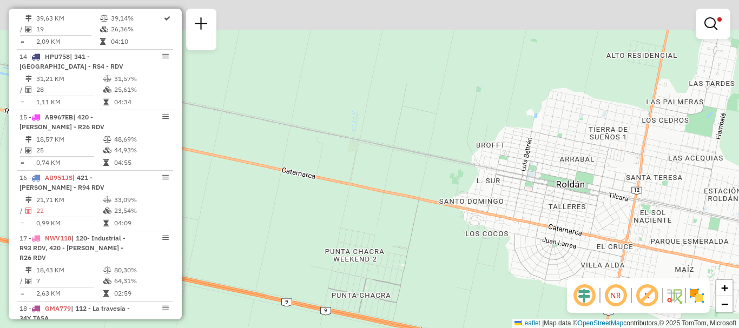
drag, startPoint x: 621, startPoint y: 142, endPoint x: 562, endPoint y: 230, distance: 106.0
click at [562, 230] on div "Rota 13 - Placa GTL720 0000526866 - [PERSON_NAME] [PERSON_NAME] filtros Janela …" at bounding box center [369, 164] width 739 height 328
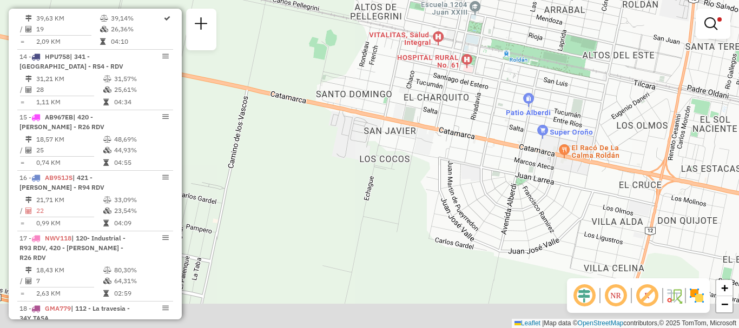
drag, startPoint x: 548, startPoint y: 265, endPoint x: 522, endPoint y: 115, distance: 152.5
click at [522, 151] on div "Rota 13 - Placa GTL720 0000526866 - [PERSON_NAME] [PERSON_NAME] filtros Janela …" at bounding box center [369, 164] width 739 height 328
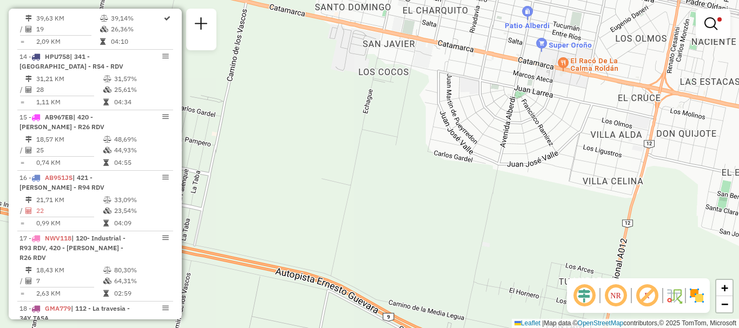
drag, startPoint x: 477, startPoint y: 223, endPoint x: 512, endPoint y: 54, distance: 172.9
click at [507, 67] on div "Rota 13 - Placa GTL720 0000526866 - [PERSON_NAME] [PERSON_NAME] filtros Janela …" at bounding box center [369, 164] width 739 height 328
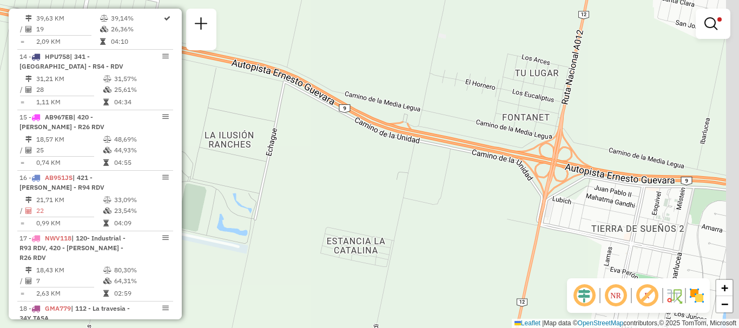
drag, startPoint x: 580, startPoint y: 152, endPoint x: 393, endPoint y: 103, distance: 192.9
click at [393, 103] on div "Rota 13 - Placa GTL720 0000526866 - [PERSON_NAME] [PERSON_NAME] filtros Janela …" at bounding box center [369, 164] width 739 height 328
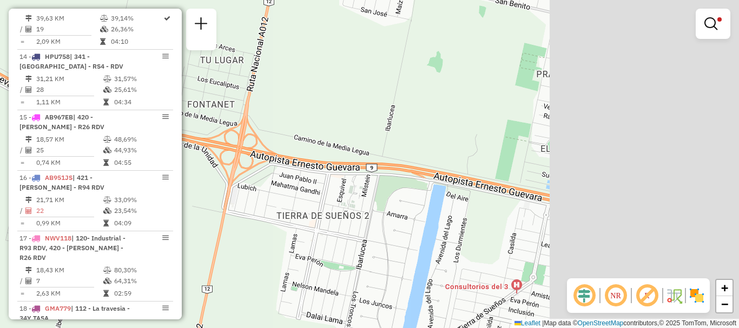
drag, startPoint x: 331, startPoint y: 110, endPoint x: 326, endPoint y: 110, distance: 5.9
click at [326, 110] on div "Rota 13 - Placa GTL720 0000526866 - [PERSON_NAME] [PERSON_NAME] filtros Janela …" at bounding box center [369, 164] width 739 height 328
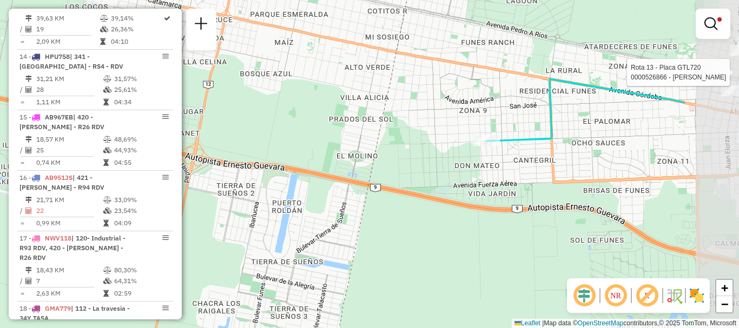
drag, startPoint x: 476, startPoint y: 126, endPoint x: 355, endPoint y: 136, distance: 121.5
click at [375, 142] on div "Rota 13 - Placa GTL720 0000526866 - [PERSON_NAME] [PERSON_NAME] filtros Janela …" at bounding box center [369, 164] width 739 height 328
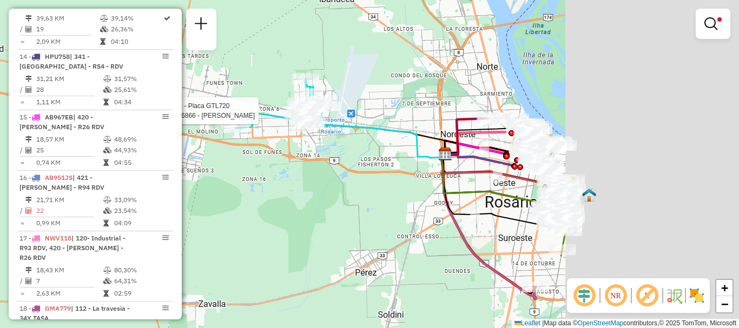
drag, startPoint x: 401, startPoint y: 160, endPoint x: 273, endPoint y: 138, distance: 130.0
click at [276, 140] on div "Rota 13 - Placa GTL720 0000526866 - [PERSON_NAME] [PERSON_NAME] filtros Janela …" at bounding box center [369, 164] width 739 height 328
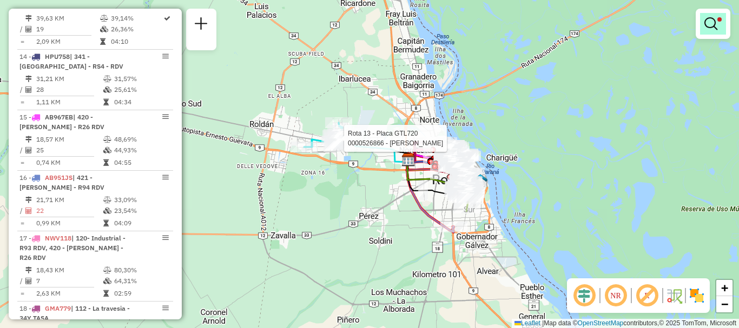
click at [707, 29] on em at bounding box center [710, 23] width 13 height 13
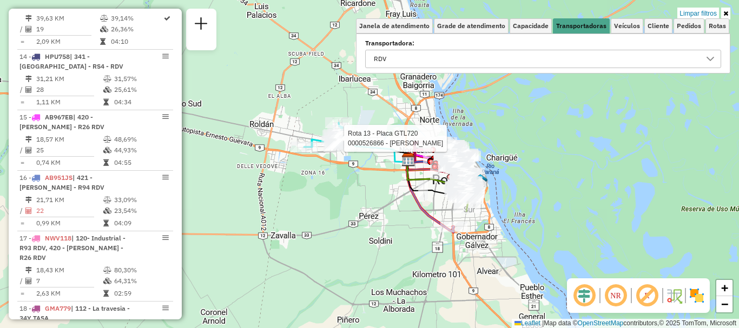
click at [714, 56] on icon at bounding box center [710, 59] width 9 height 9
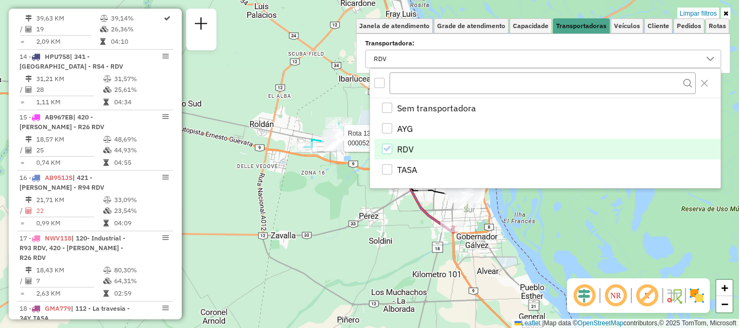
click at [388, 151] on icon "RDV" at bounding box center [387, 149] width 8 height 8
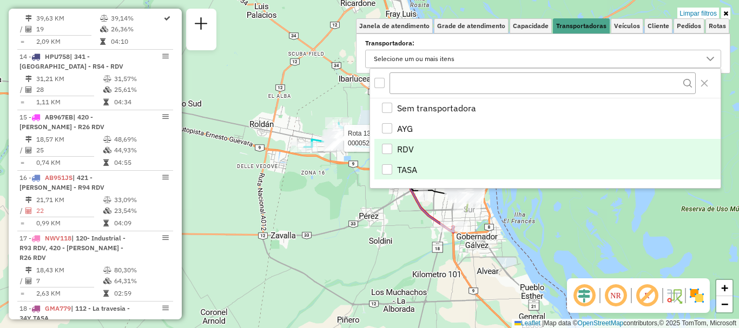
click at [383, 172] on div "TASA" at bounding box center [387, 169] width 10 height 10
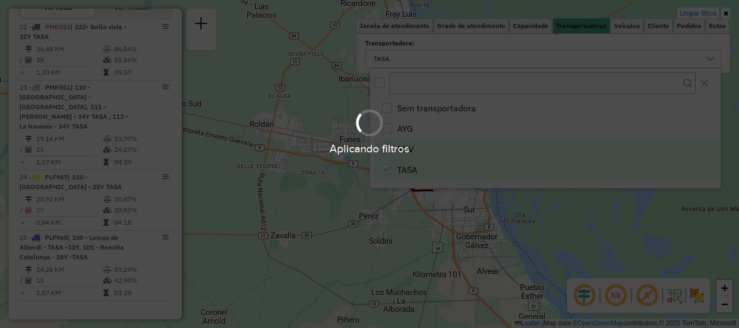
scroll to position [364, 0]
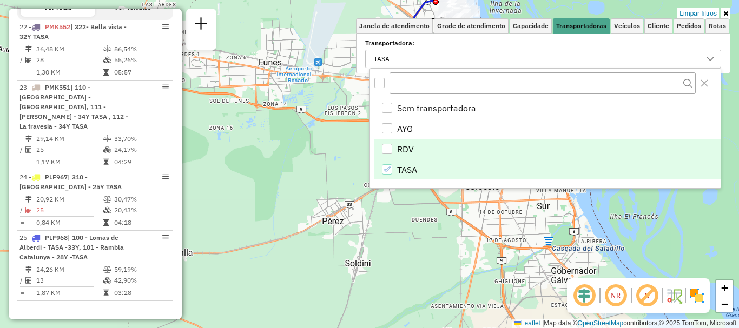
click at [463, 244] on div "Limpar filtros Janela de atendimento Grade de atendimento Capacidade Transporta…" at bounding box center [369, 164] width 739 height 328
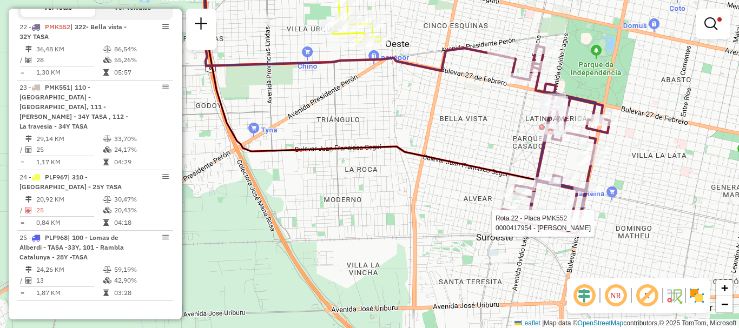
select select "**********"
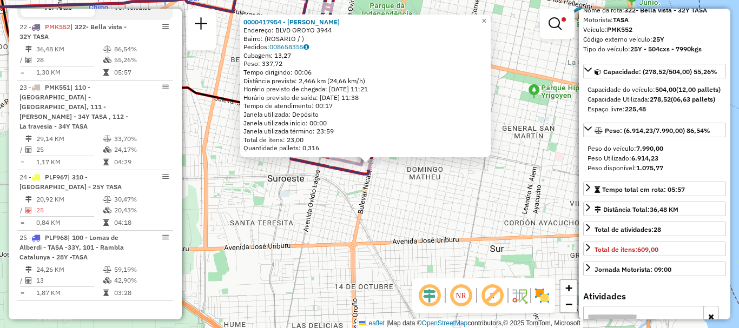
scroll to position [108, 0]
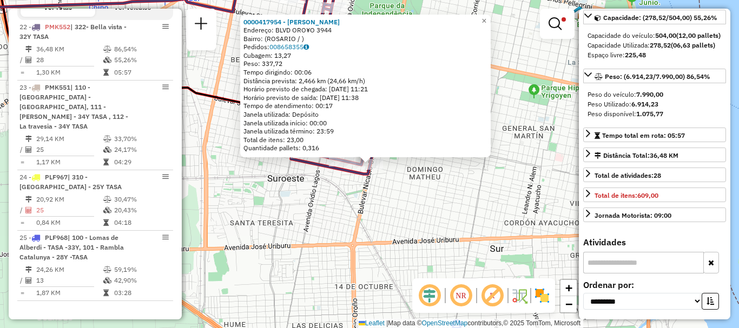
click at [500, 220] on div "0000417954 - [PERSON_NAME] Endereço: BLVD ORO¥O 3944 Bairro: ([GEOGRAPHIC_DATA]…" at bounding box center [369, 164] width 739 height 328
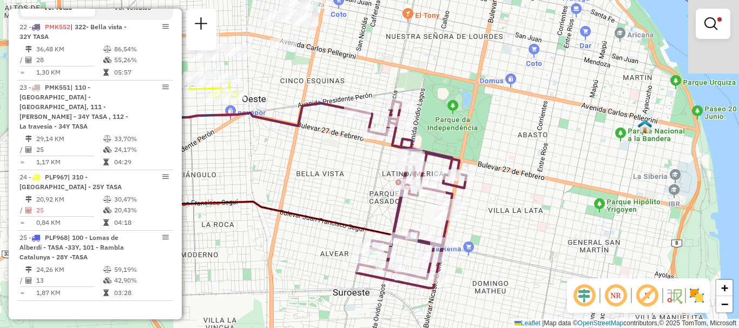
drag, startPoint x: 487, startPoint y: 300, endPoint x: 586, endPoint y: 349, distance: 110.3
click at [586, 328] on html "Aplicando filtros Pop-up bloqueado! Seu navegador bloqueou automáticamente a ab…" at bounding box center [369, 164] width 739 height 328
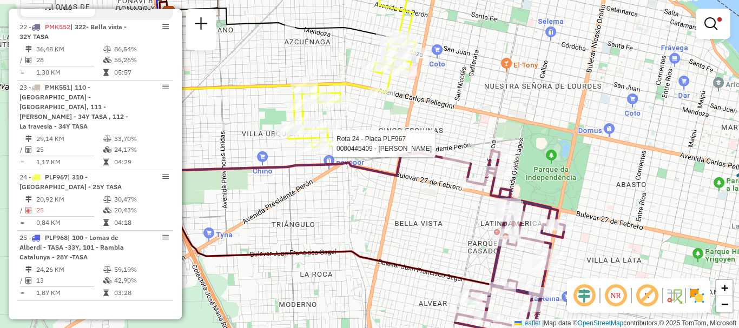
select select "**********"
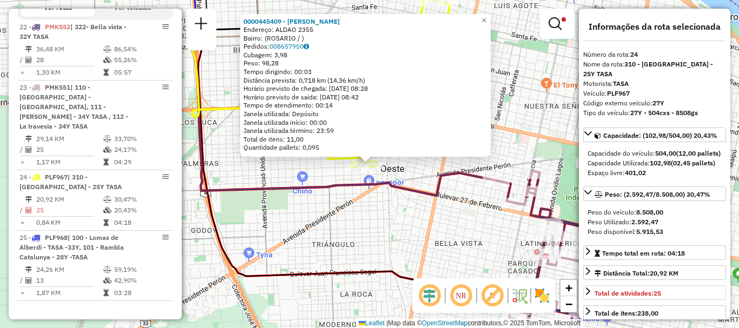
scroll to position [54, 0]
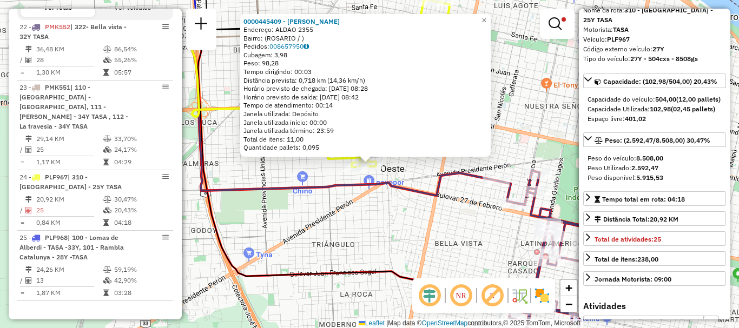
click at [438, 196] on icon at bounding box center [344, 113] width 304 height 163
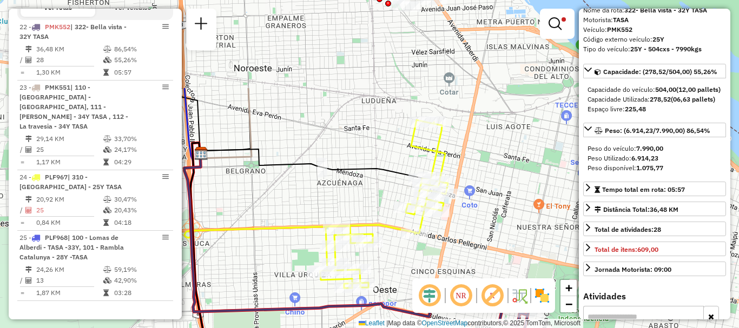
drag, startPoint x: 407, startPoint y: 279, endPoint x: 408, endPoint y: 285, distance: 6.0
click at [408, 285] on div "Limpar filtros Janela de atendimento Grade de atendimento Capacidade Transporta…" at bounding box center [369, 164] width 739 height 328
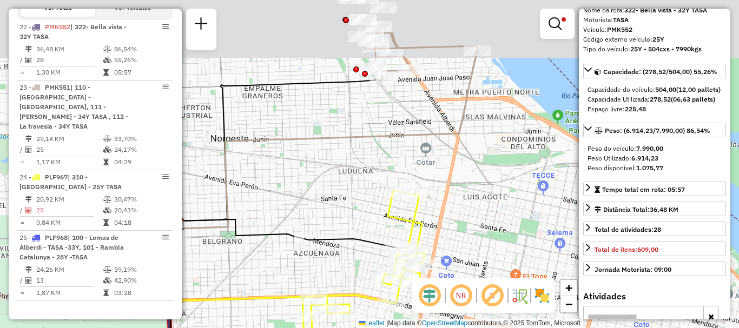
drag, startPoint x: 412, startPoint y: 156, endPoint x: 388, endPoint y: 309, distance: 154.9
click at [388, 309] on icon at bounding box center [361, 274] width 128 height 168
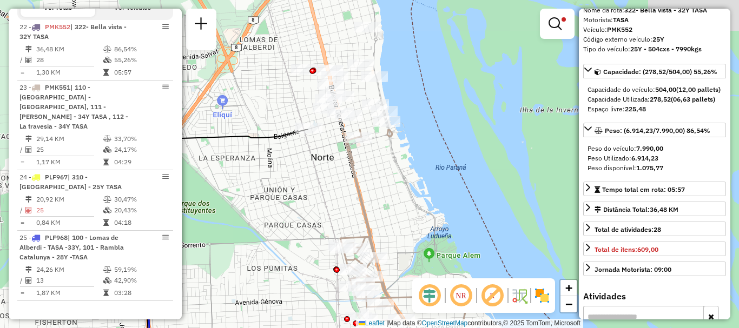
drag, startPoint x: 405, startPoint y: 321, endPoint x: 402, endPoint y: 335, distance: 13.8
click at [402, 328] on html "Aplicando filtros Pop-up bloqueado! Seu navegador bloqueou automáticamente a ab…" at bounding box center [369, 164] width 739 height 328
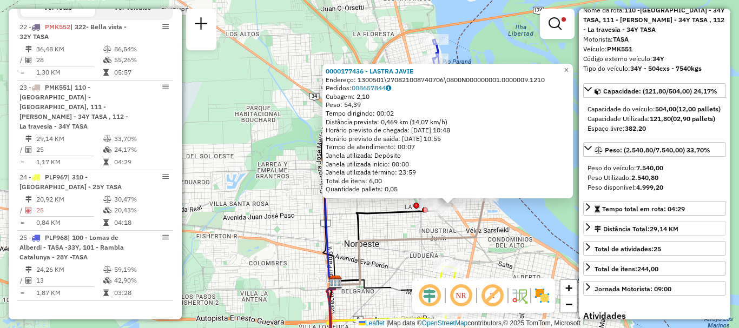
scroll to position [108, 0]
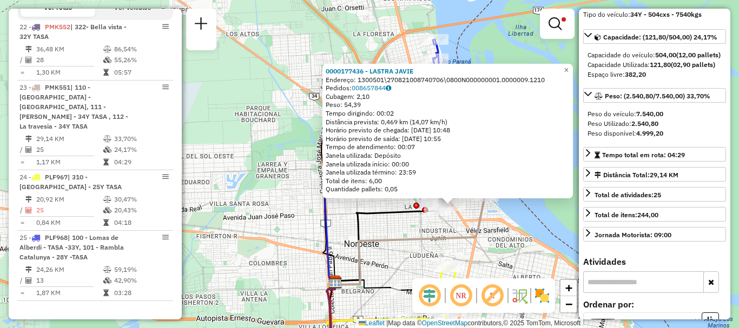
click at [541, 247] on div "0000177436 - LASTRA JAVIE Endereço: 1300501\270821008740706\0800N000000001.0000…" at bounding box center [369, 164] width 739 height 328
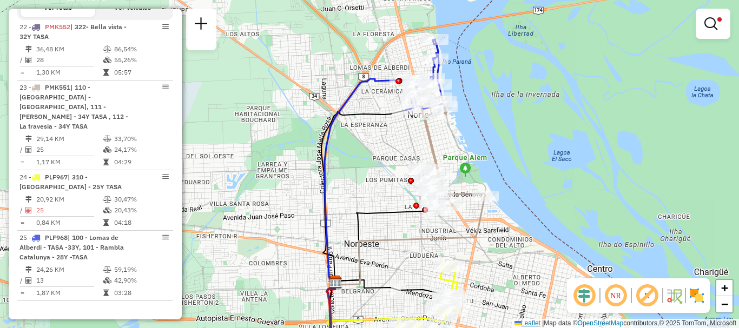
drag, startPoint x: 524, startPoint y: 349, endPoint x: 526, endPoint y: 323, distance: 26.0
click at [524, 328] on html "Aplicando filtros Pop-up bloqueado! Seu navegador bloqueou automáticamente a ab…" at bounding box center [369, 164] width 739 height 328
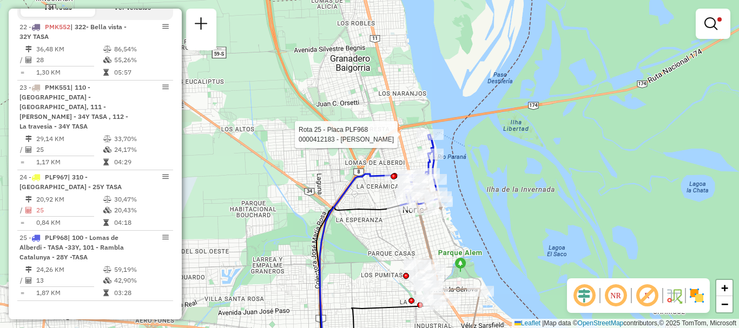
select select "**********"
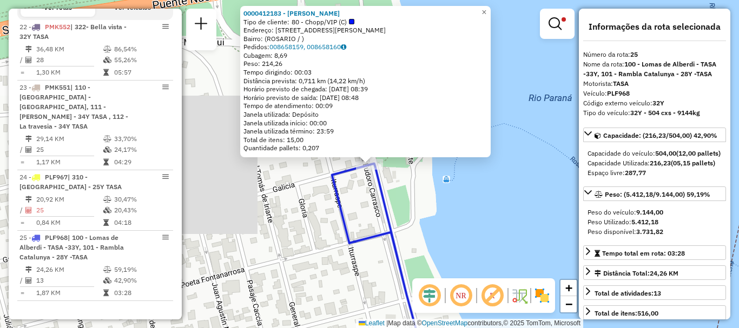
scroll to position [54, 0]
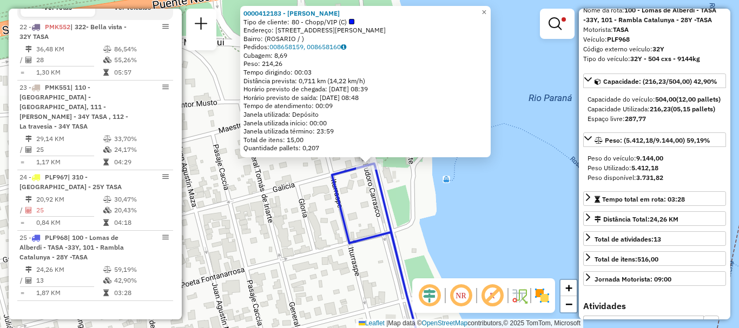
click at [487, 232] on div "0000412183 - VAZQUEZ [PERSON_NAME] Tipo de cliente: 80 - Chopp/VIP (C) Endereço…" at bounding box center [369, 164] width 739 height 328
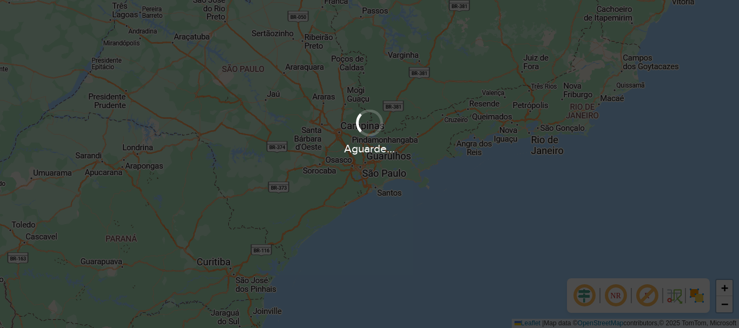
scroll to position [709, 0]
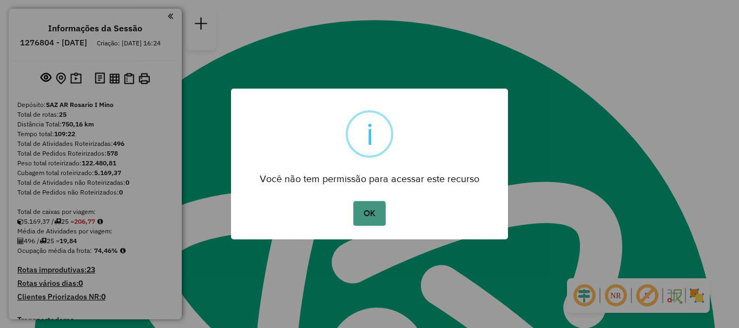
click at [380, 219] on button "OK" at bounding box center [369, 213] width 32 height 25
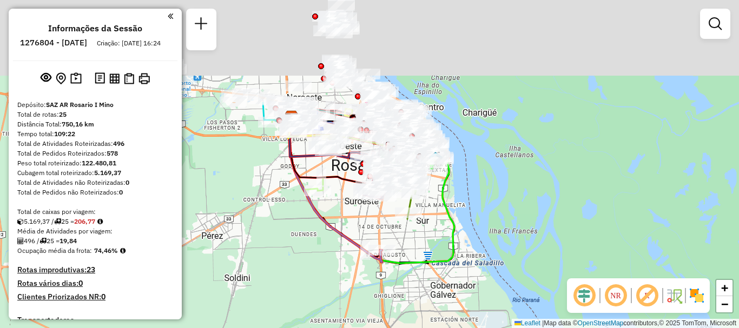
drag, startPoint x: 431, startPoint y: 160, endPoint x: 414, endPoint y: 324, distance: 165.8
click at [416, 328] on html "Aguarde... Pop-up bloqueado! Seu navegador bloqueou automáticamente a abertura …" at bounding box center [369, 164] width 739 height 328
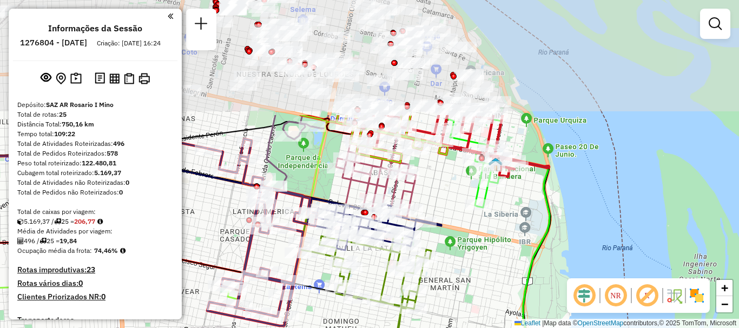
drag, startPoint x: 435, startPoint y: 247, endPoint x: 437, endPoint y: 349, distance: 102.8
click at [437, 328] on html "Aguarde... Pop-up bloqueado! Seu navegador bloqueou automáticamente a abertura …" at bounding box center [369, 164] width 739 height 328
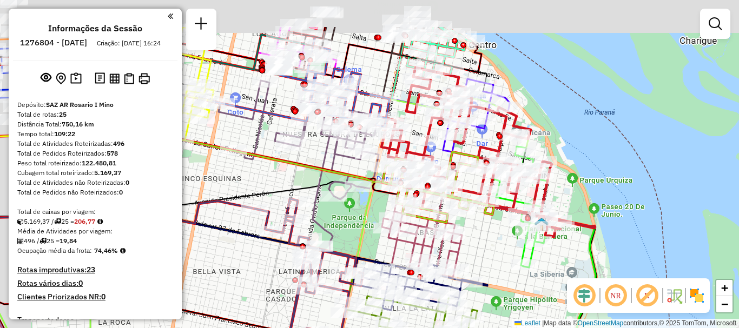
drag, startPoint x: 501, startPoint y: 349, endPoint x: 507, endPoint y: 349, distance: 5.9
click at [507, 328] on html "Aguarde... Pop-up bloqueado! Seu navegador bloqueou automáticamente a abertura …" at bounding box center [369, 164] width 739 height 328
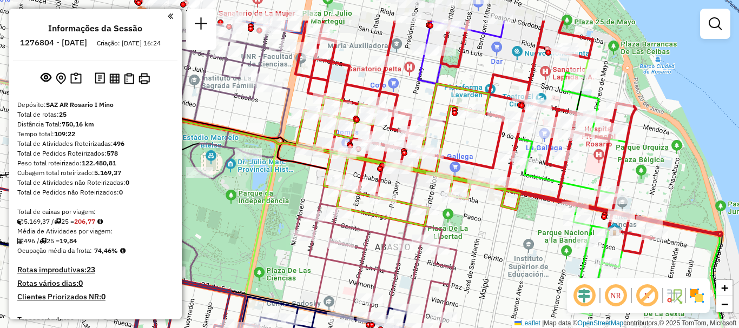
drag, startPoint x: 535, startPoint y: 273, endPoint x: 527, endPoint y: 305, distance: 34.1
click at [527, 305] on div "Janela de atendimento Grade de atendimento Capacidade Transportadoras Veículos …" at bounding box center [369, 164] width 739 height 328
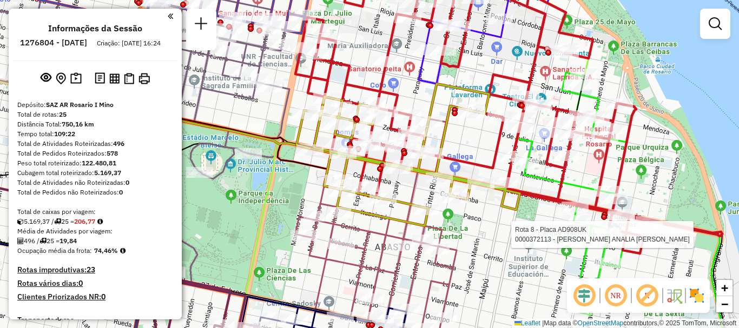
select select "**********"
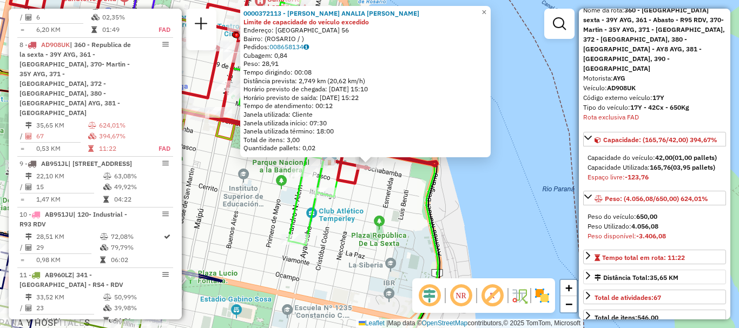
scroll to position [108, 0]
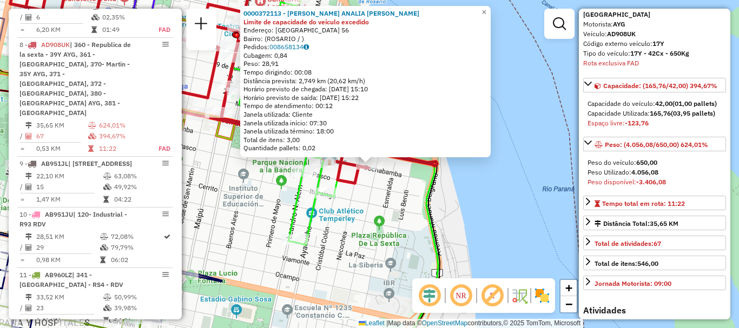
click at [544, 234] on div "0000372113 - ZARVANSKY ANALIA ANDREA Limite de capacidade do veículo excedido E…" at bounding box center [369, 164] width 739 height 328
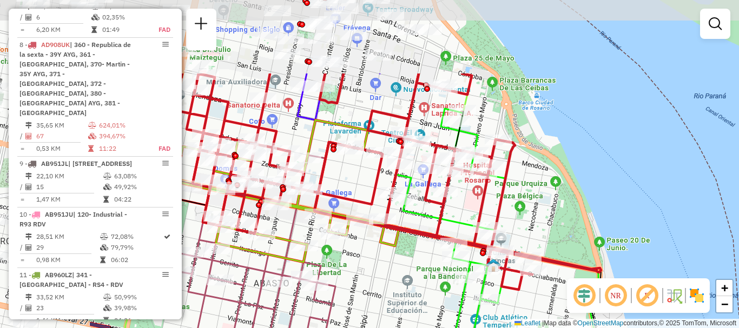
drag, startPoint x: 497, startPoint y: 265, endPoint x: 637, endPoint y: 349, distance: 163.5
click at [637, 328] on html "Aguarde... Pop-up bloqueado! Seu navegador bloqueou automáticamente a abertura …" at bounding box center [369, 164] width 739 height 328
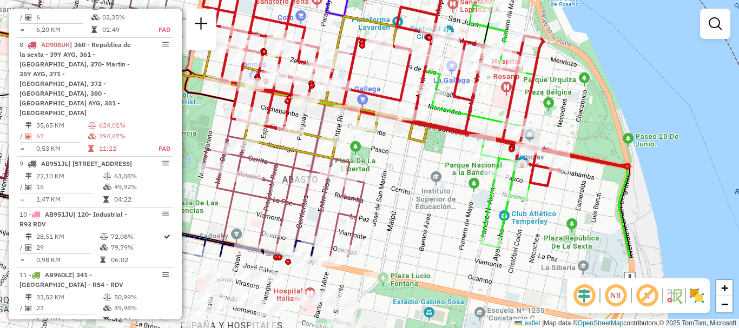
drag, startPoint x: 467, startPoint y: 262, endPoint x: 509, endPoint y: 101, distance: 167.1
click at [497, 148] on div at bounding box center [483, 153] width 27 height 11
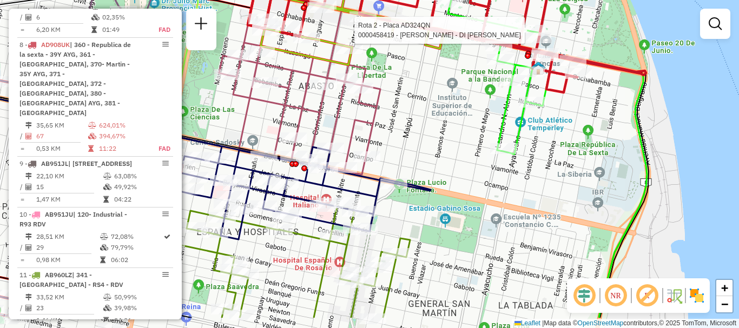
drag, startPoint x: 475, startPoint y: 166, endPoint x: 504, endPoint y: 86, distance: 85.2
click at [500, 94] on div "Rota 2 - Placa AD324QN 0000458419 - VITANTONIO ENZO - DI [PERSON_NAME] A Rota 2…" at bounding box center [369, 164] width 739 height 328
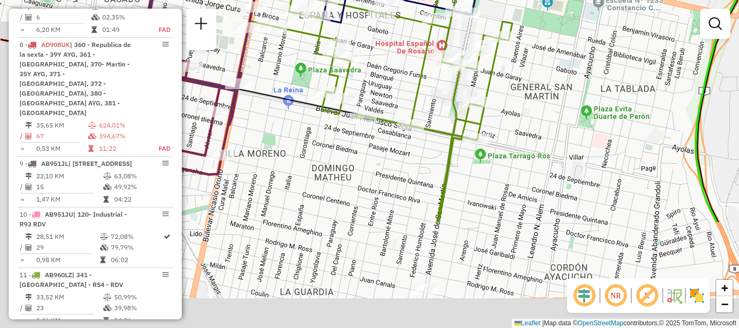
drag, startPoint x: 462, startPoint y: 204, endPoint x: 555, endPoint y: 38, distance: 190.3
click at [550, 44] on div "Rota 2 - Placa AD324QN 0000458419 - [PERSON_NAME] - DI [PERSON_NAME] A [PERSON_…" at bounding box center [369, 164] width 739 height 328
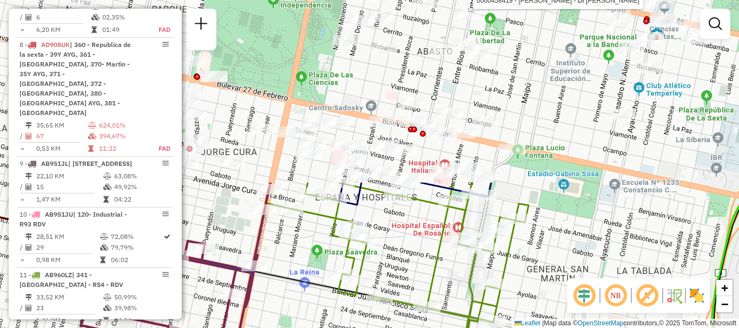
drag, startPoint x: 547, startPoint y: 227, endPoint x: 542, endPoint y: 311, distance: 84.0
click at [542, 311] on div "Rota 2 - Placa AD324QN 0000458419 - [PERSON_NAME] - DI [PERSON_NAME] A [PERSON_…" at bounding box center [369, 164] width 739 height 328
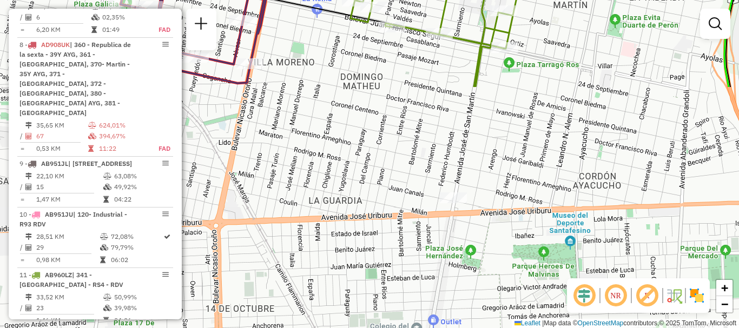
drag, startPoint x: 566, startPoint y: 238, endPoint x: 576, endPoint y: -42, distance: 280.3
click at [576, 0] on html "Aguarde... Pop-up bloqueado! Seu navegador bloqueou automáticamente a abertura …" at bounding box center [369, 164] width 739 height 328
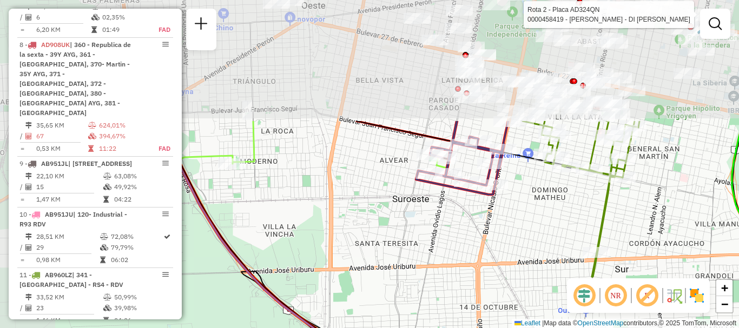
drag, startPoint x: 424, startPoint y: 150, endPoint x: 514, endPoint y: 299, distance: 173.9
click at [514, 299] on div "Rota 2 - Placa AD324QN 0000458419 - [PERSON_NAME] - DI [PERSON_NAME] A [PERSON_…" at bounding box center [369, 164] width 739 height 328
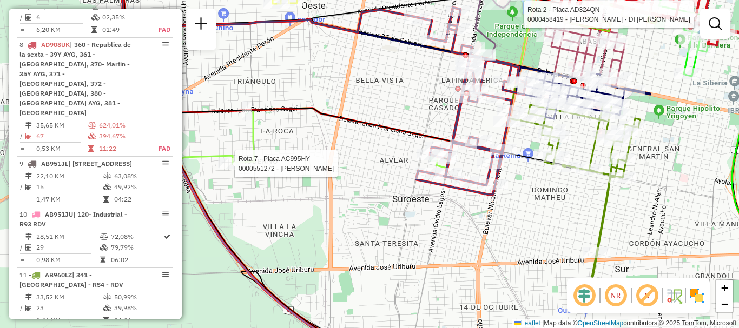
select select "**********"
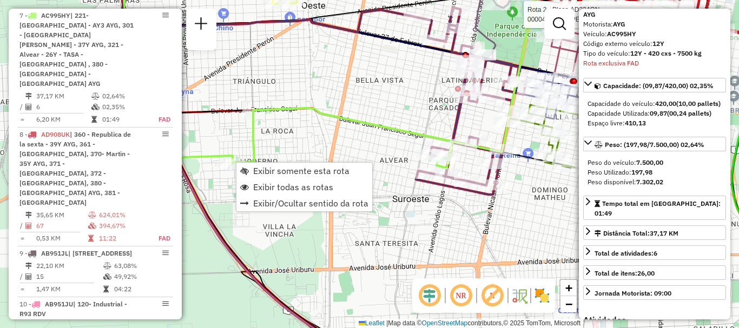
click at [395, 261] on div "Rota 2 - Placa AD324QN 0000458419 - [PERSON_NAME] - DI [PERSON_NAME] A [PERSON_…" at bounding box center [369, 164] width 739 height 328
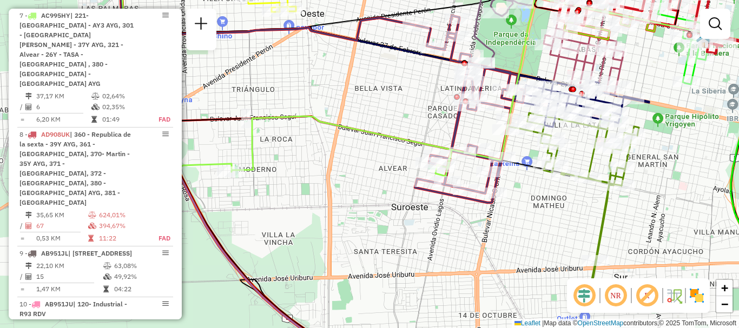
drag, startPoint x: 357, startPoint y: 176, endPoint x: 355, endPoint y: 346, distance: 169.3
click at [355, 328] on html "Aguarde... Pop-up bloqueado! Seu navegador bloqueou automáticamente a abertura …" at bounding box center [369, 164] width 739 height 328
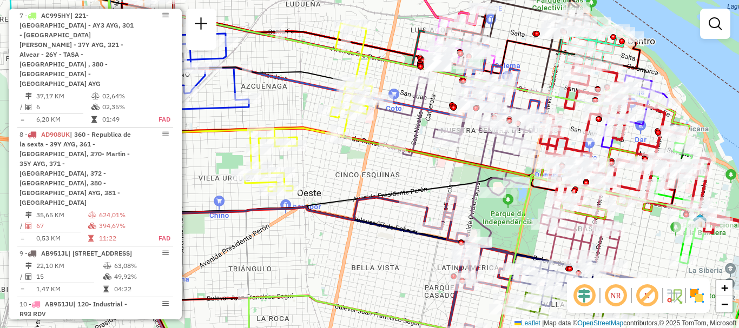
drag, startPoint x: 368, startPoint y: 267, endPoint x: 354, endPoint y: 349, distance: 83.5
click at [354, 328] on html "Aguarde... Pop-up bloqueado! Seu navegador bloqueou automáticamente a abertura …" at bounding box center [369, 164] width 739 height 328
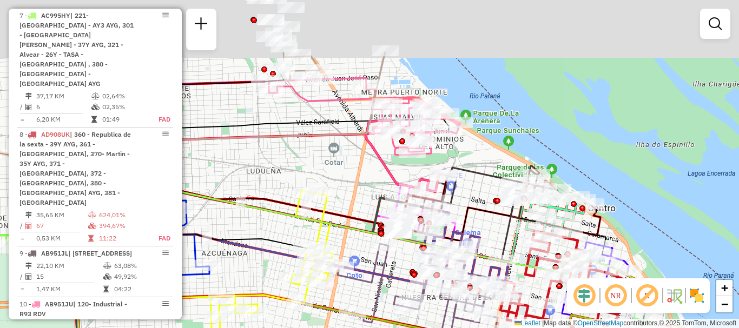
drag, startPoint x: 357, startPoint y: 343, endPoint x: 349, endPoint y: 348, distance: 9.3
click at [349, 328] on html "Aguarde... Pop-up bloqueado! Seu navegador bloqueou automáticamente a abertura …" at bounding box center [369, 164] width 739 height 328
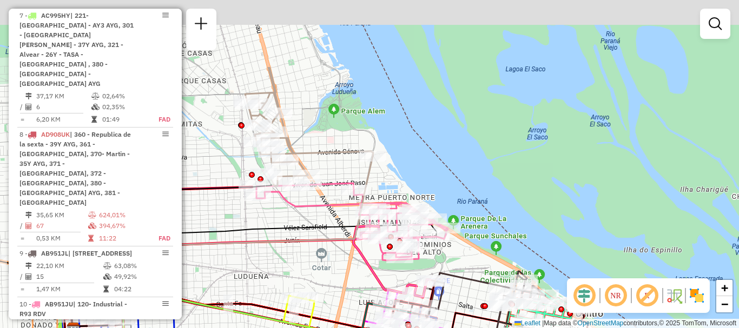
click at [347, 328] on html "Aguarde... Pop-up bloqueado! Seu navegador bloqueou automáticamente a abertura …" at bounding box center [369, 164] width 739 height 328
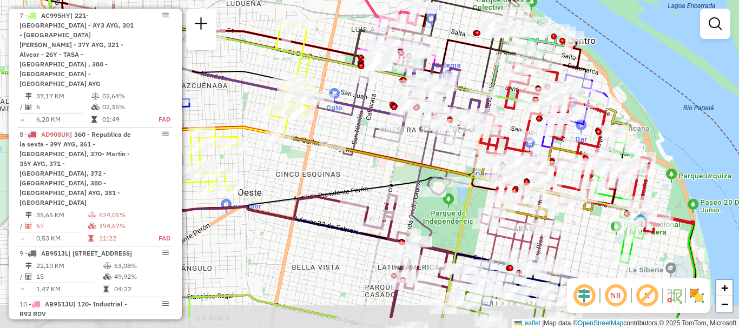
drag, startPoint x: 309, startPoint y: 231, endPoint x: 207, endPoint y: 192, distance: 110.1
click at [207, 192] on div "Janela de atendimento Grade de atendimento Capacidade Transportadoras Veículos …" at bounding box center [369, 164] width 739 height 328
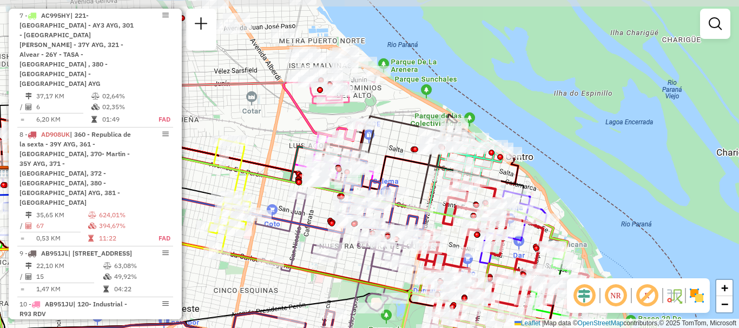
drag, startPoint x: 382, startPoint y: 281, endPoint x: 403, endPoint y: 349, distance: 71.5
click at [403, 328] on html "Aguarde... Pop-up bloqueado! Seu navegador bloqueou automáticamente a abertura …" at bounding box center [369, 164] width 739 height 328
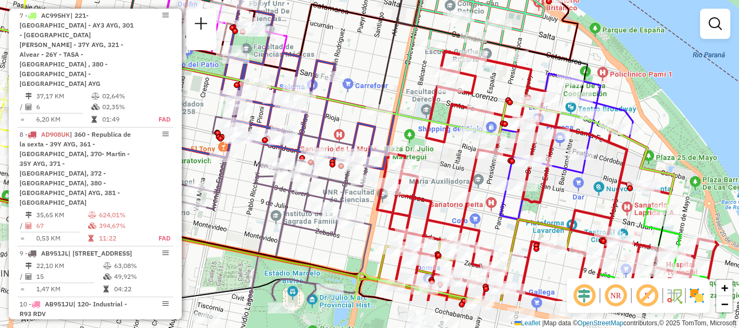
drag, startPoint x: 435, startPoint y: 201, endPoint x: 428, endPoint y: 141, distance: 60.0
click icon
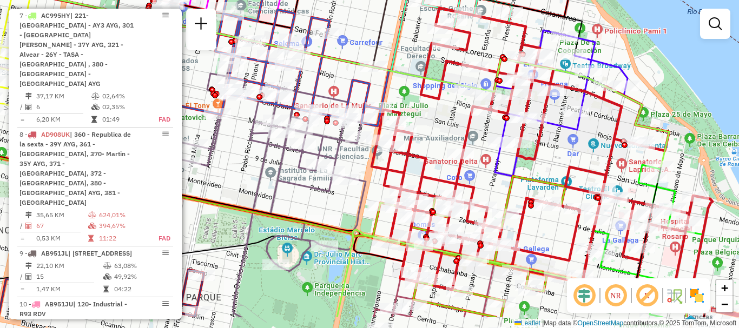
drag, startPoint x: 456, startPoint y: 175, endPoint x: 463, endPoint y: 116, distance: 58.8
click icon
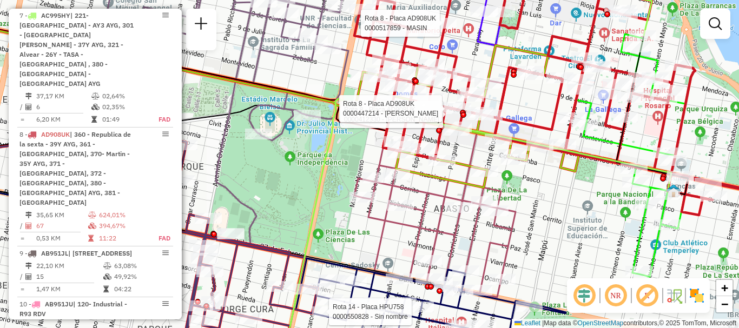
drag, startPoint x: 619, startPoint y: 210, endPoint x: 607, endPoint y: 142, distance: 68.5
click div "Rota 14 - Placa HPU758 0000550828 - Sin nombre Rota 8 - Placa AD908UK 000051785…"
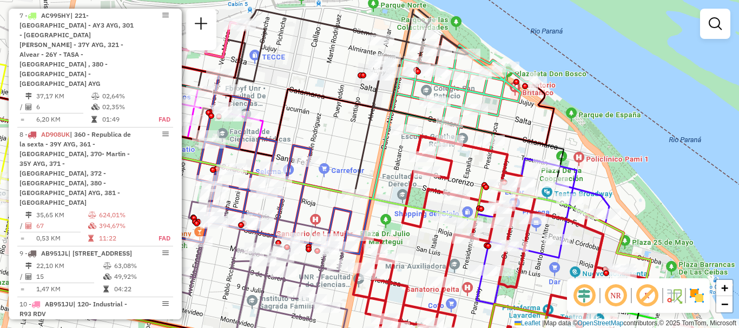
drag, startPoint x: 416, startPoint y: 265, endPoint x: 457, endPoint y: 308, distance: 59.6
click div "Rota 14 - Placa HPU758 0000550828 - Sin nombre Rota 8 - Placa AD908UK 000044721…"
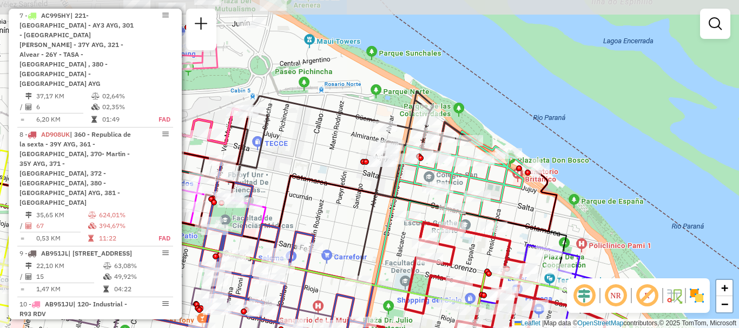
drag, startPoint x: 391, startPoint y: 230, endPoint x: 390, endPoint y: 256, distance: 26.0
click div "Rota 14 - Placa HPU758 0000550828 - Sin nombre Rota 8 - Placa AD908UK 000044721…"
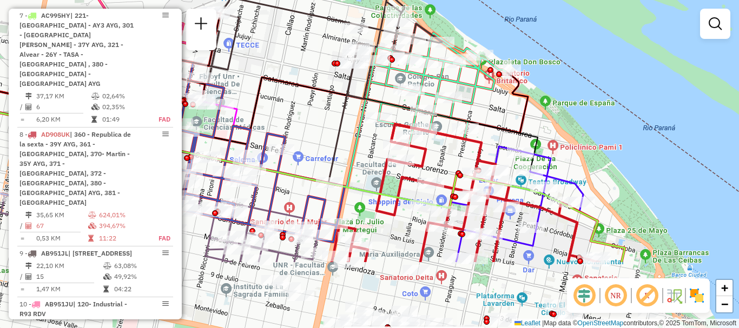
drag, startPoint x: 469, startPoint y: 135, endPoint x: 468, endPoint y: 0, distance: 135.2
click div
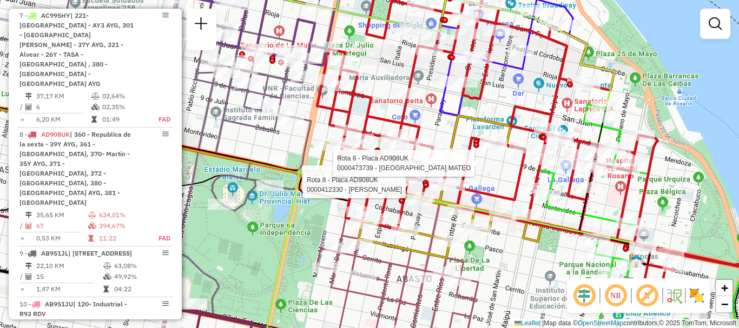
drag, startPoint x: 462, startPoint y: 188, endPoint x: 423, endPoint y: 32, distance: 161.2
click icon
